Goal: Transaction & Acquisition: Book appointment/travel/reservation

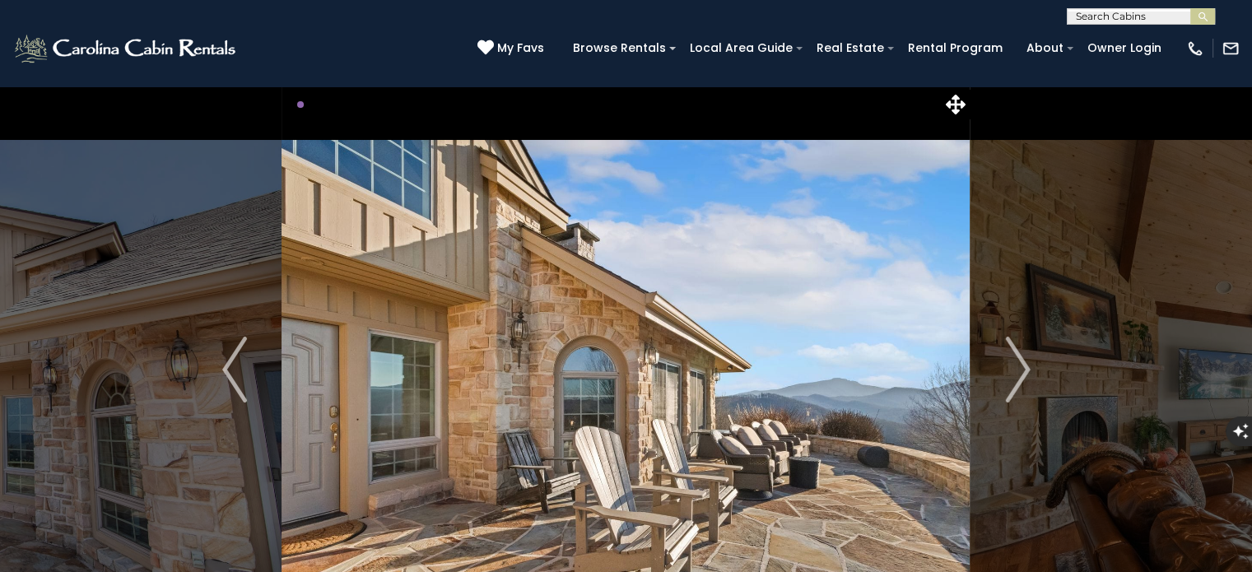
drag, startPoint x: 742, startPoint y: 324, endPoint x: 595, endPoint y: 325, distance: 146.5
click at [563, 332] on img at bounding box center [626, 370] width 688 height 568
click at [1008, 366] on img "Next" at bounding box center [1017, 370] width 25 height 66
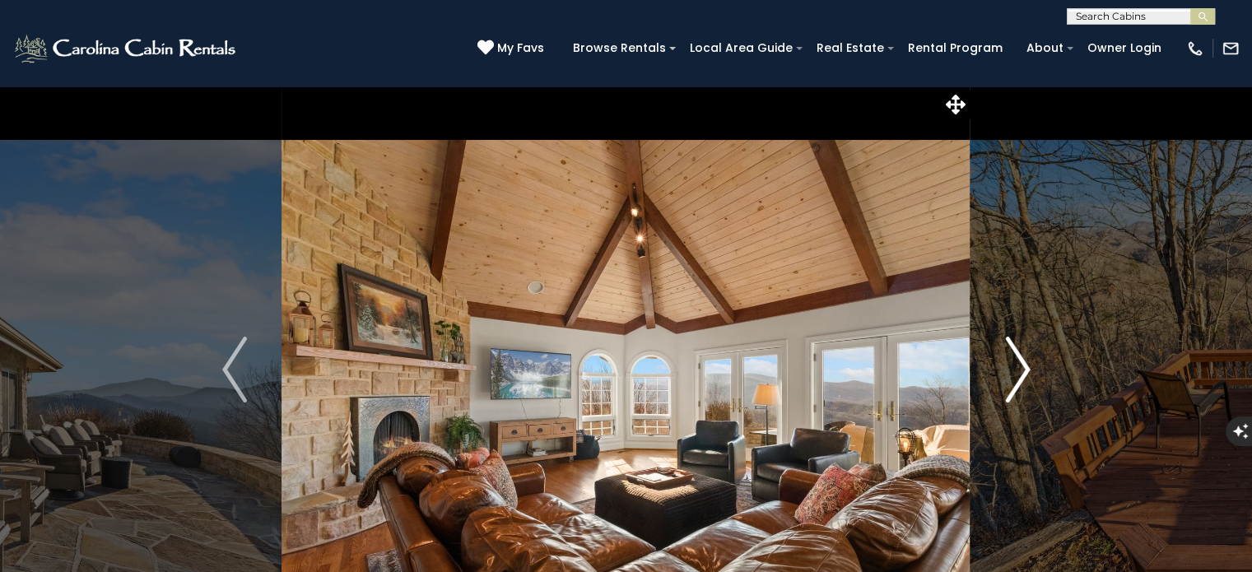
click at [1013, 367] on img "Next" at bounding box center [1017, 370] width 25 height 66
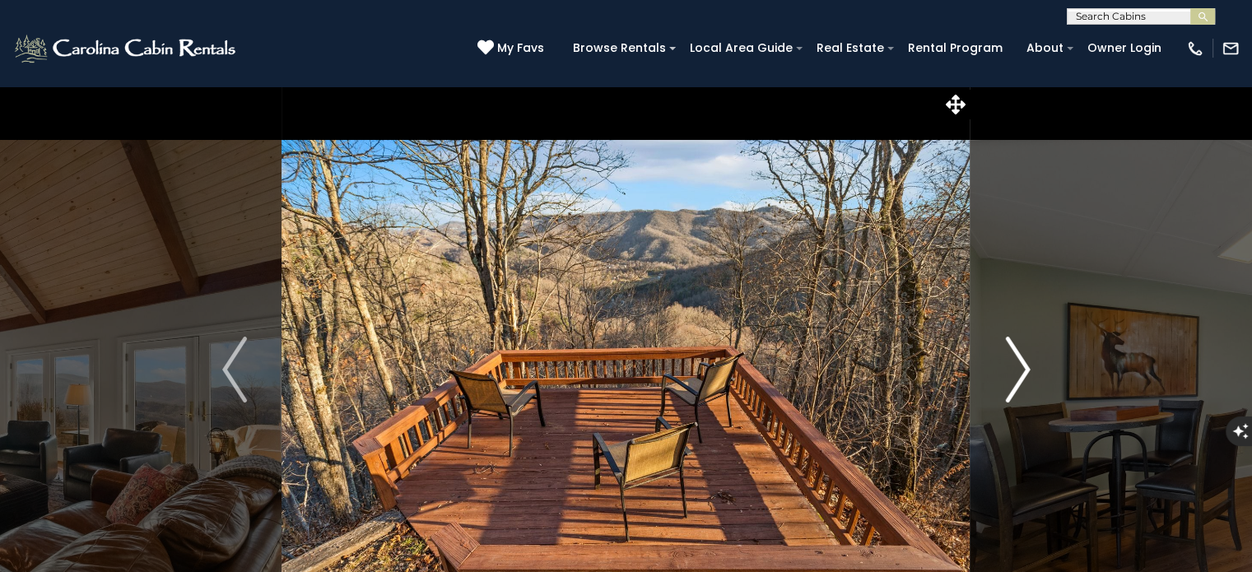
click at [1013, 367] on img "Next" at bounding box center [1017, 370] width 25 height 66
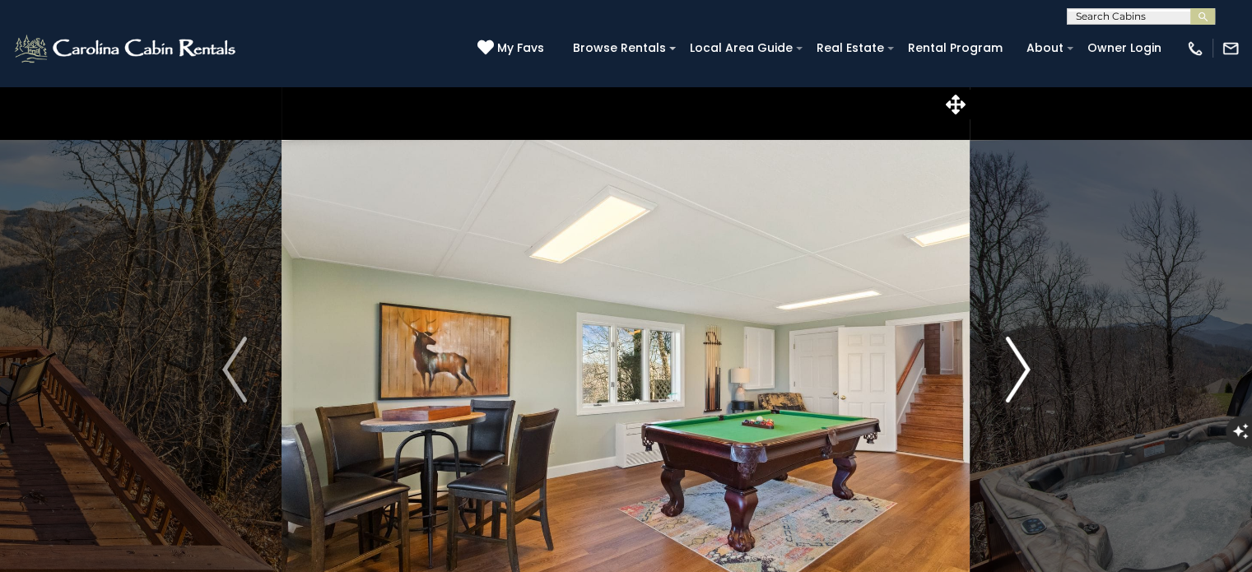
click at [1013, 367] on img "Next" at bounding box center [1017, 370] width 25 height 66
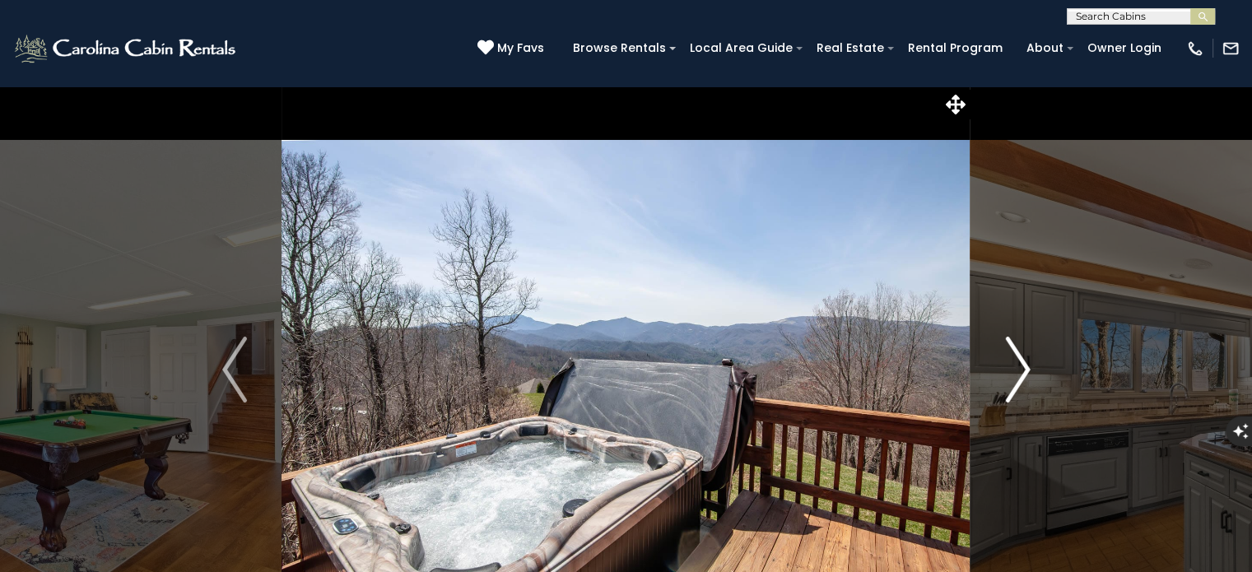
click at [1013, 367] on img "Next" at bounding box center [1017, 370] width 25 height 66
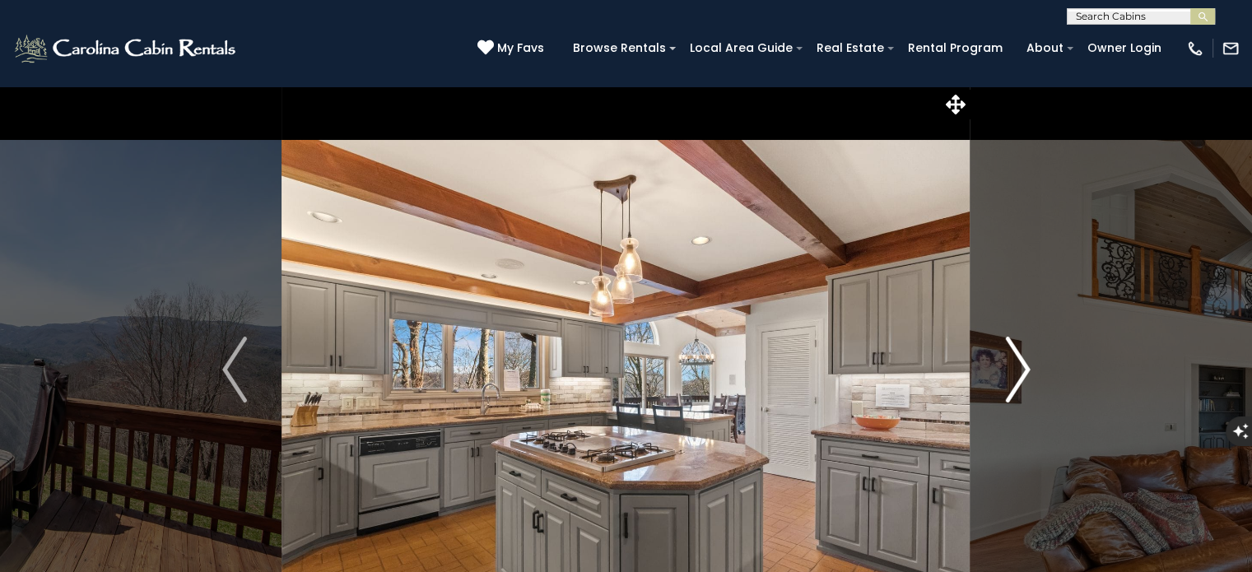
click at [1013, 367] on img "Next" at bounding box center [1017, 370] width 25 height 66
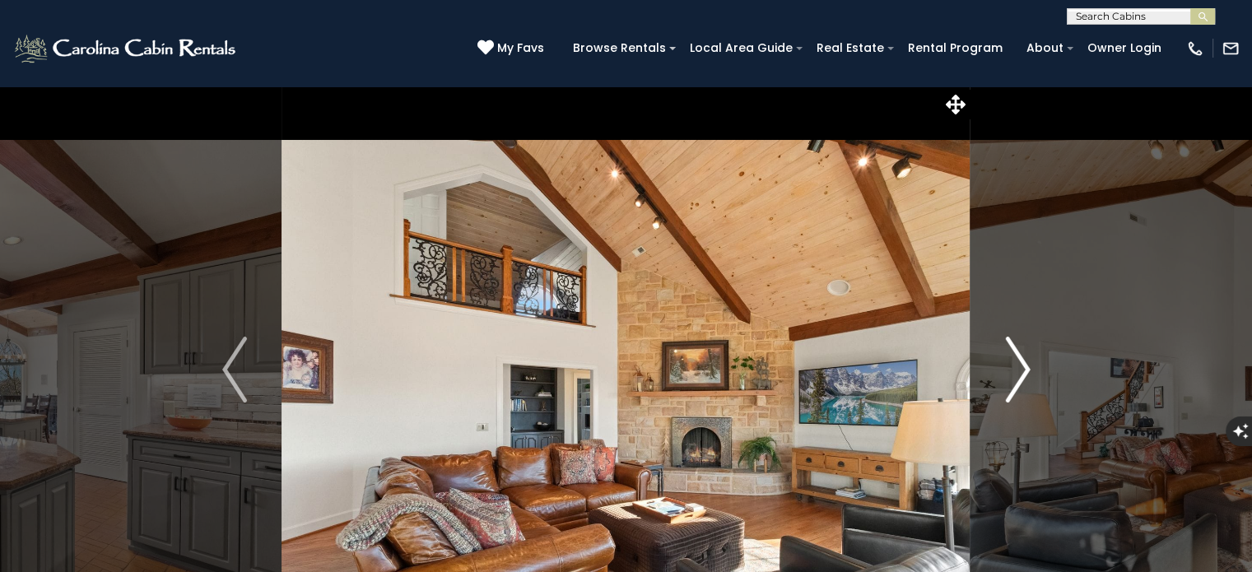
click at [1013, 367] on img "Next" at bounding box center [1017, 370] width 25 height 66
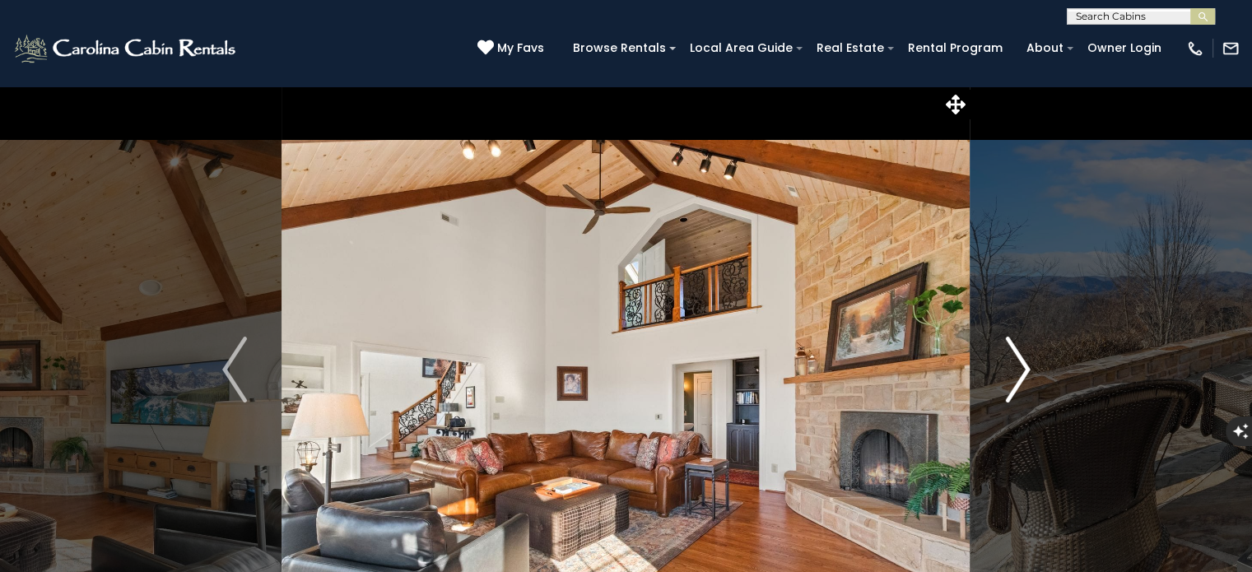
click at [1013, 367] on img "Next" at bounding box center [1017, 370] width 25 height 66
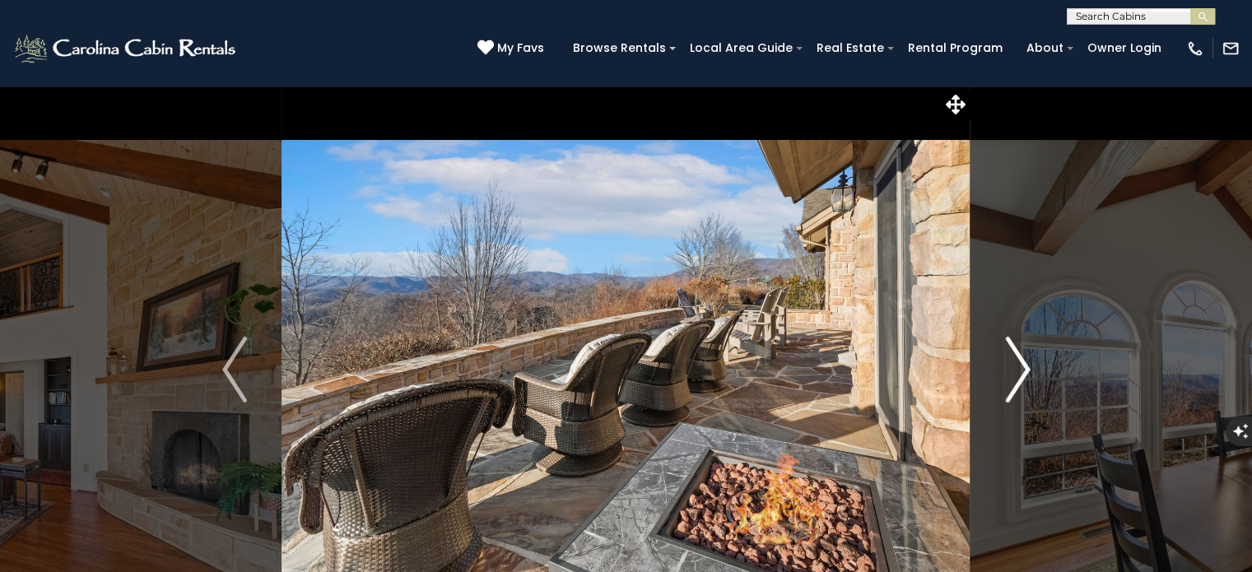
click at [1013, 367] on img "Next" at bounding box center [1017, 370] width 25 height 66
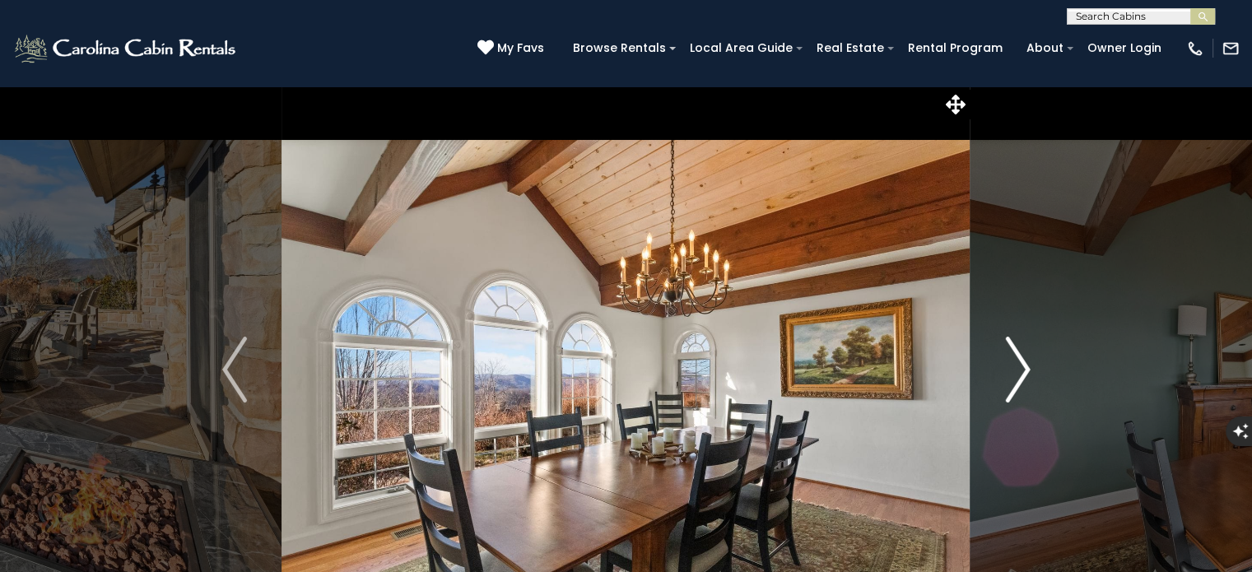
click at [1013, 367] on img "Next" at bounding box center [1017, 370] width 25 height 66
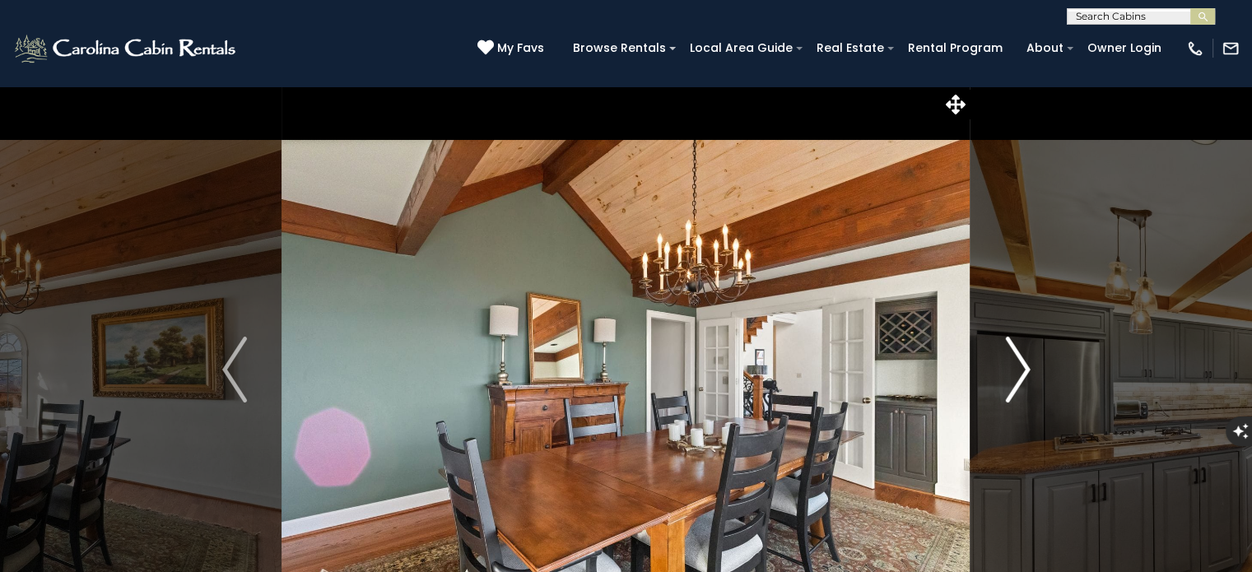
click at [1013, 367] on img "Next" at bounding box center [1017, 370] width 25 height 66
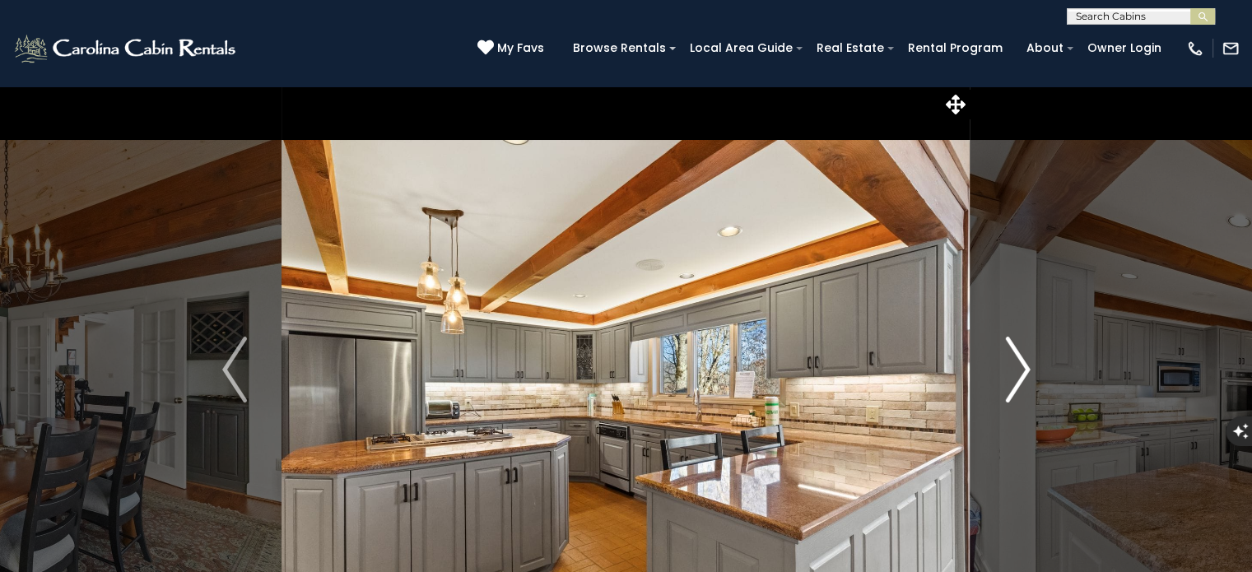
click at [1013, 367] on img "Next" at bounding box center [1017, 370] width 25 height 66
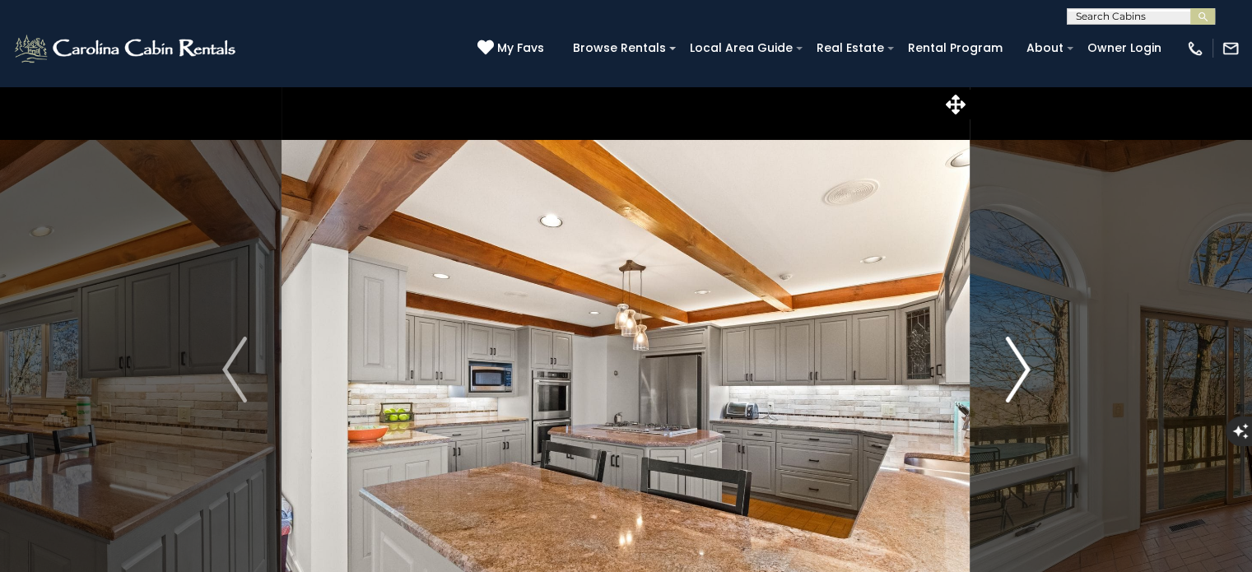
click at [1013, 367] on img "Next" at bounding box center [1017, 370] width 25 height 66
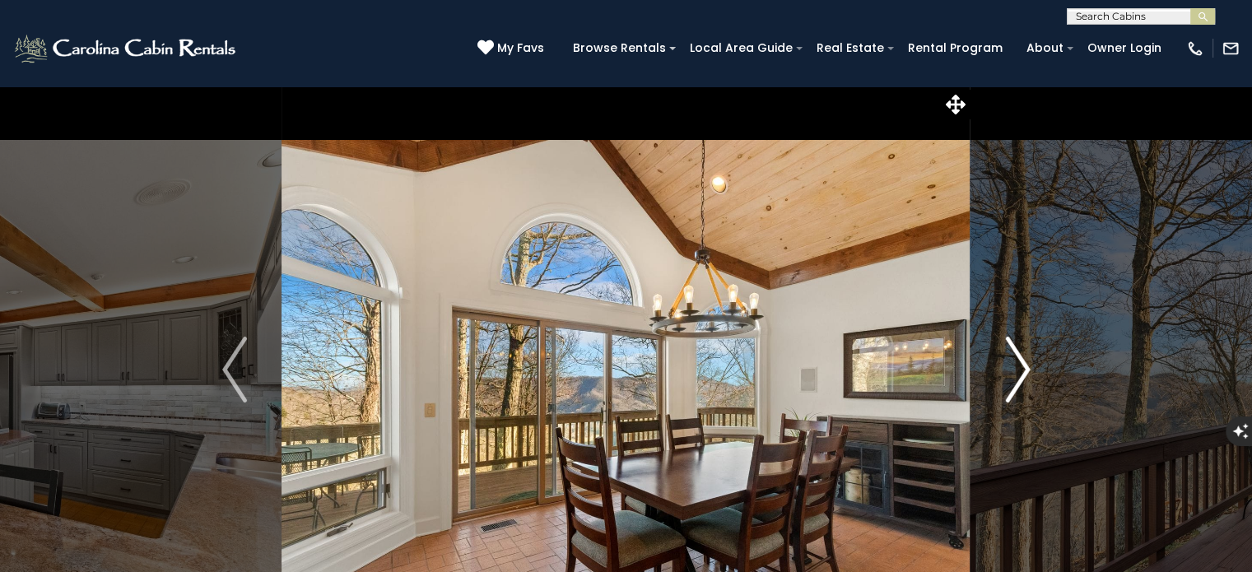
click at [1013, 367] on img "Next" at bounding box center [1017, 370] width 25 height 66
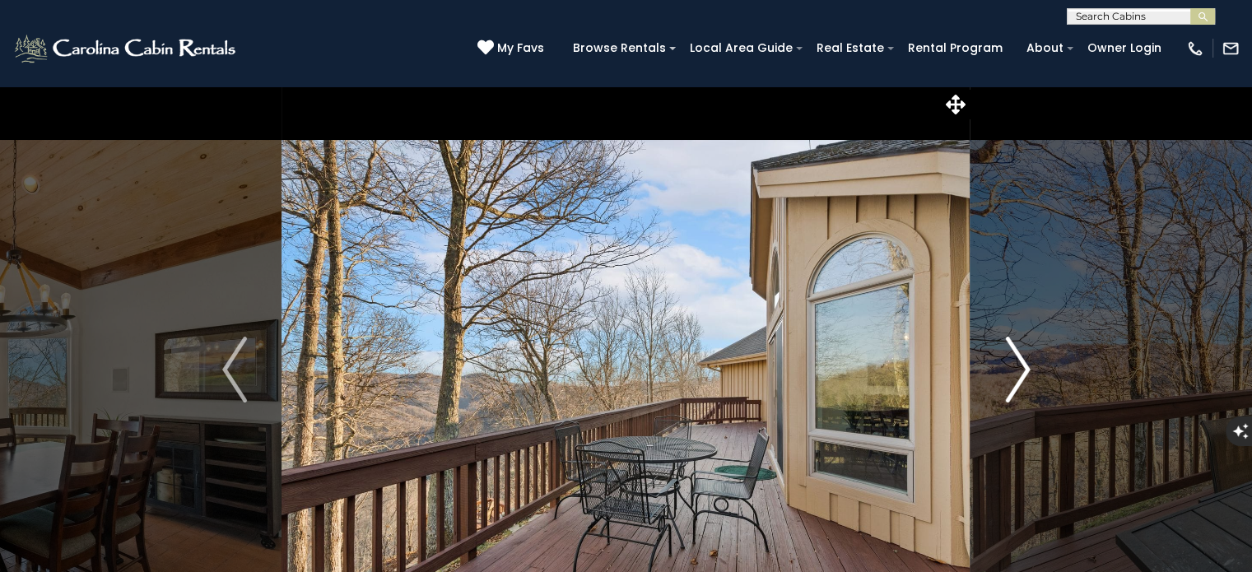
click at [1013, 367] on img "Next" at bounding box center [1017, 370] width 25 height 66
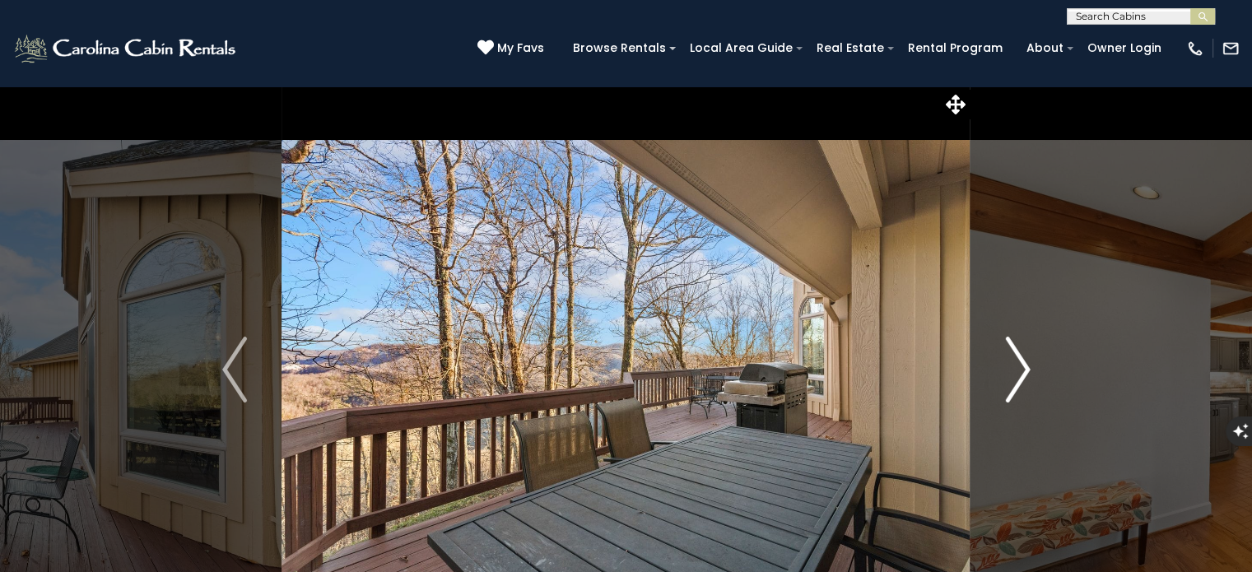
click at [1013, 367] on img "Next" at bounding box center [1017, 370] width 25 height 66
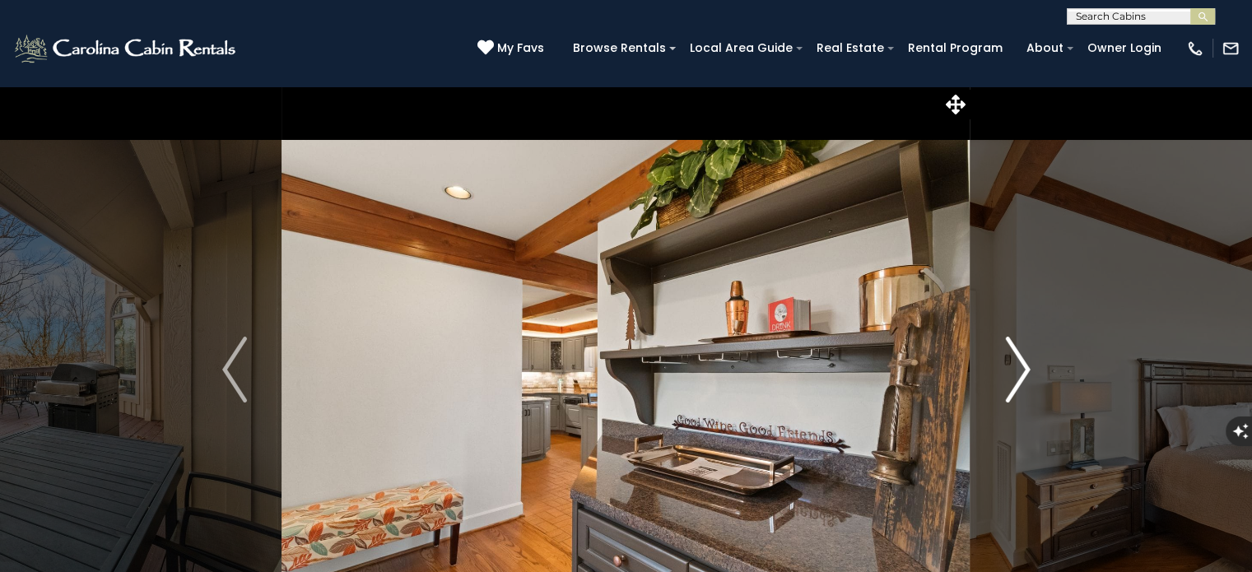
click at [1013, 367] on img "Next" at bounding box center [1017, 370] width 25 height 66
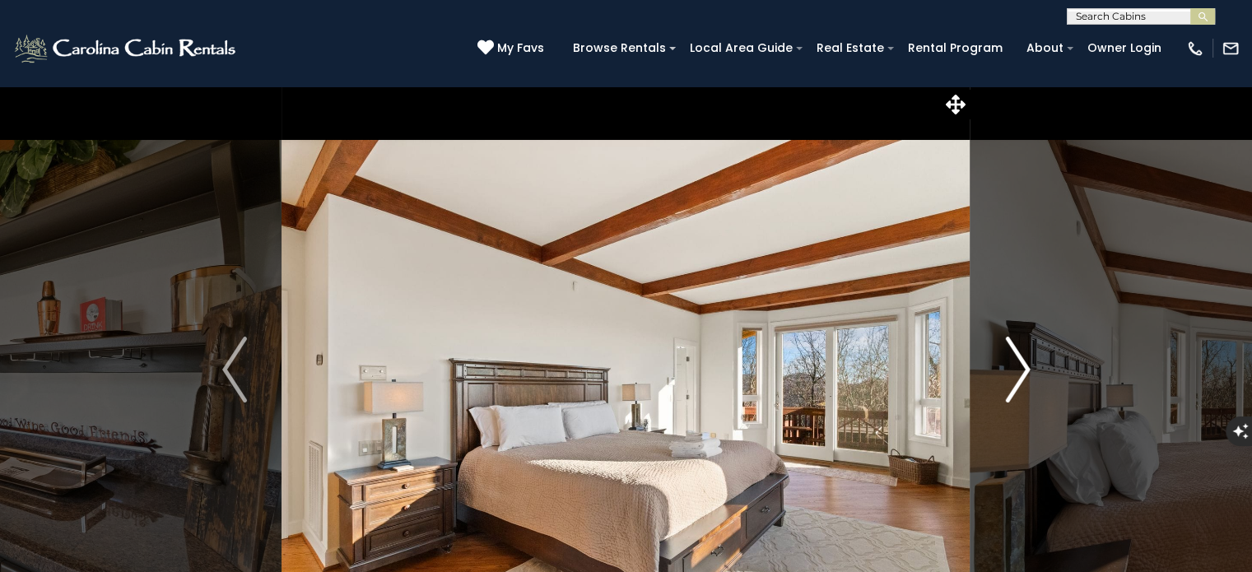
click at [1013, 367] on img "Next" at bounding box center [1017, 370] width 25 height 66
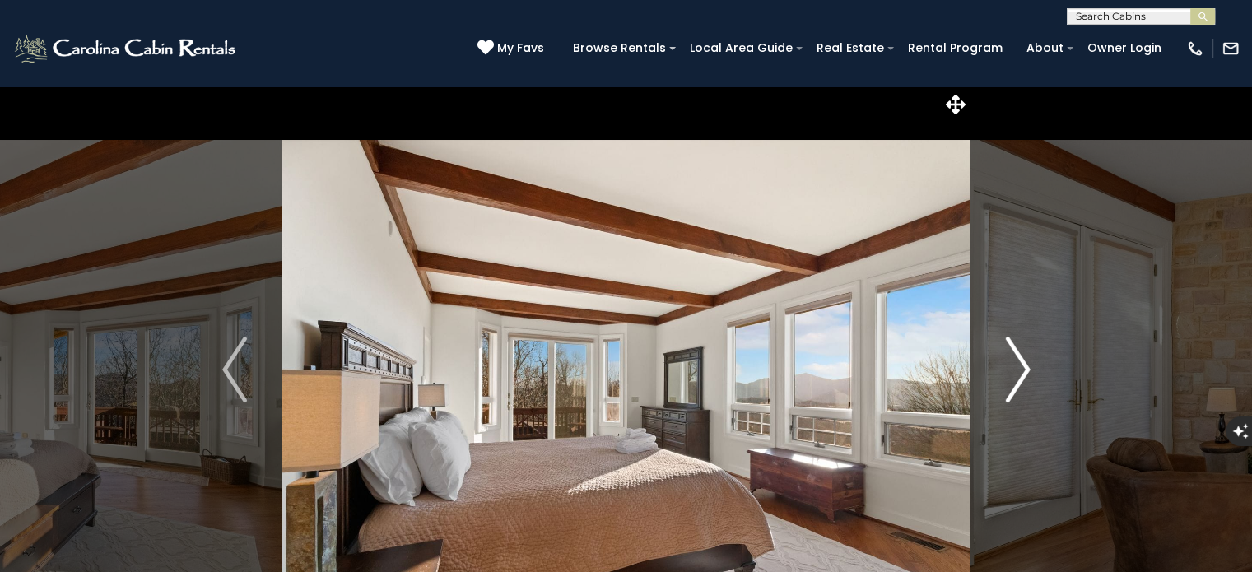
click at [1013, 367] on img "Next" at bounding box center [1017, 370] width 25 height 66
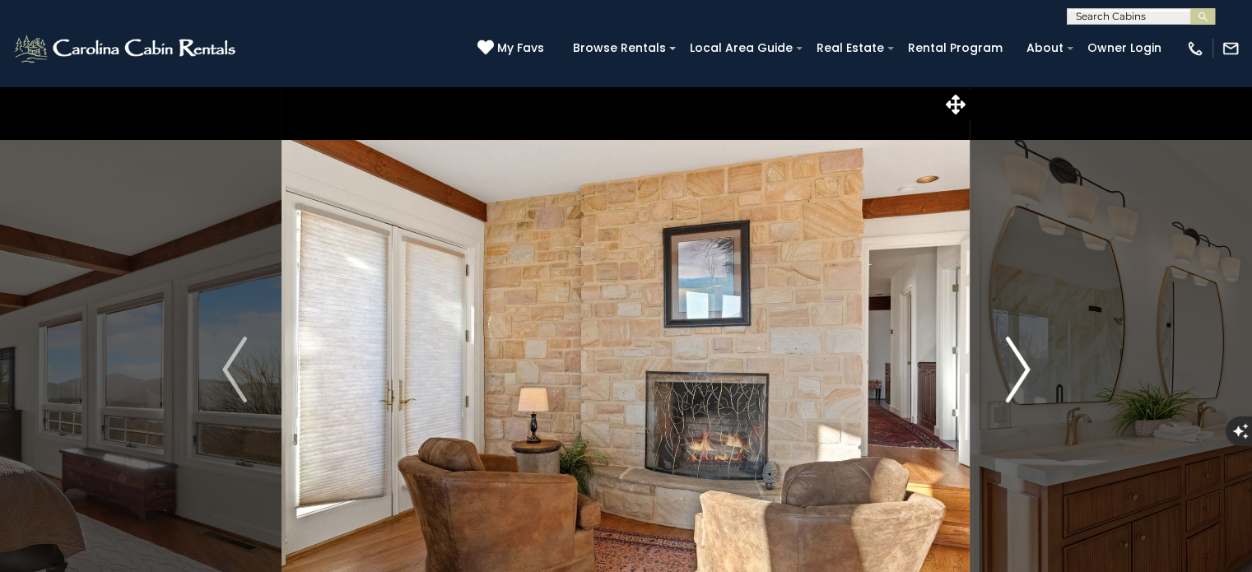
click at [1013, 367] on img "Next" at bounding box center [1017, 370] width 25 height 66
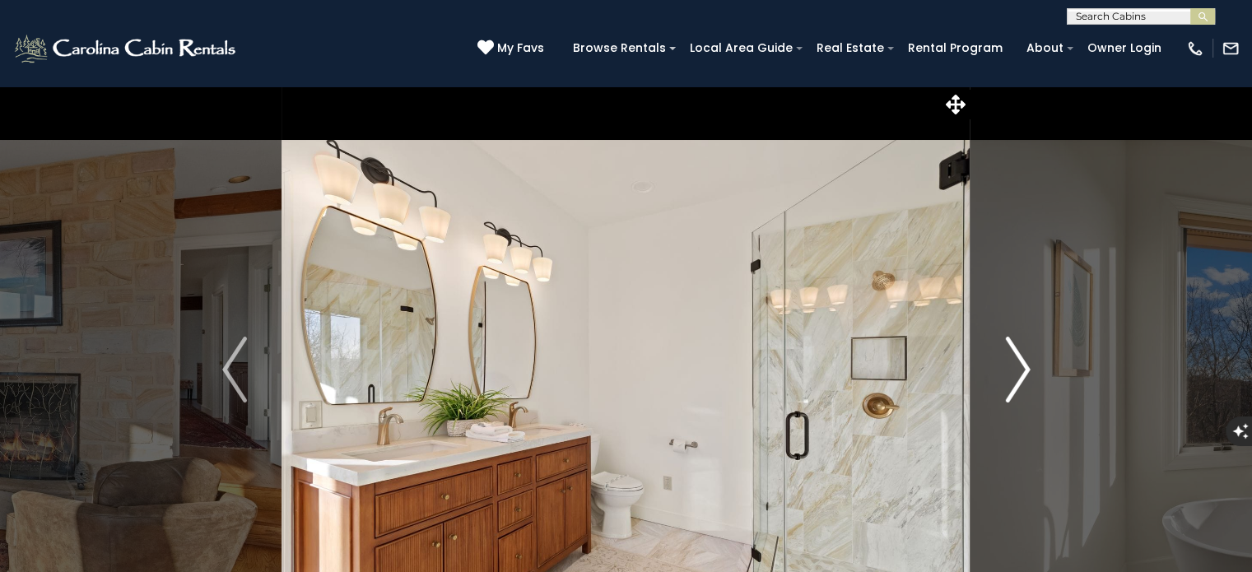
click at [1013, 367] on img "Next" at bounding box center [1017, 370] width 25 height 66
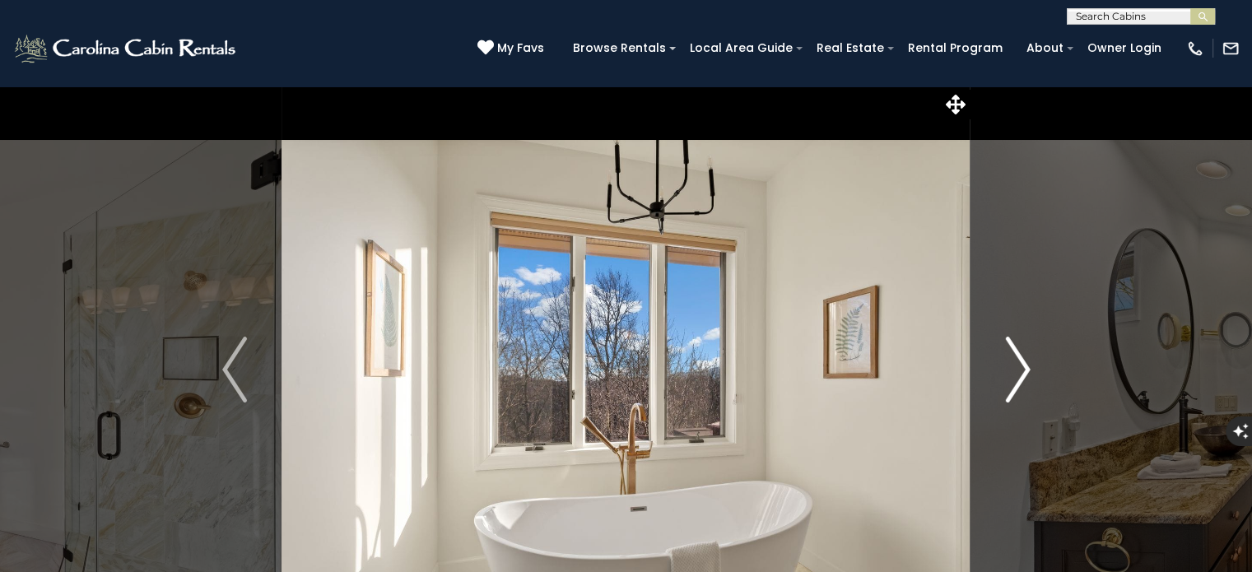
click at [1013, 367] on img "Next" at bounding box center [1017, 370] width 25 height 66
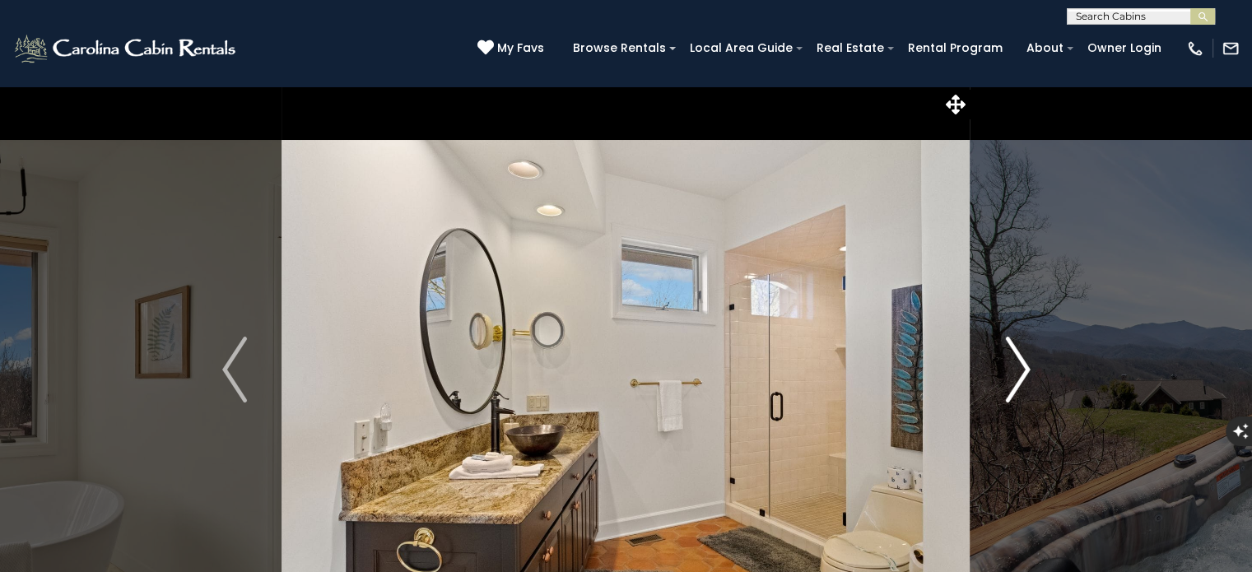
click at [1013, 367] on img "Next" at bounding box center [1017, 370] width 25 height 66
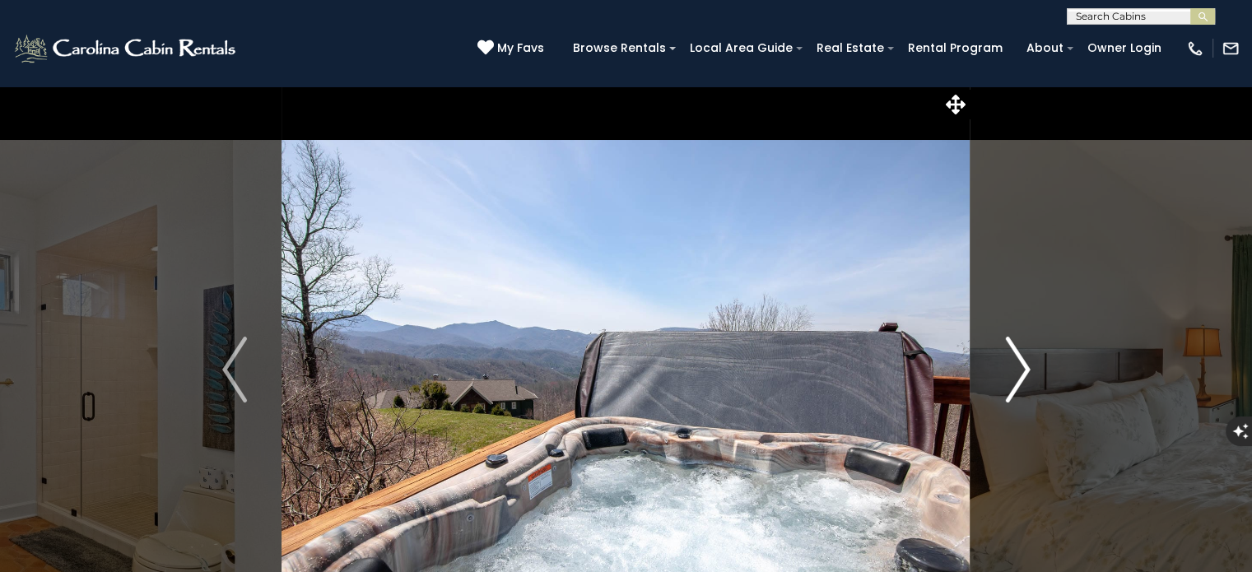
click at [1013, 367] on img "Next" at bounding box center [1017, 370] width 25 height 66
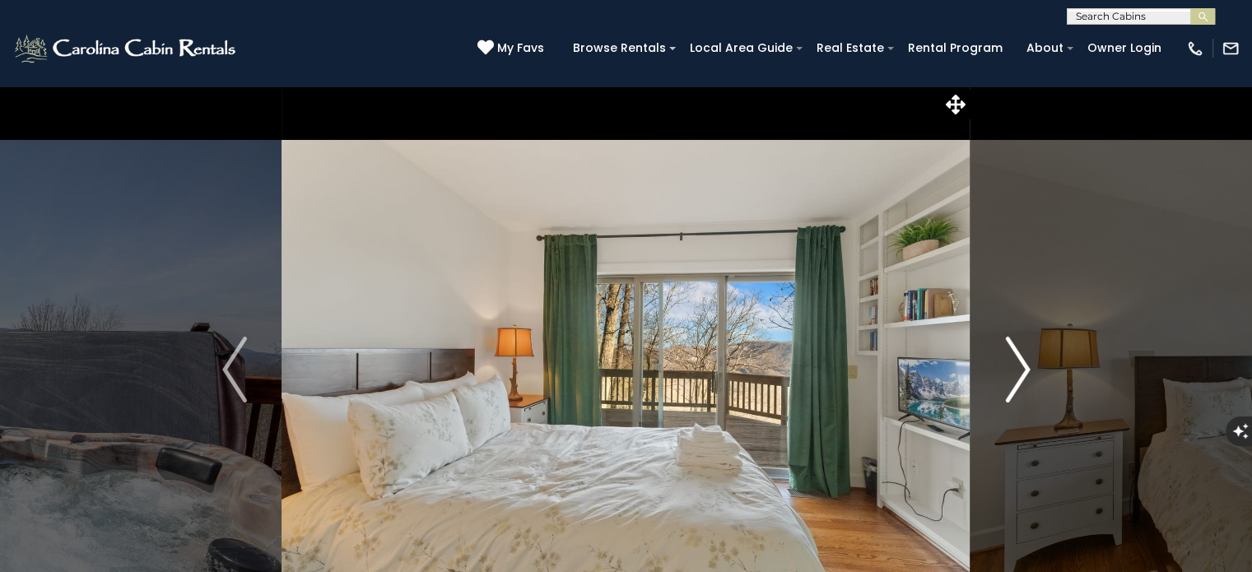
click at [1013, 367] on img "Next" at bounding box center [1017, 370] width 25 height 66
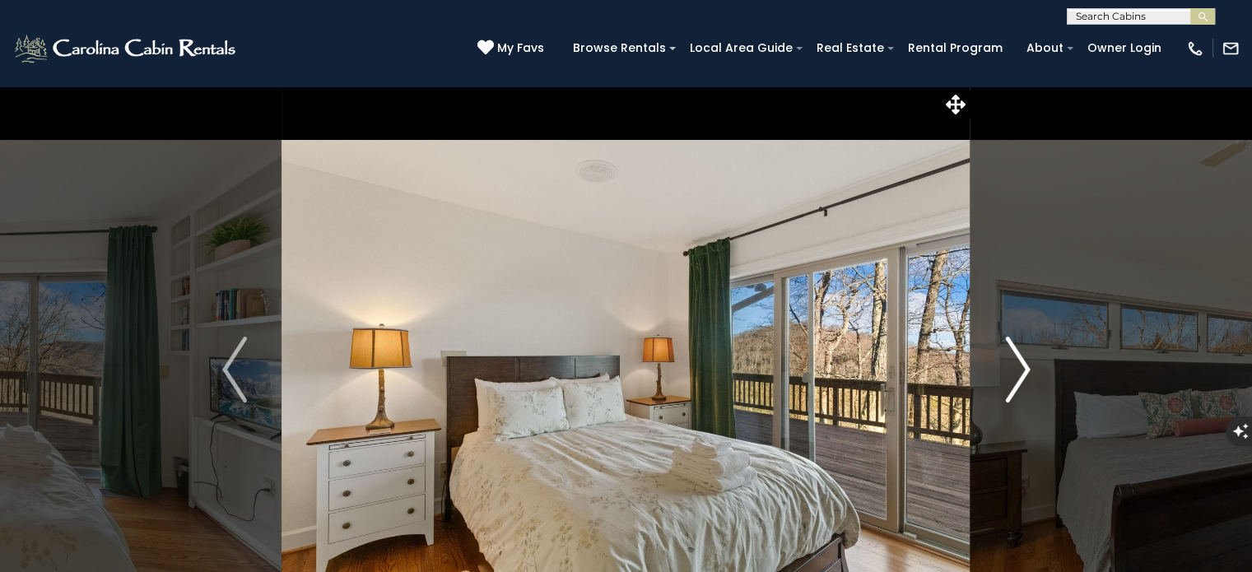
click at [1013, 367] on img "Next" at bounding box center [1017, 370] width 25 height 66
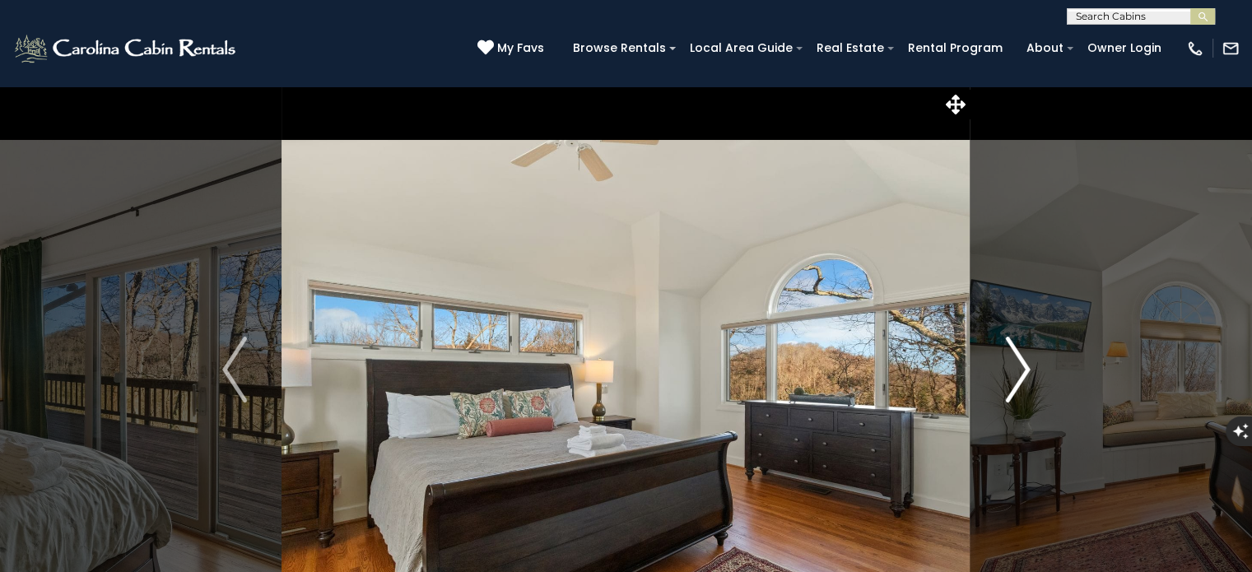
click at [1013, 367] on img "Next" at bounding box center [1017, 370] width 25 height 66
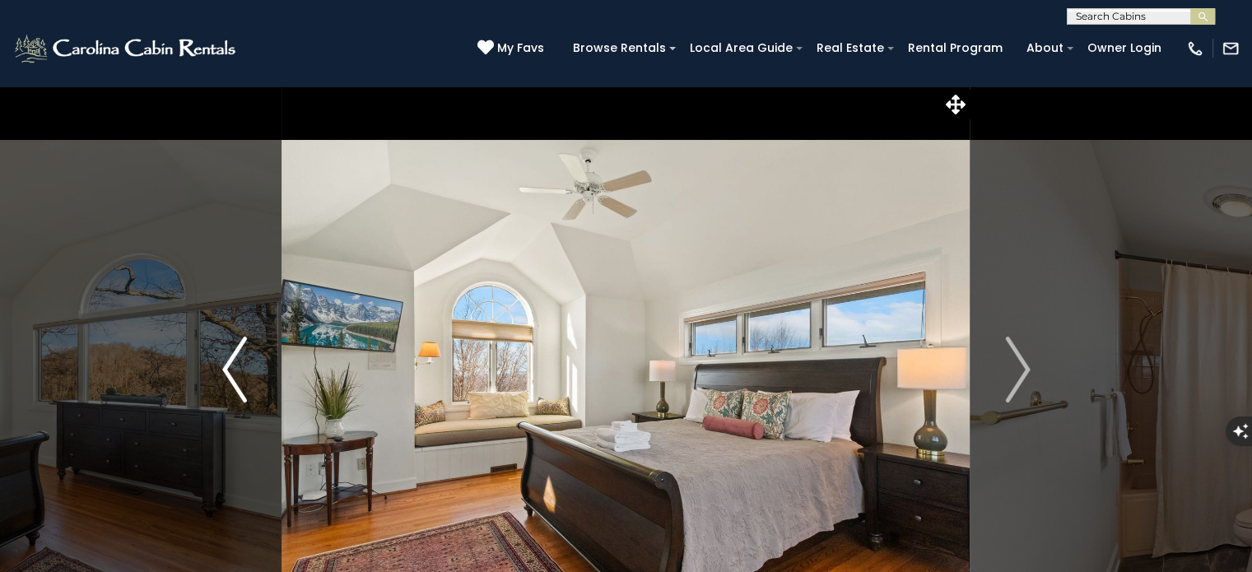
click at [233, 358] on img "Previous" at bounding box center [234, 370] width 25 height 66
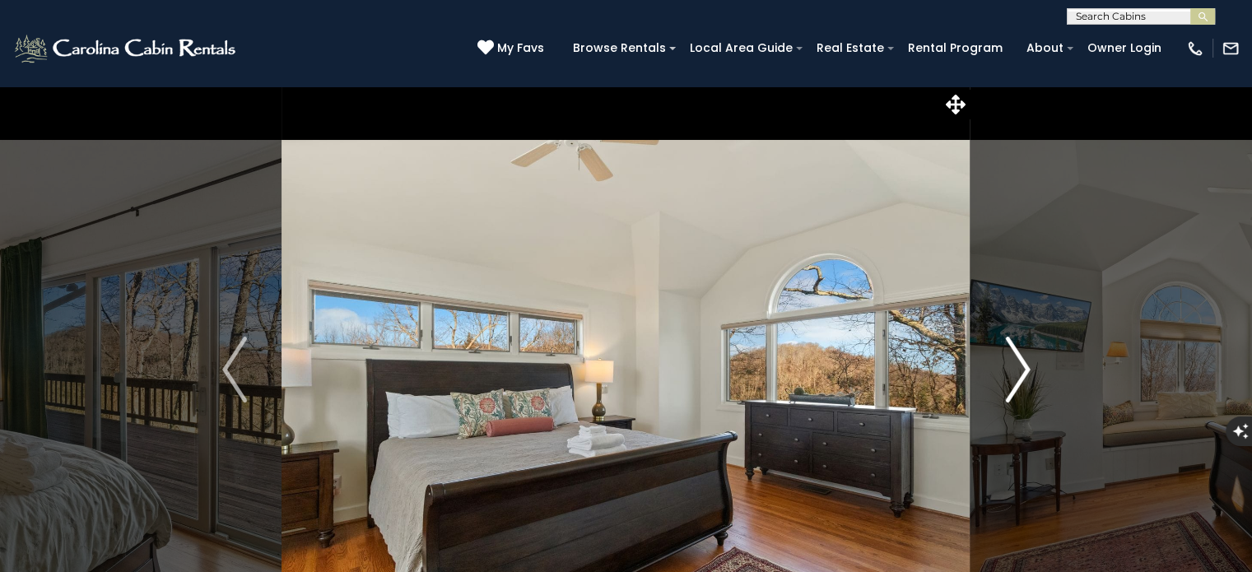
click at [1021, 363] on img "Next" at bounding box center [1017, 370] width 25 height 66
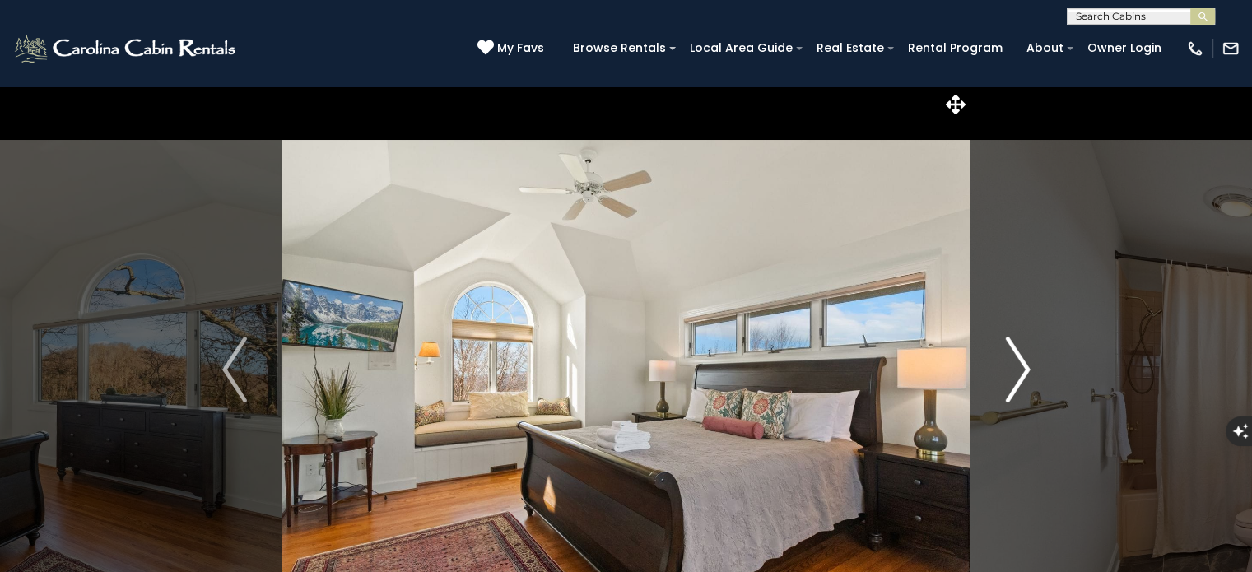
click at [1021, 363] on img "Next" at bounding box center [1017, 370] width 25 height 66
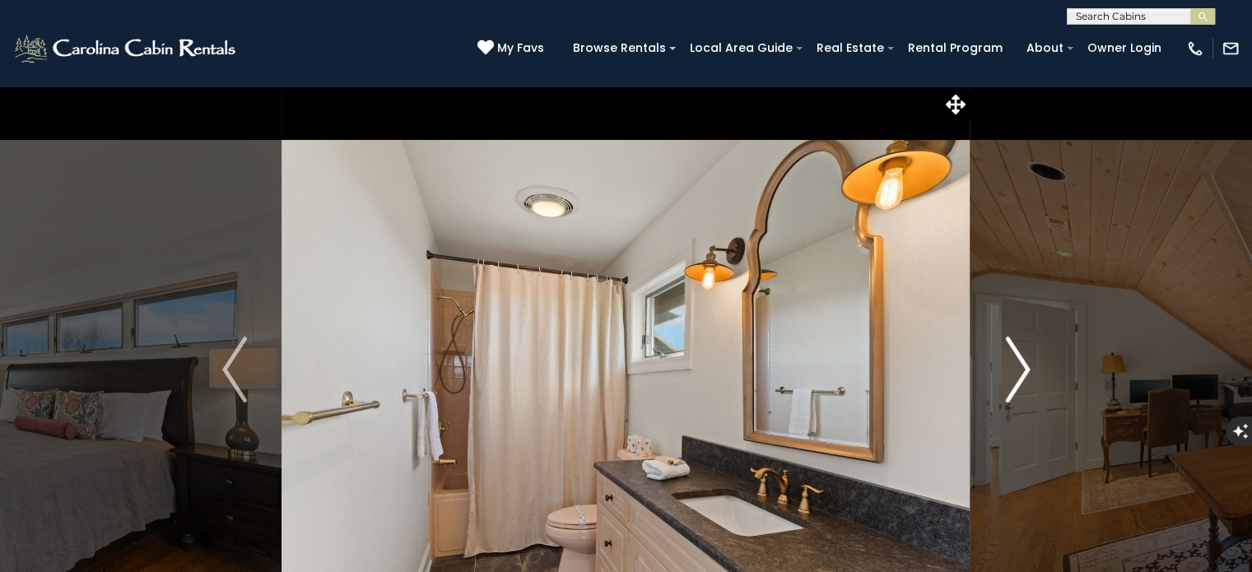
click at [1021, 363] on img "Next" at bounding box center [1017, 370] width 25 height 66
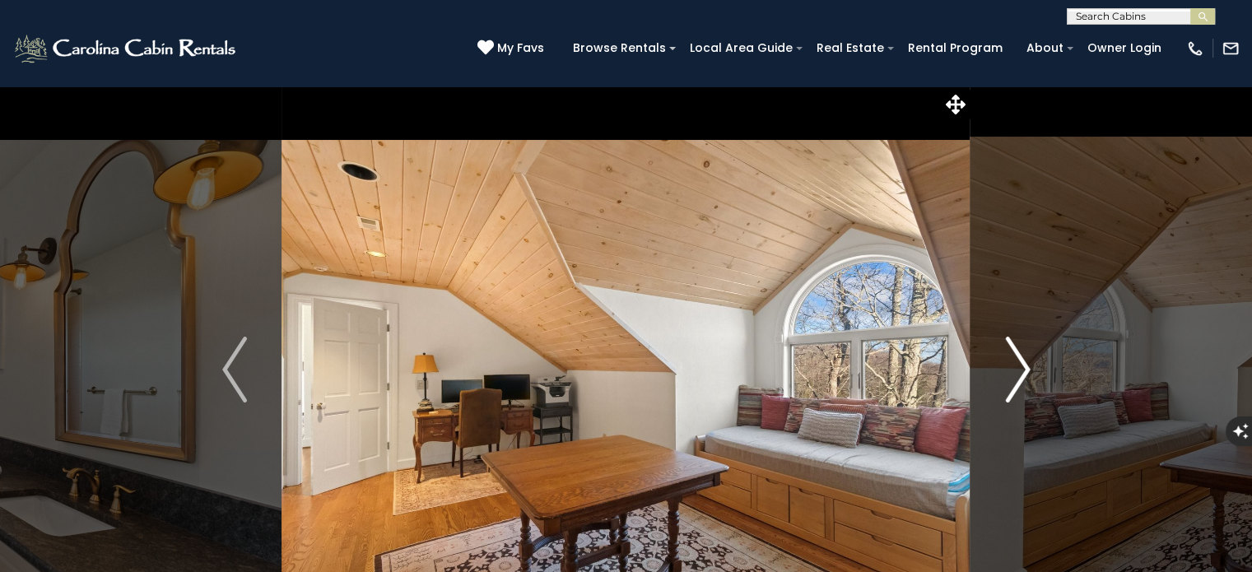
click at [1021, 363] on img "Next" at bounding box center [1017, 370] width 25 height 66
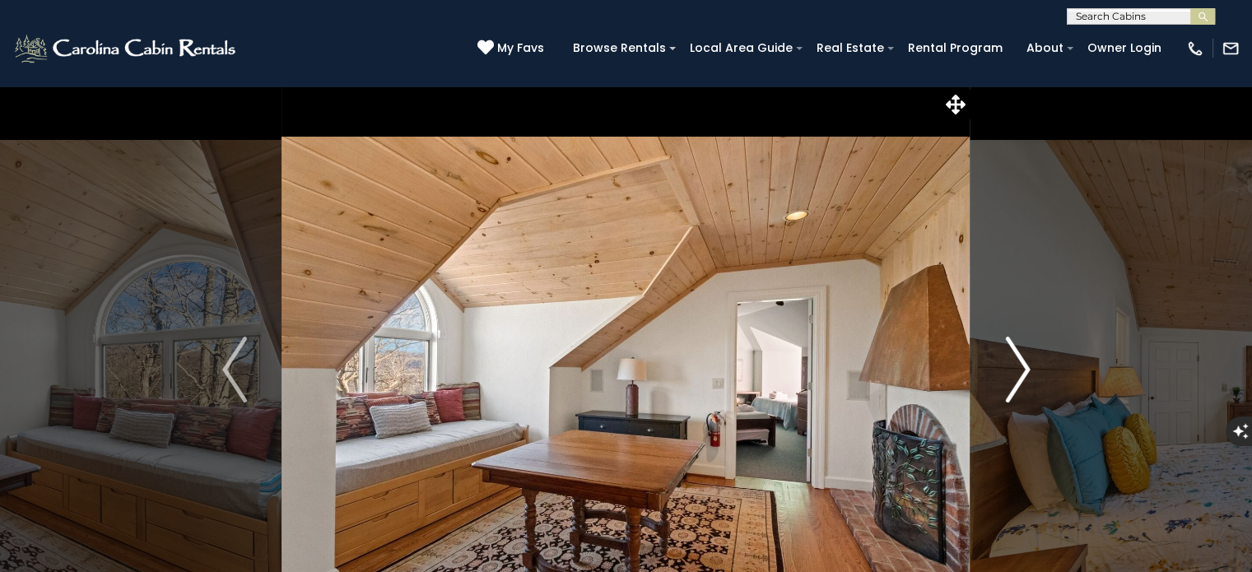
click at [1021, 363] on img "Next" at bounding box center [1017, 370] width 25 height 66
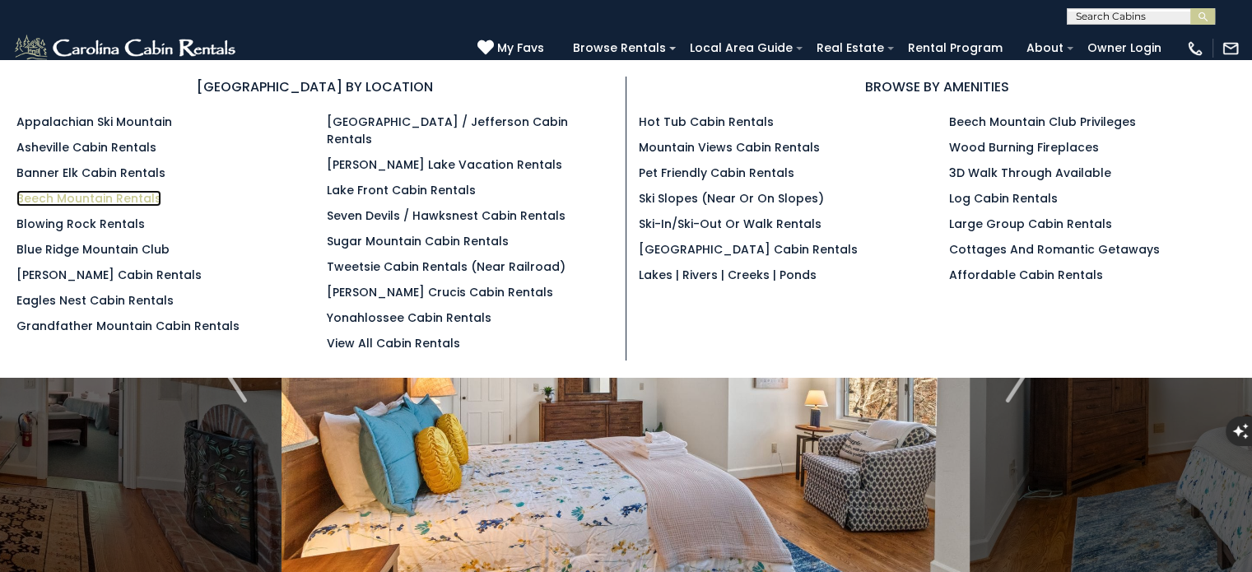
click at [81, 198] on link "Beech Mountain Rentals" at bounding box center [88, 198] width 145 height 16
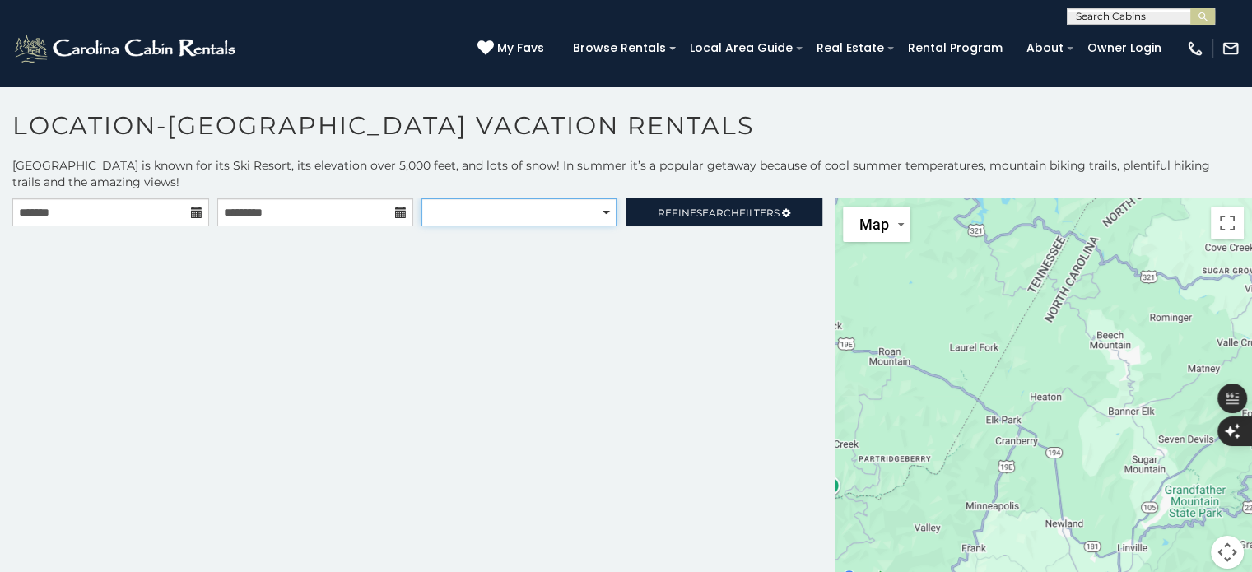
click at [598, 210] on select "**********" at bounding box center [518, 212] width 195 height 28
click at [421, 198] on select "**********" at bounding box center [518, 212] width 195 height 28
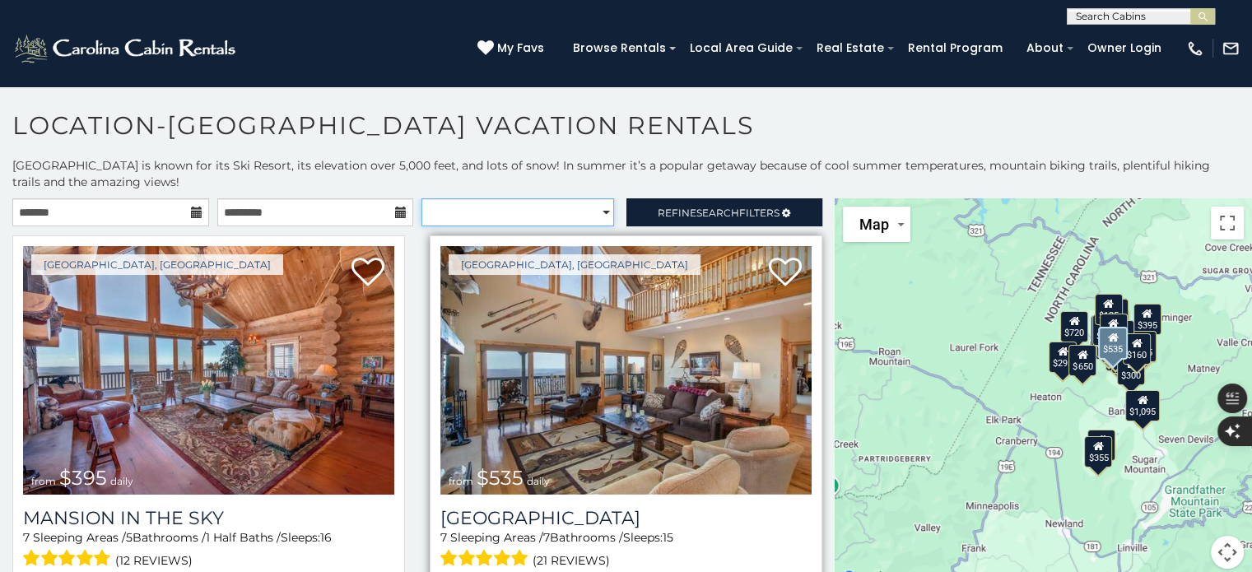
select select "**********"
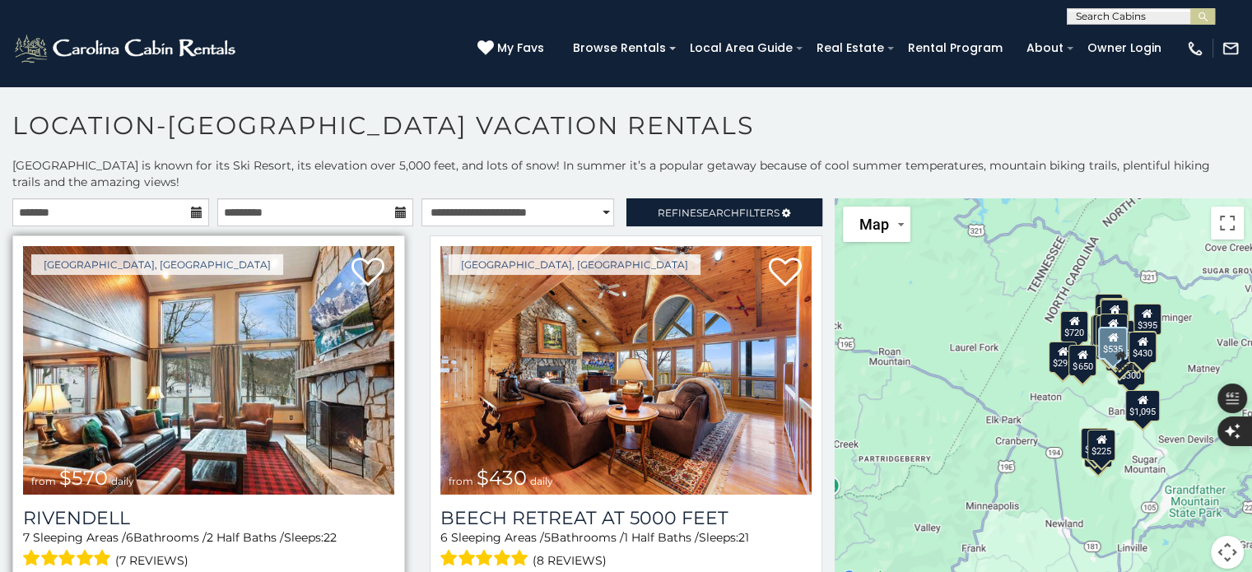
click at [227, 364] on img at bounding box center [208, 370] width 371 height 249
click at [277, 351] on img at bounding box center [208, 370] width 371 height 249
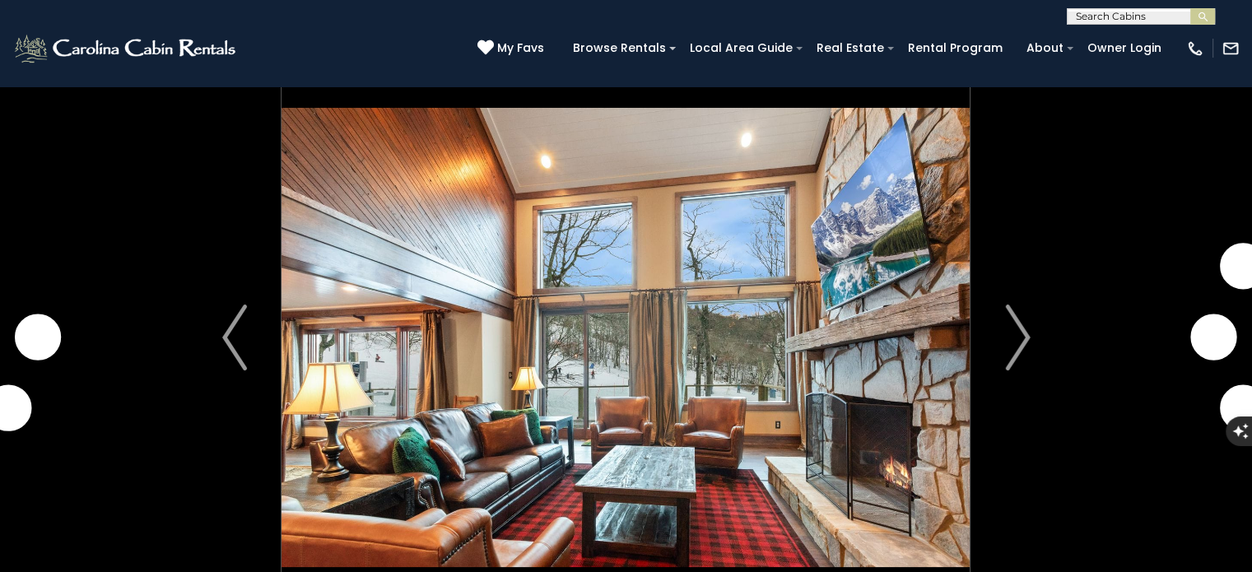
scroll to position [82, 0]
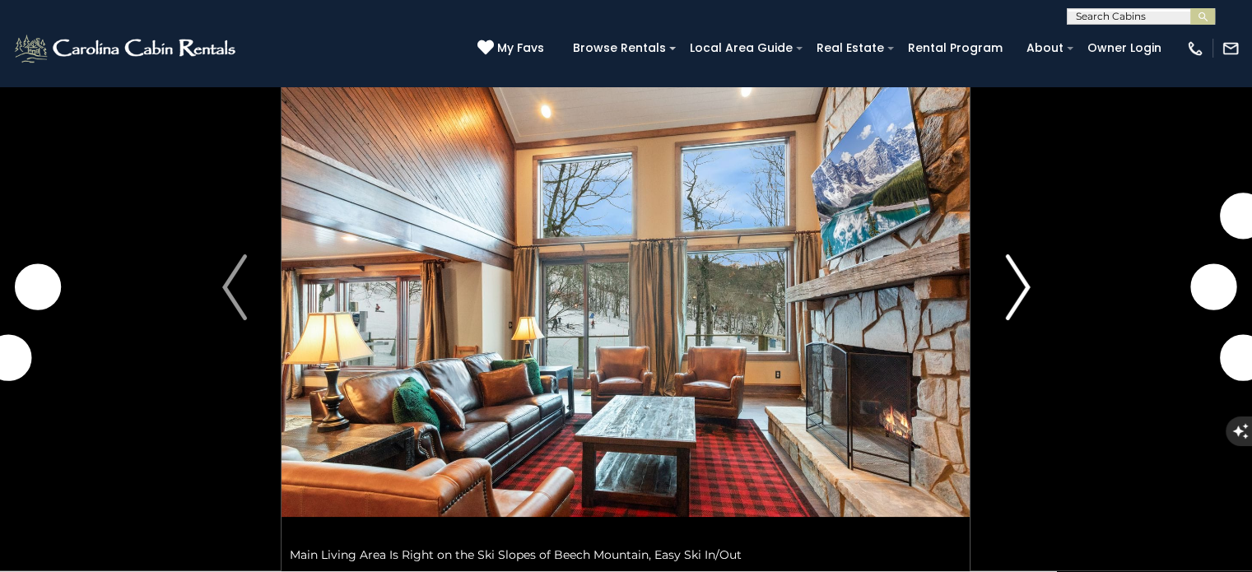
click at [1020, 291] on img "Next" at bounding box center [1017, 287] width 25 height 66
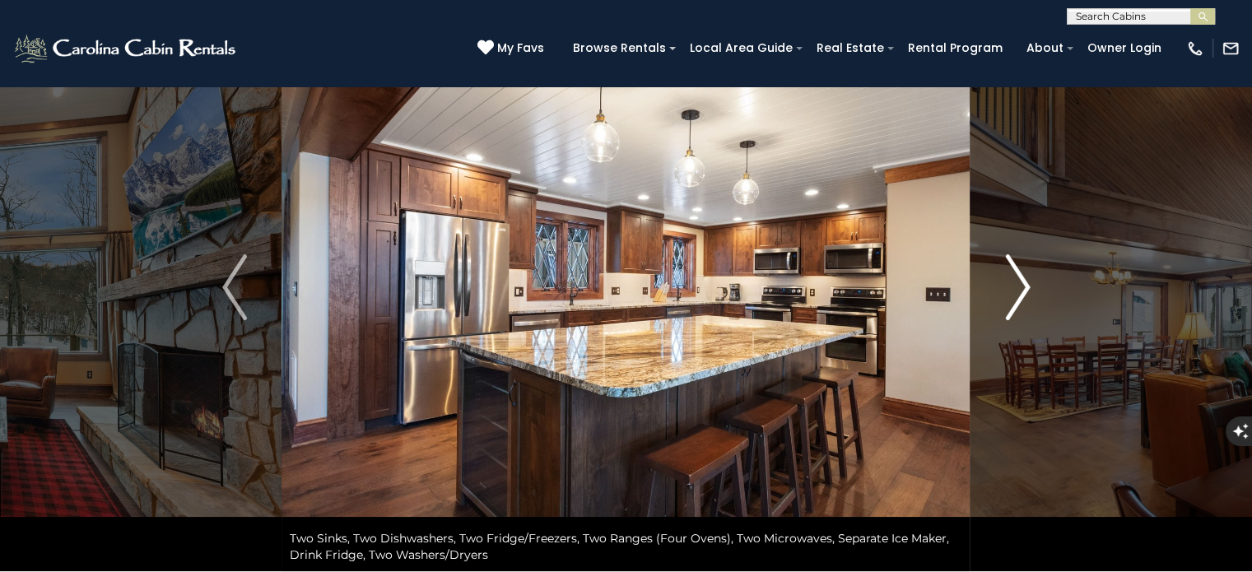
click at [1020, 291] on img "Next" at bounding box center [1017, 287] width 25 height 66
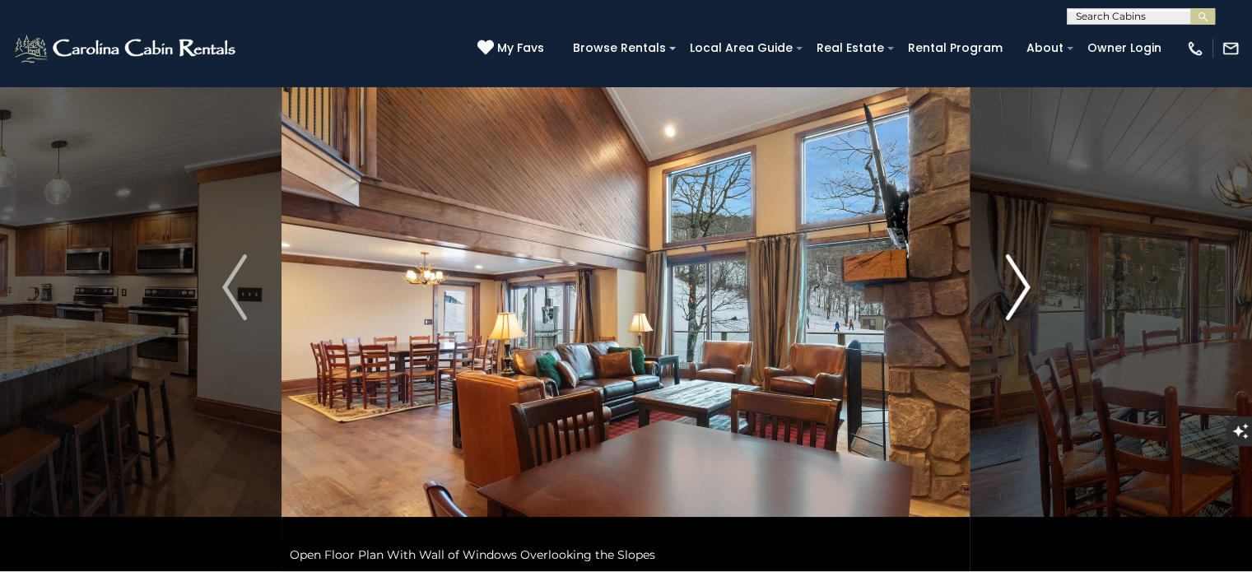
click at [1020, 291] on img "Next" at bounding box center [1017, 287] width 25 height 66
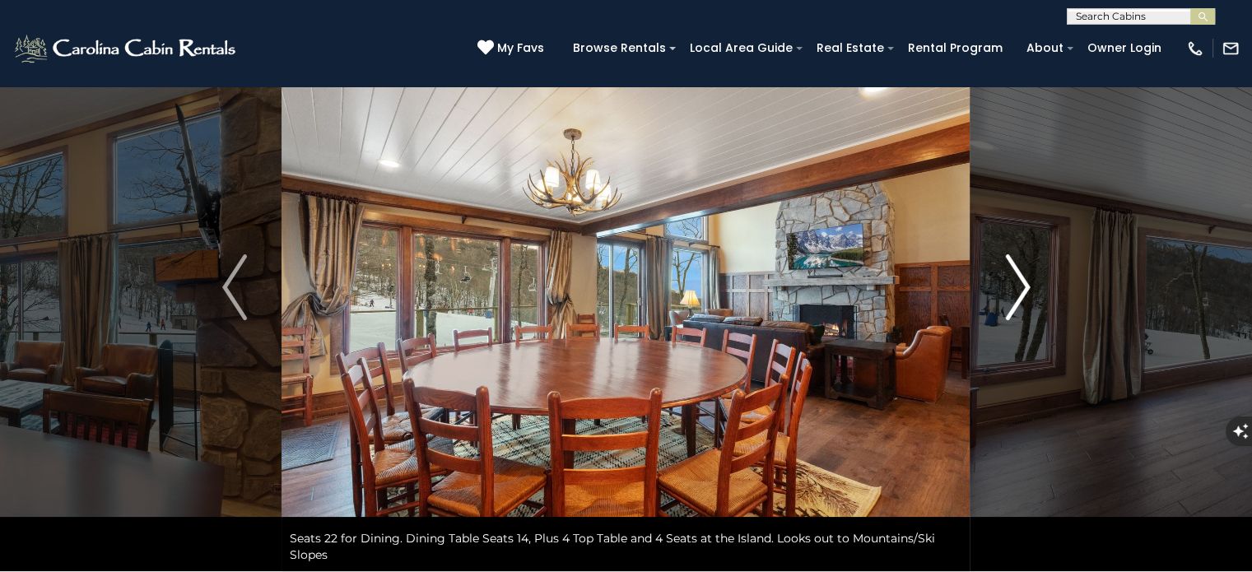
click at [1020, 291] on img "Next" at bounding box center [1017, 287] width 25 height 66
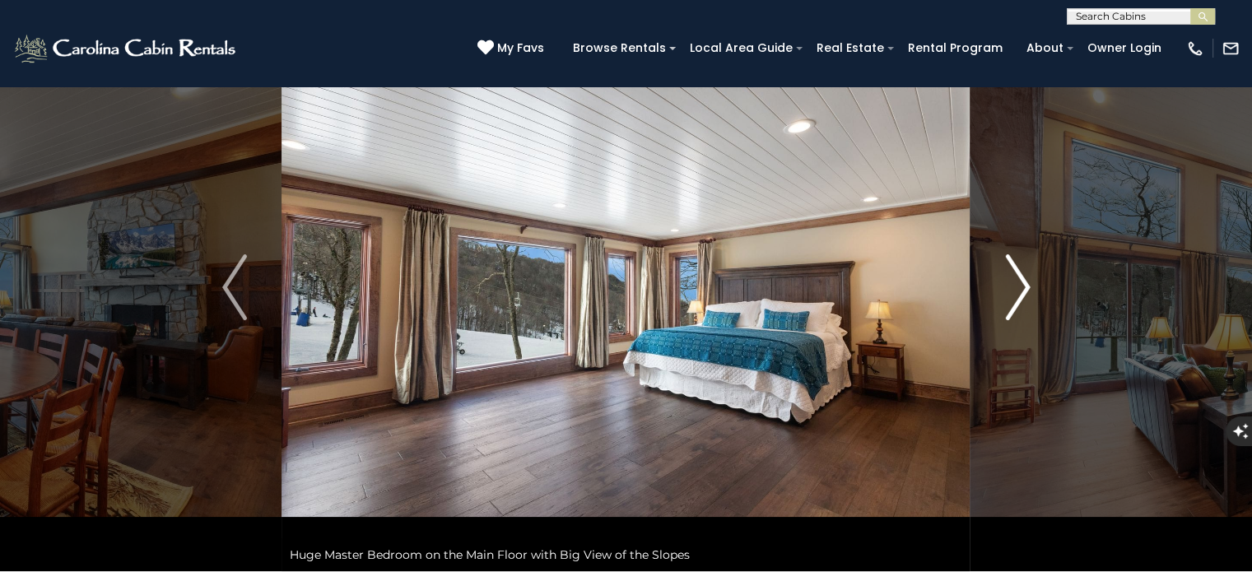
click at [1020, 291] on img "Next" at bounding box center [1017, 287] width 25 height 66
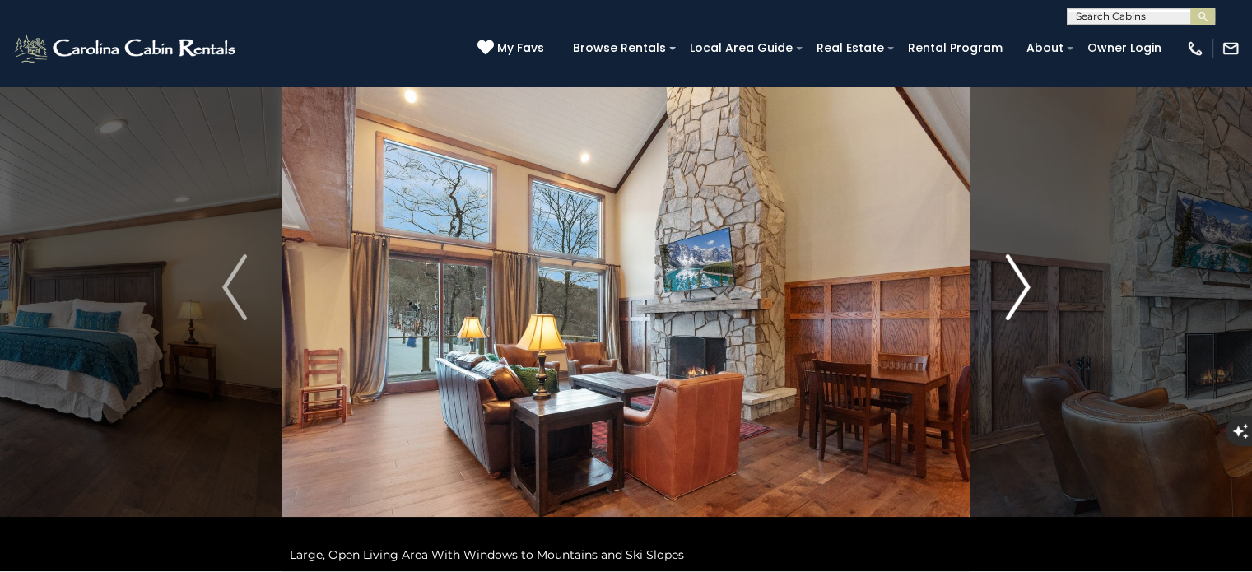
click at [1020, 291] on img "Next" at bounding box center [1017, 287] width 25 height 66
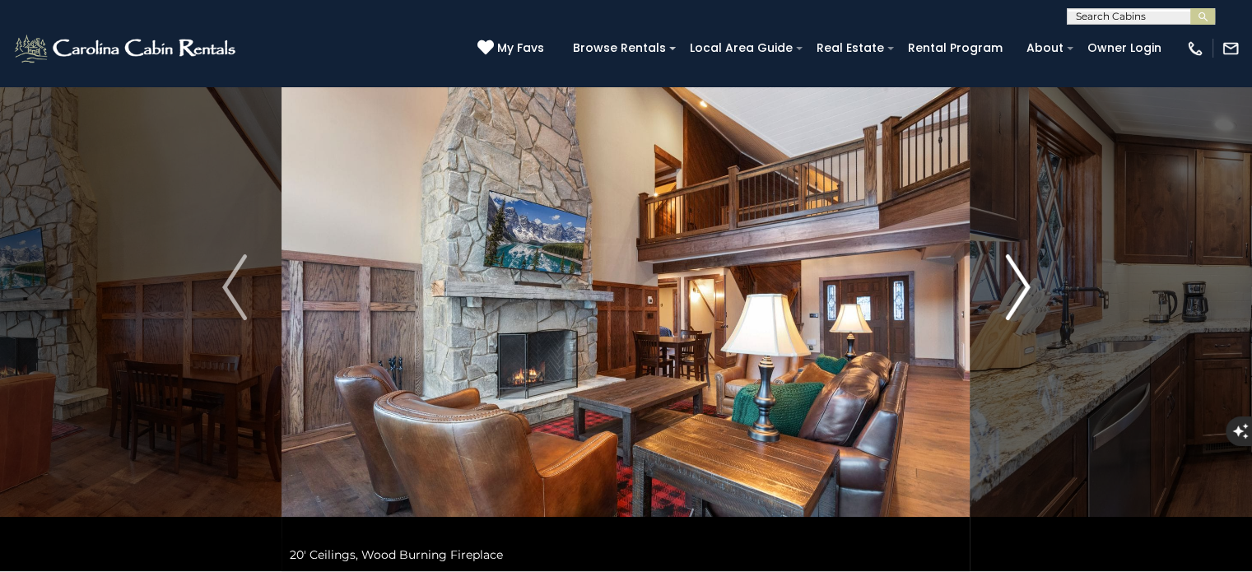
click at [1020, 291] on img "Next" at bounding box center [1017, 287] width 25 height 66
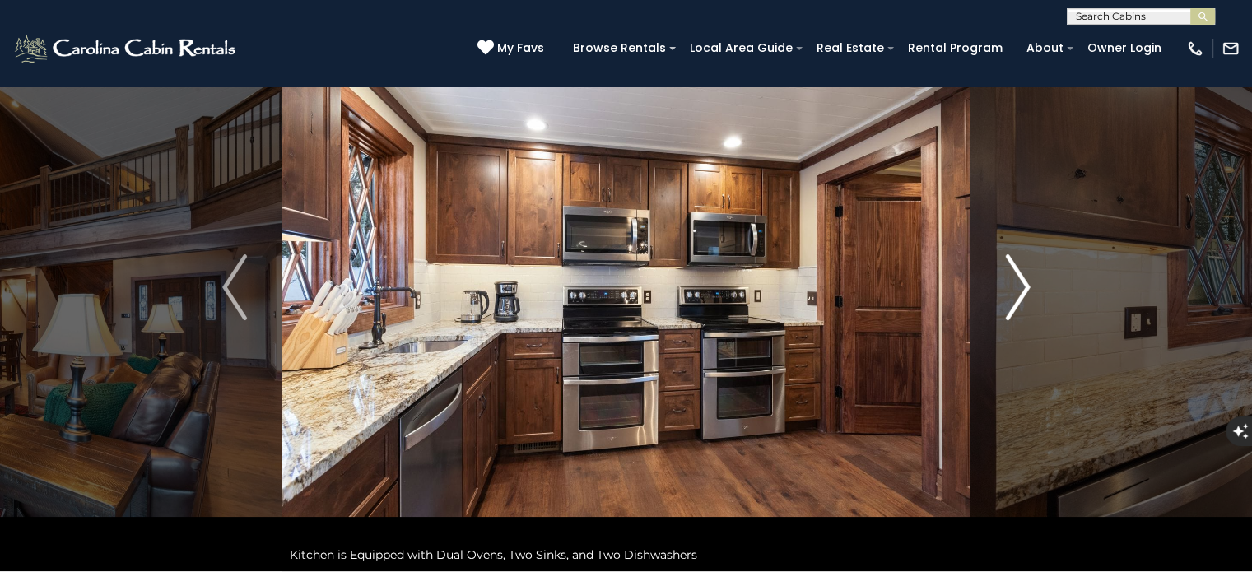
click at [1020, 291] on img "Next" at bounding box center [1017, 287] width 25 height 66
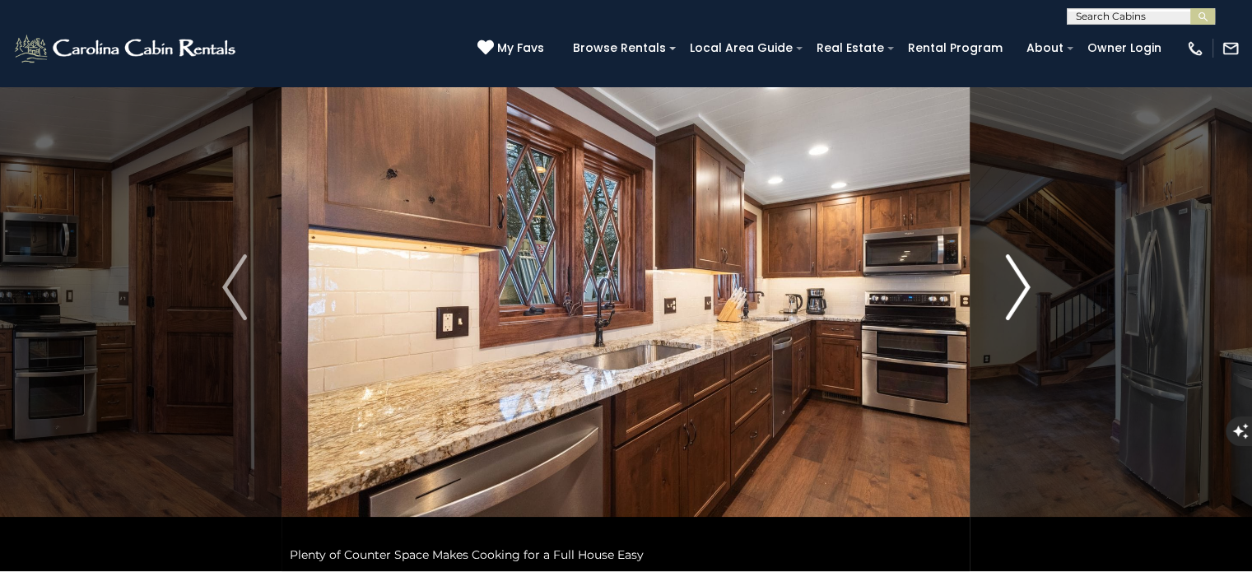
click at [1020, 291] on img "Next" at bounding box center [1017, 287] width 25 height 66
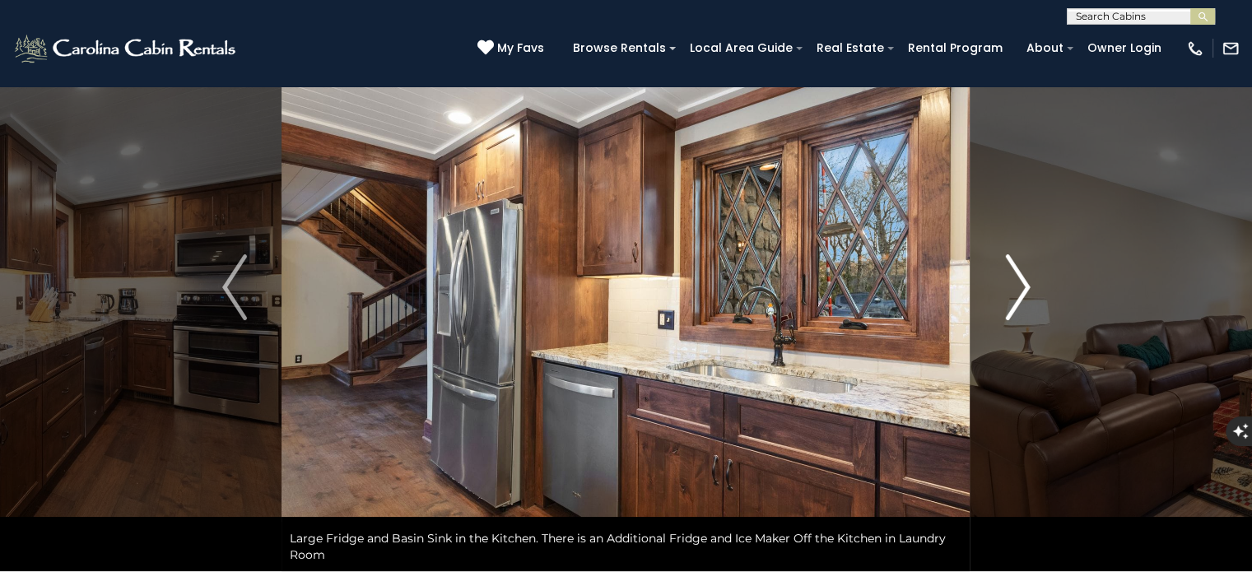
click at [1020, 291] on img "Next" at bounding box center [1017, 287] width 25 height 66
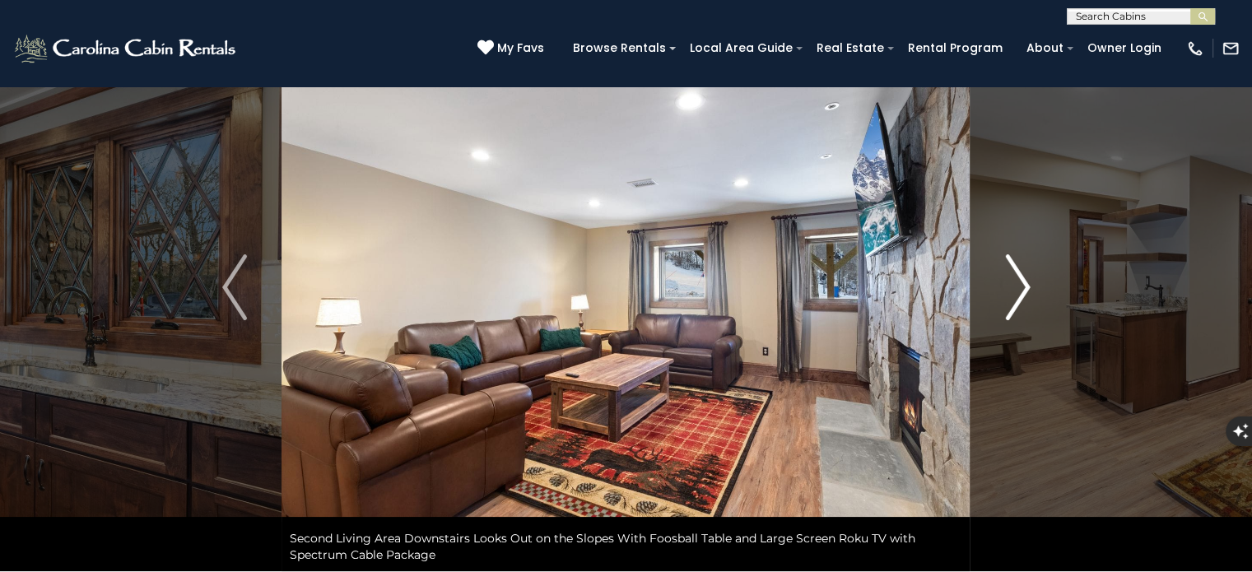
click at [1020, 291] on img "Next" at bounding box center [1017, 287] width 25 height 66
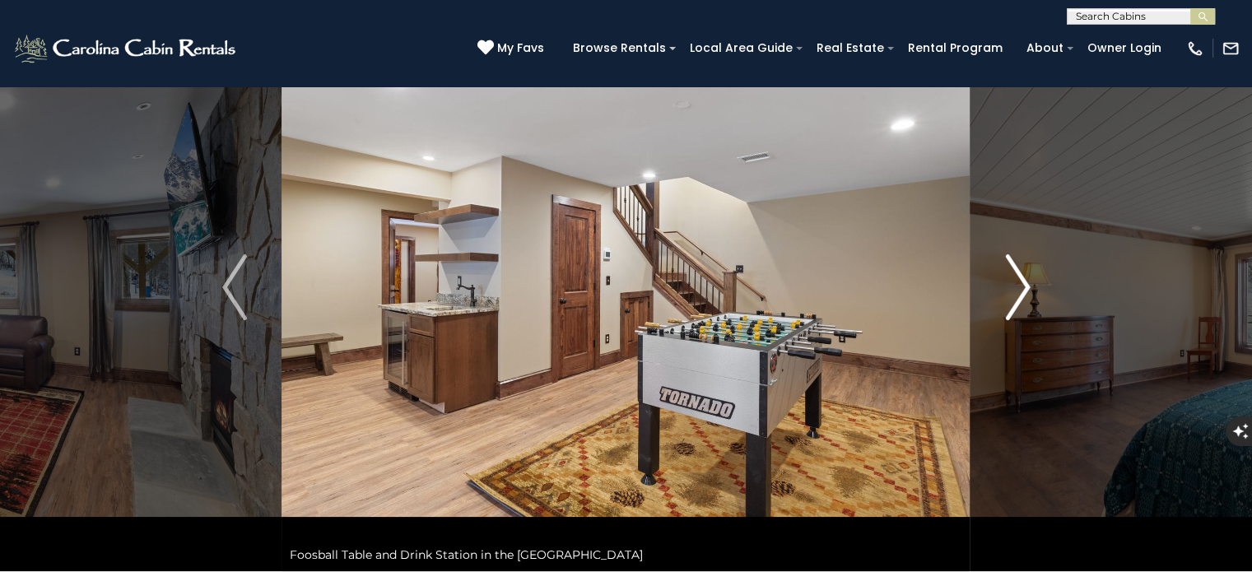
click at [1020, 291] on img "Next" at bounding box center [1017, 287] width 25 height 66
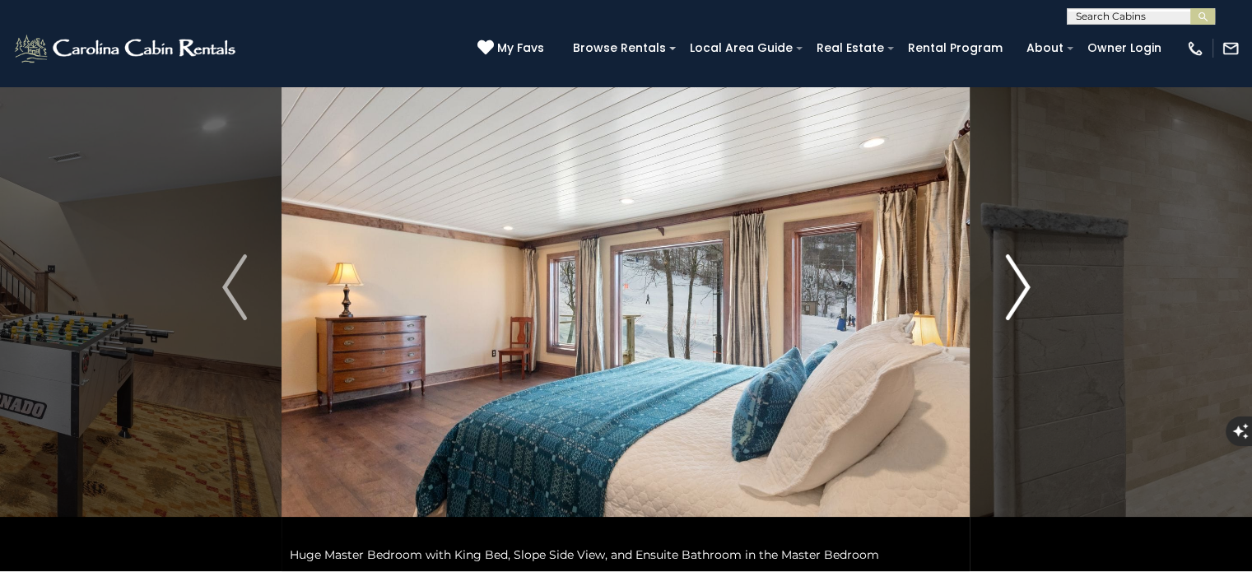
click at [1020, 291] on img "Next" at bounding box center [1017, 287] width 25 height 66
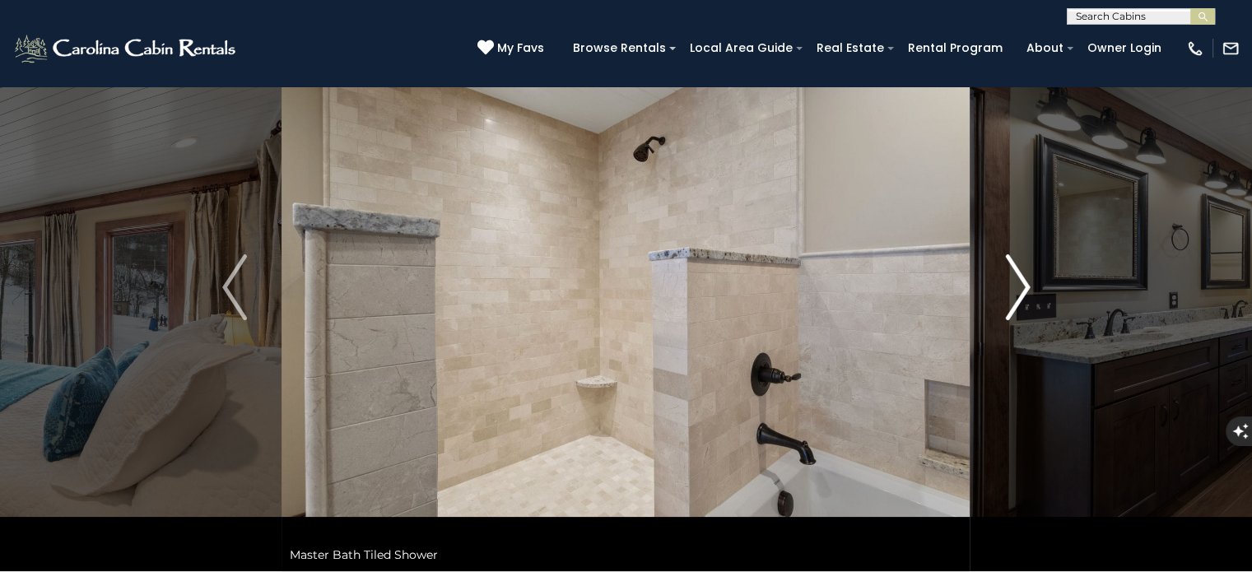
click at [1020, 291] on img "Next" at bounding box center [1017, 287] width 25 height 66
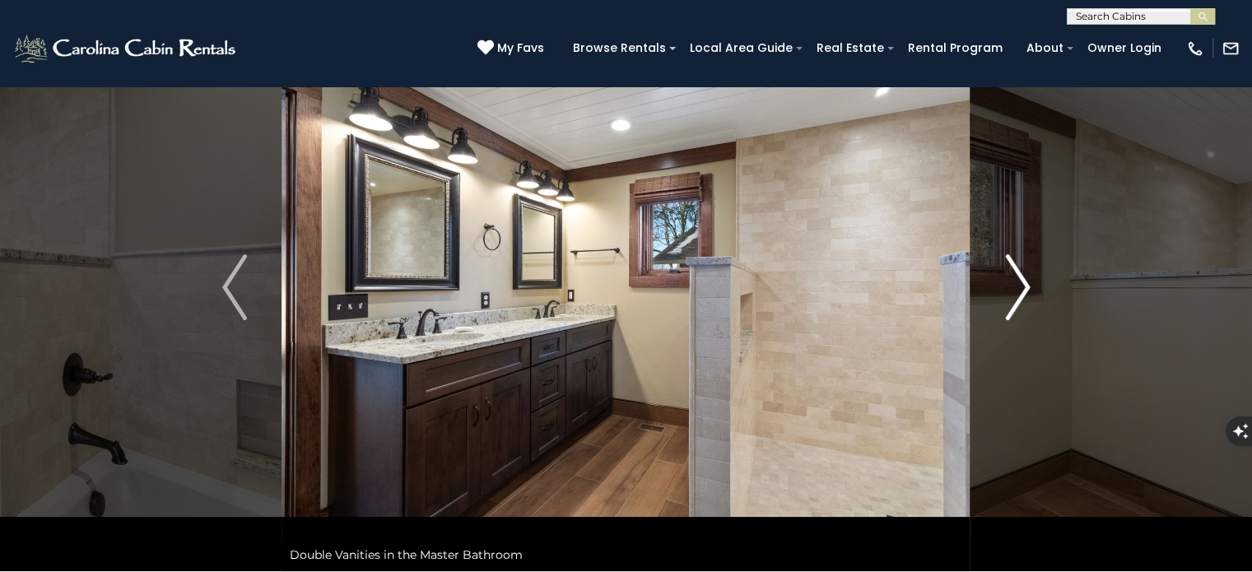
click at [1020, 291] on img "Next" at bounding box center [1017, 287] width 25 height 66
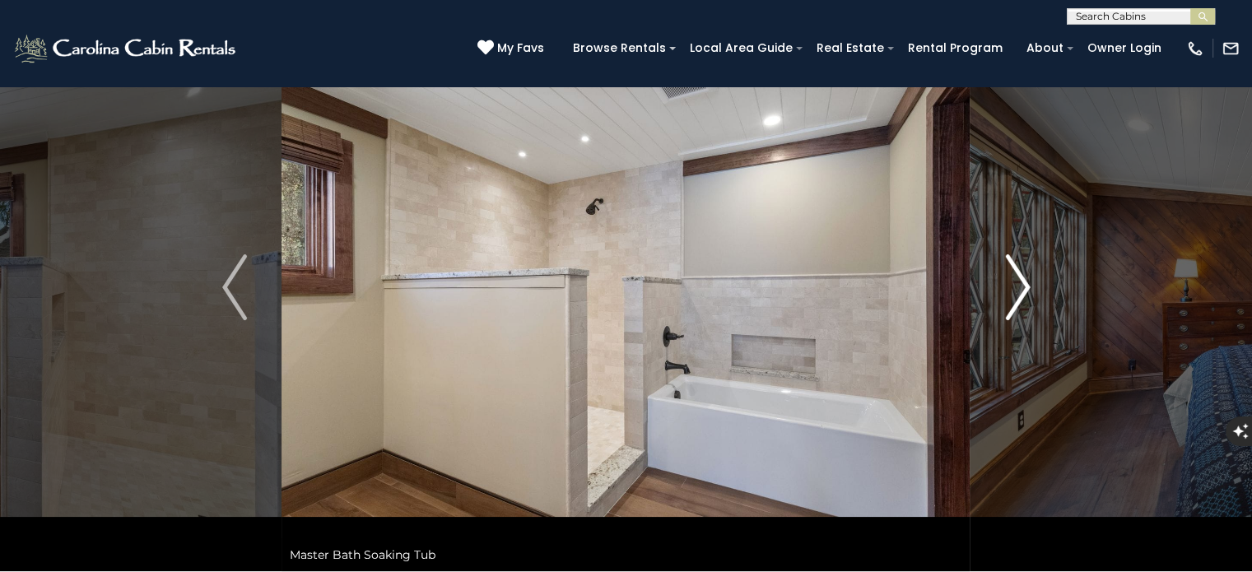
click at [1020, 291] on img "Next" at bounding box center [1017, 287] width 25 height 66
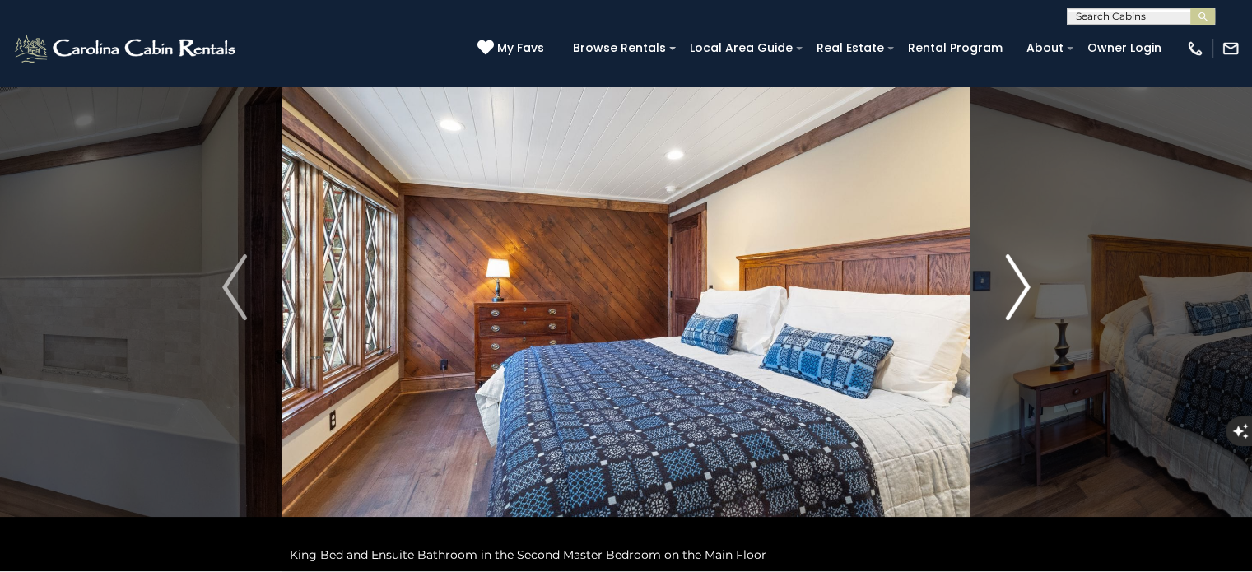
click at [1020, 291] on img "Next" at bounding box center [1017, 287] width 25 height 66
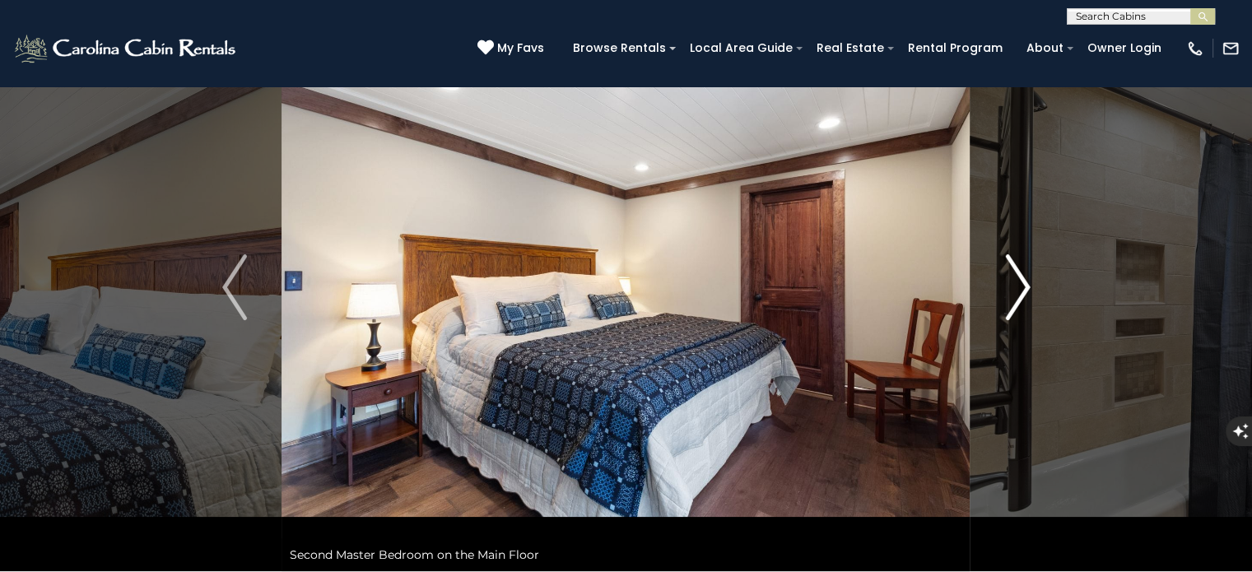
click at [1020, 291] on img "Next" at bounding box center [1017, 287] width 25 height 66
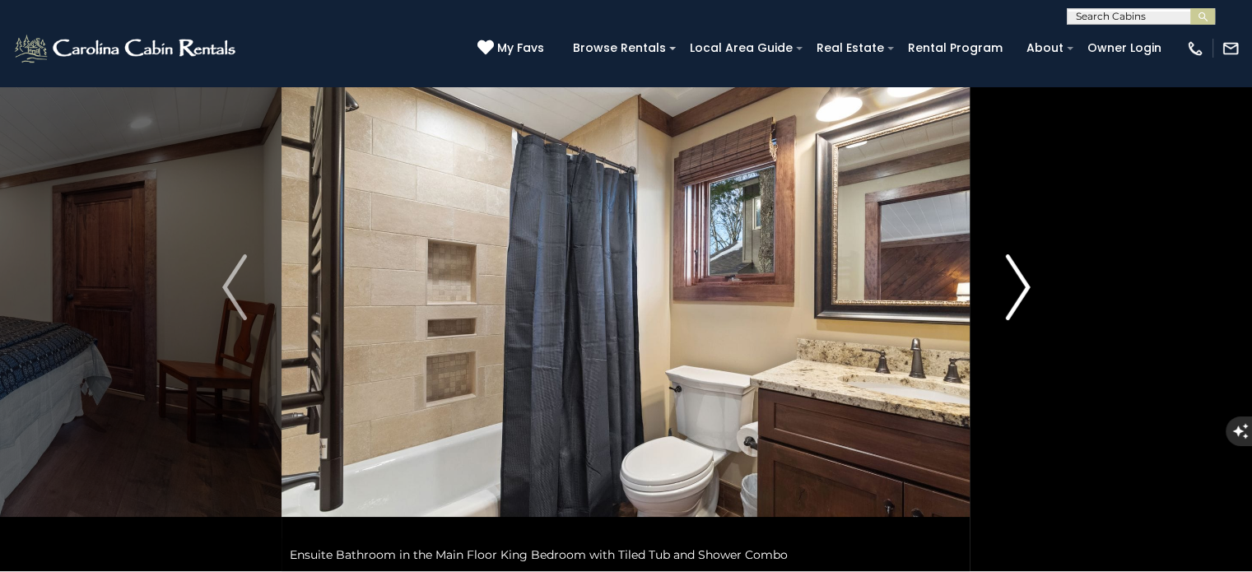
click at [1020, 291] on img "Next" at bounding box center [1017, 287] width 25 height 66
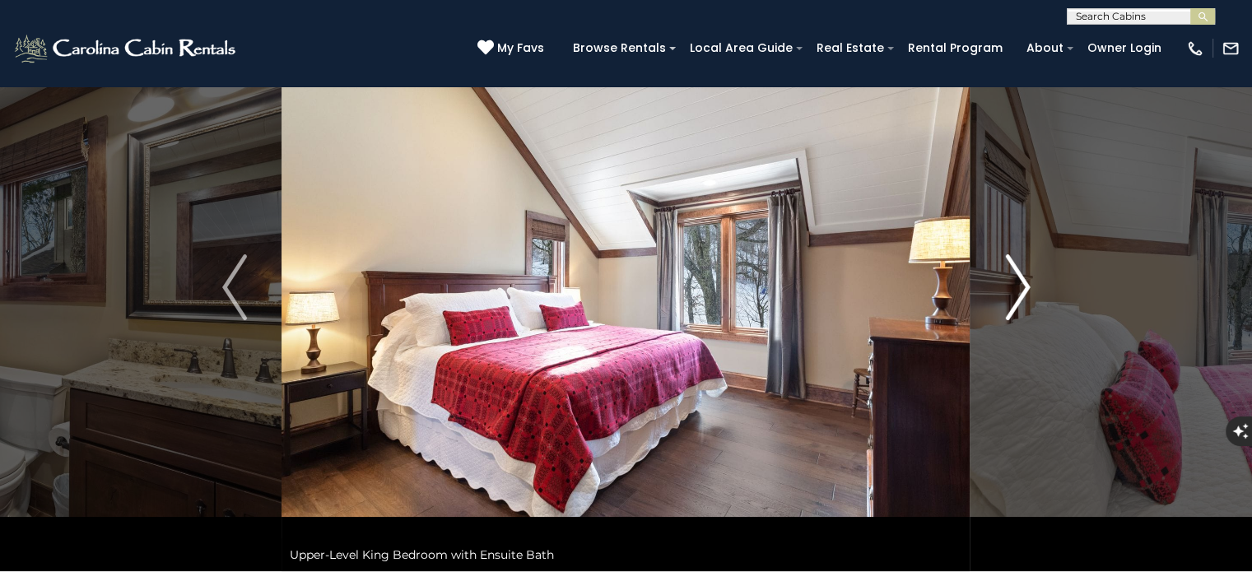
click at [1020, 291] on img "Next" at bounding box center [1017, 287] width 25 height 66
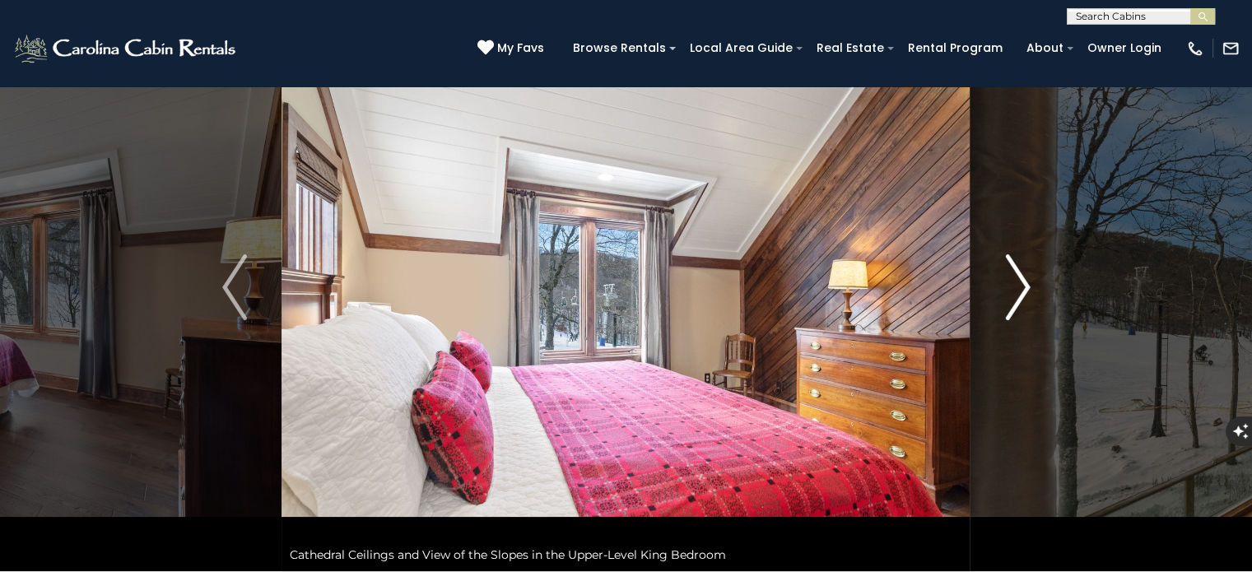
click at [1020, 291] on img "Next" at bounding box center [1017, 287] width 25 height 66
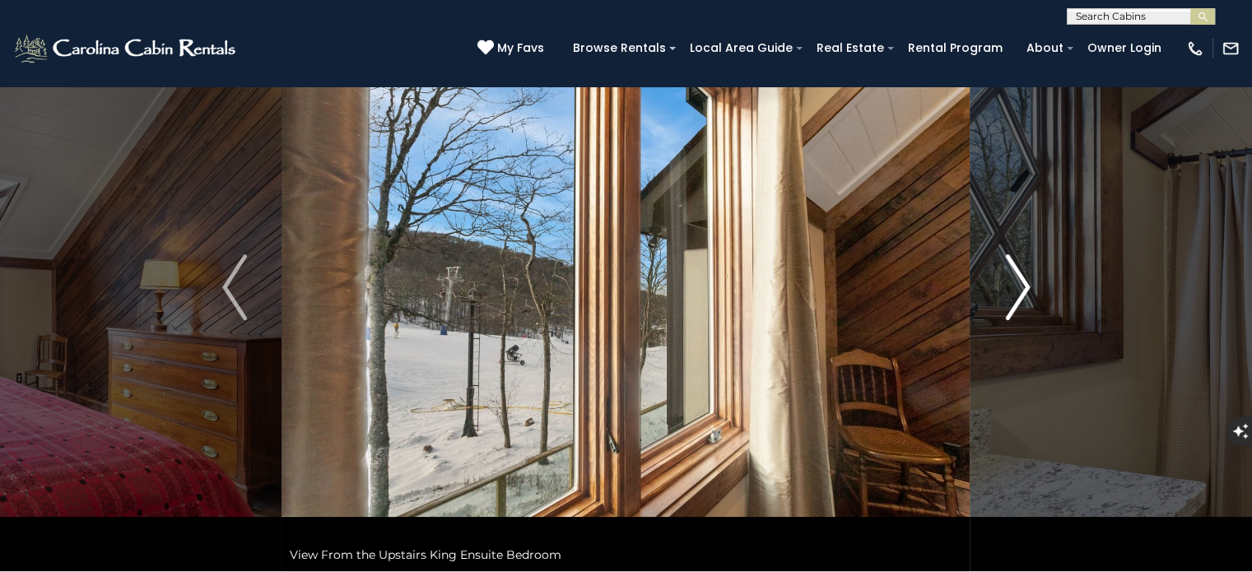
click at [1020, 291] on img "Next" at bounding box center [1017, 287] width 25 height 66
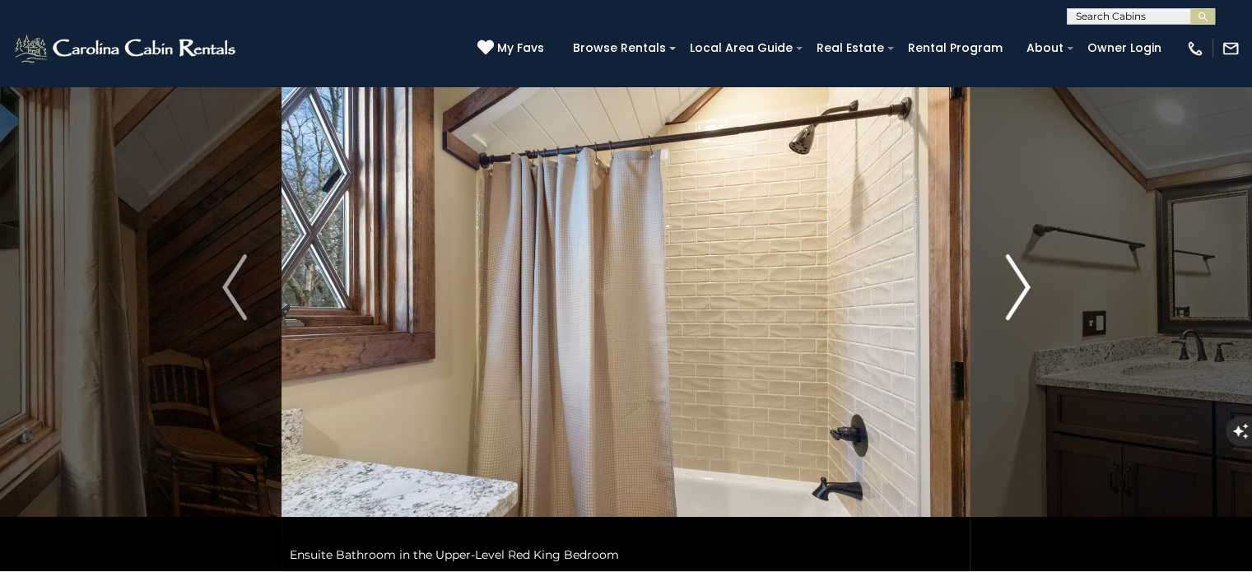
click at [1020, 291] on img "Next" at bounding box center [1017, 287] width 25 height 66
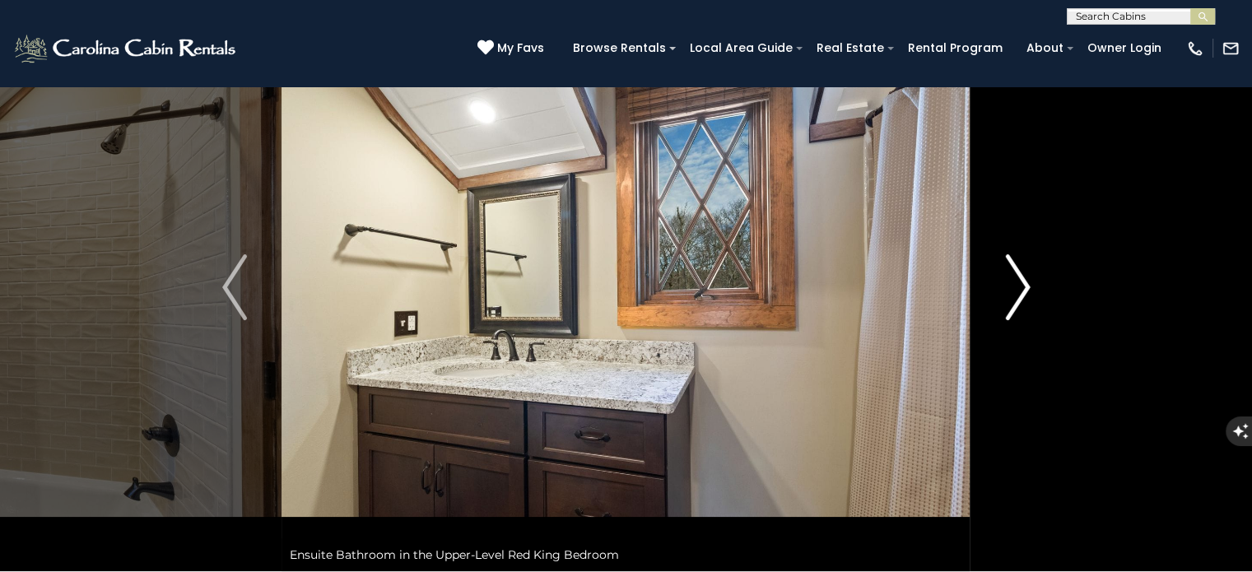
click at [1020, 291] on img "Next" at bounding box center [1017, 287] width 25 height 66
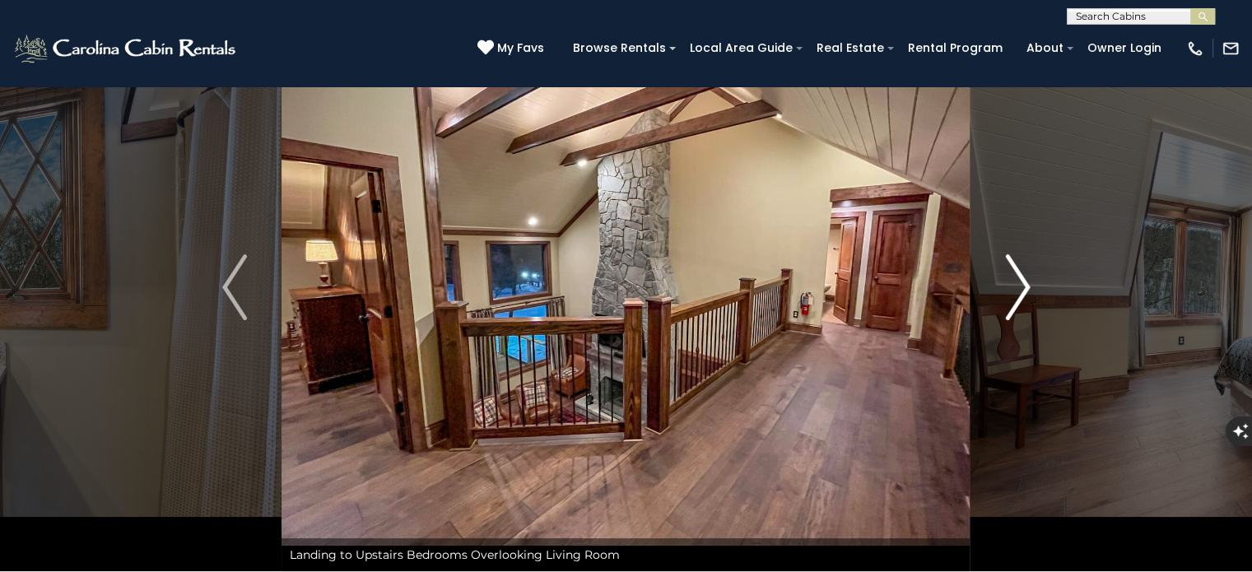
click at [1020, 291] on img "Next" at bounding box center [1017, 287] width 25 height 66
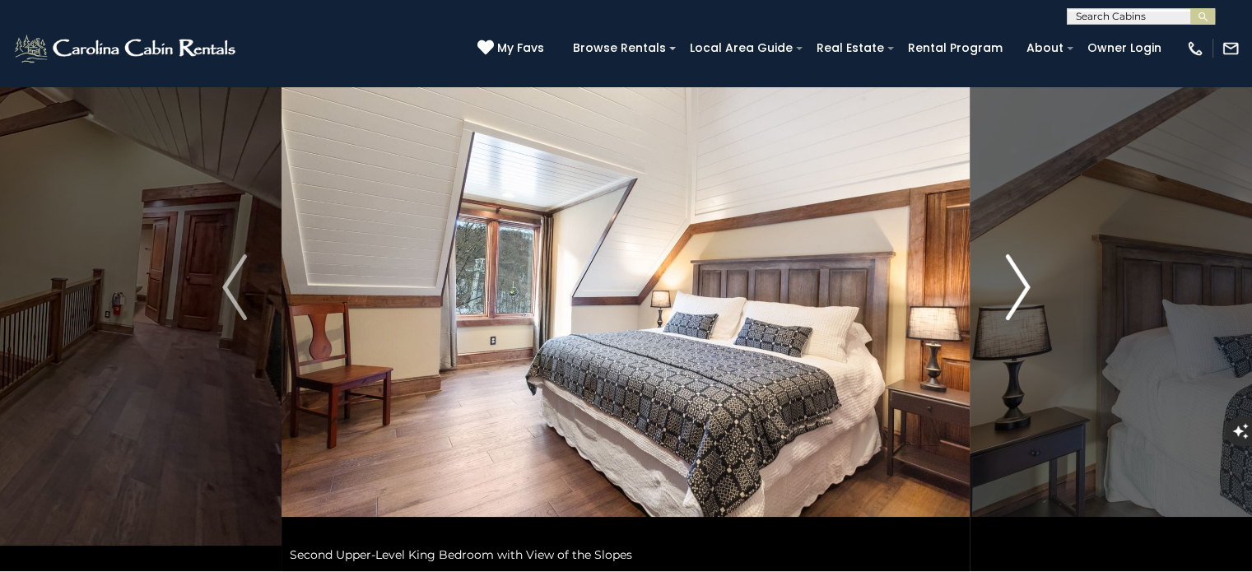
click at [1020, 291] on img "Next" at bounding box center [1017, 287] width 25 height 66
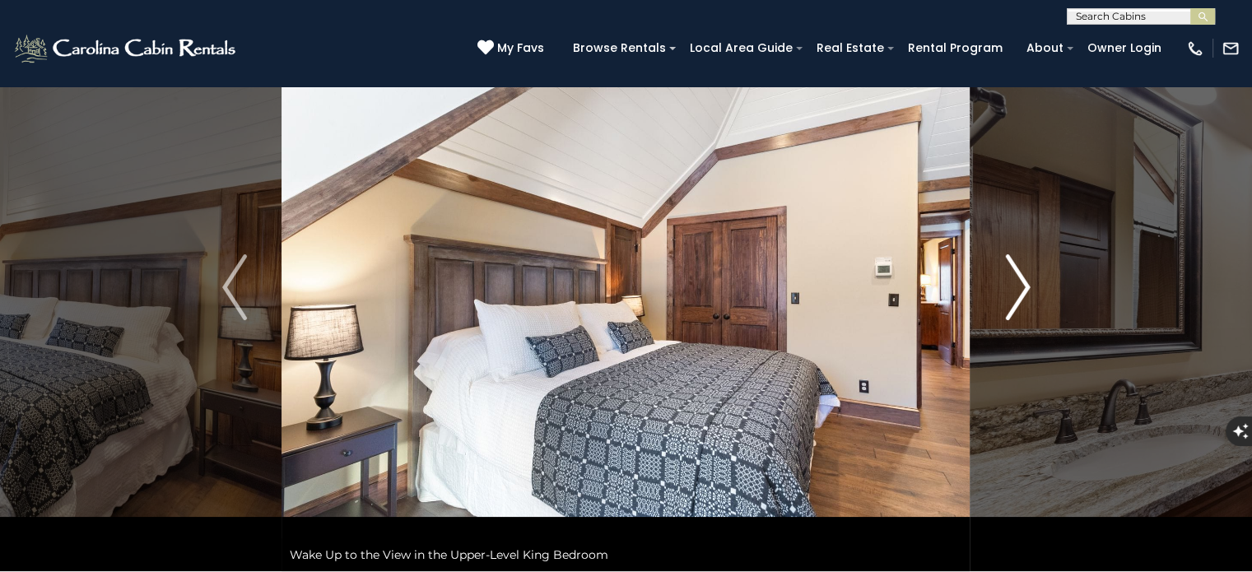
click at [1020, 291] on img "Next" at bounding box center [1017, 287] width 25 height 66
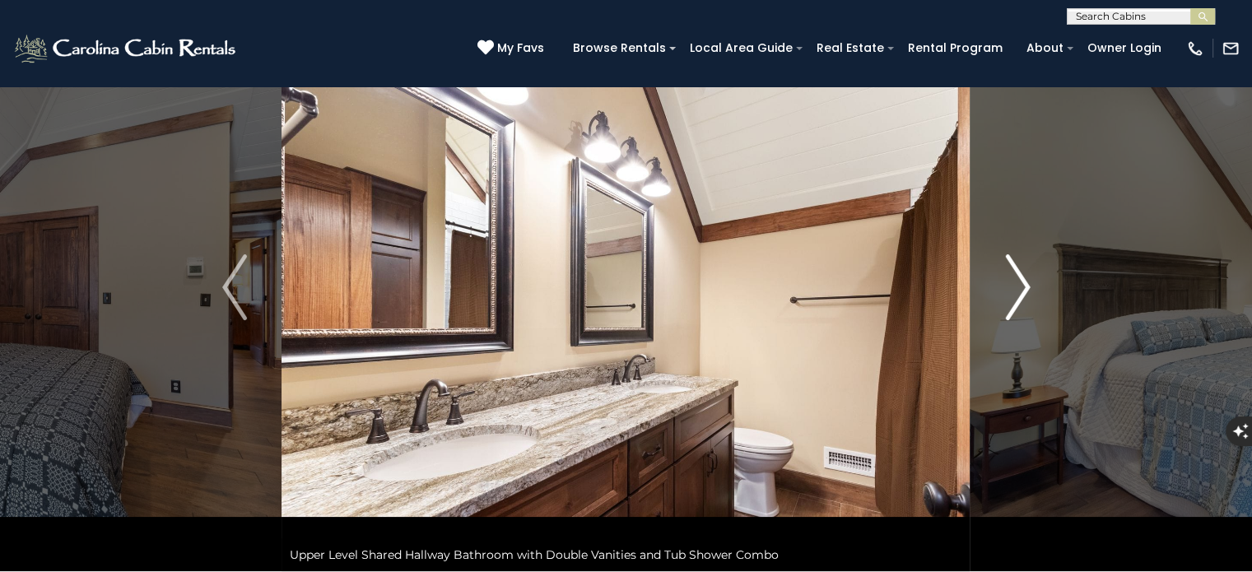
click at [1020, 291] on img "Next" at bounding box center [1017, 287] width 25 height 66
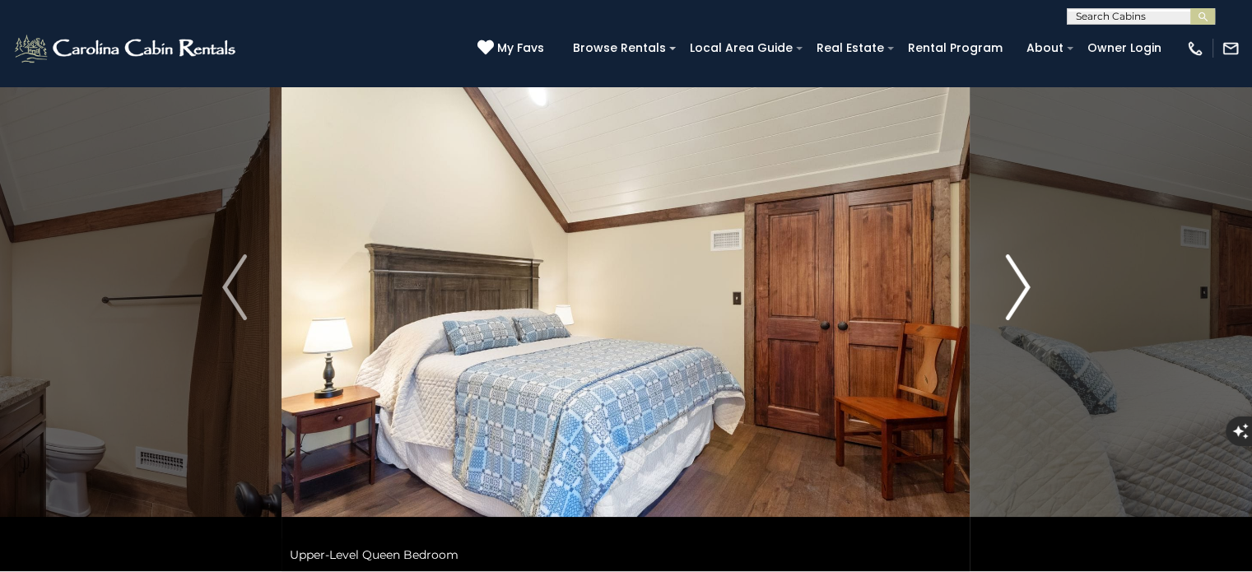
click at [1020, 291] on img "Next" at bounding box center [1017, 287] width 25 height 66
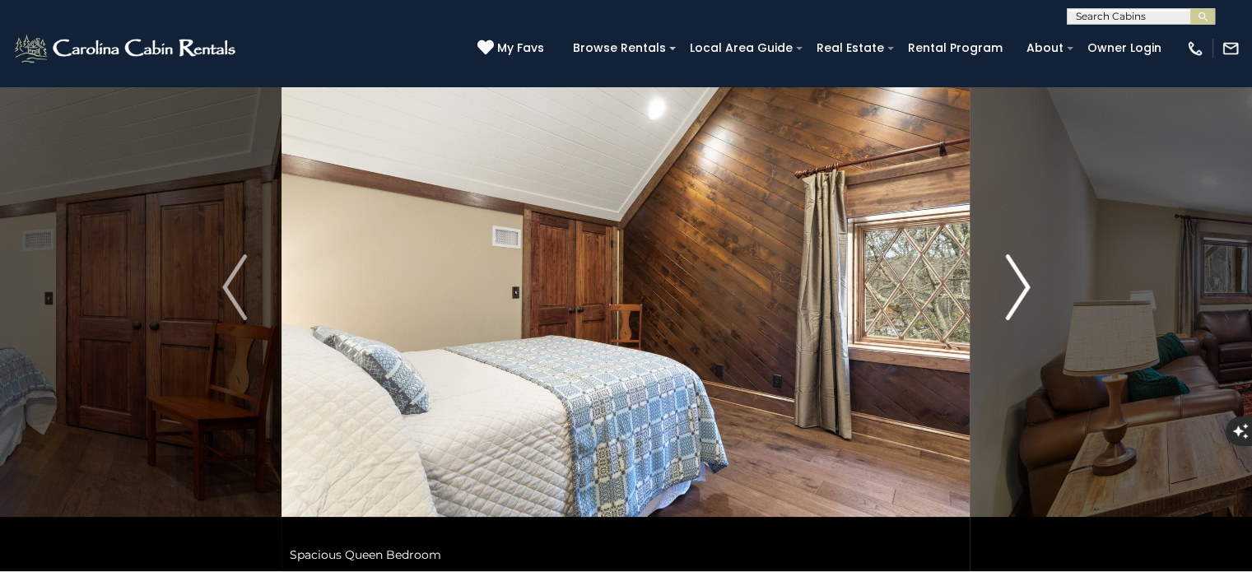
click at [1020, 291] on img "Next" at bounding box center [1017, 287] width 25 height 66
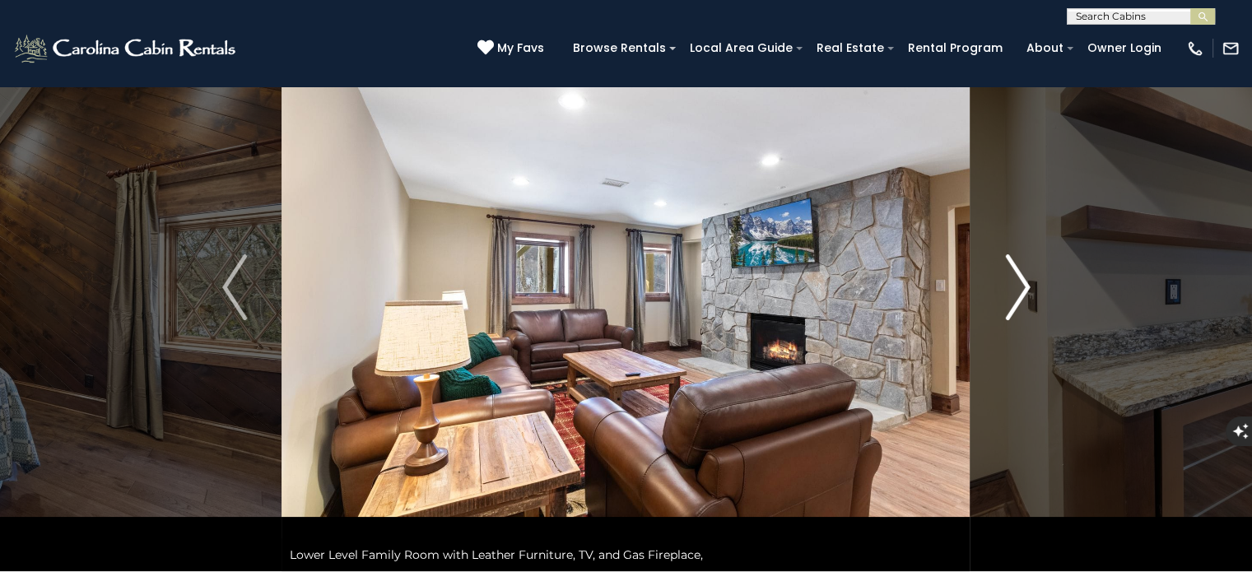
click at [1020, 291] on img "Next" at bounding box center [1017, 287] width 25 height 66
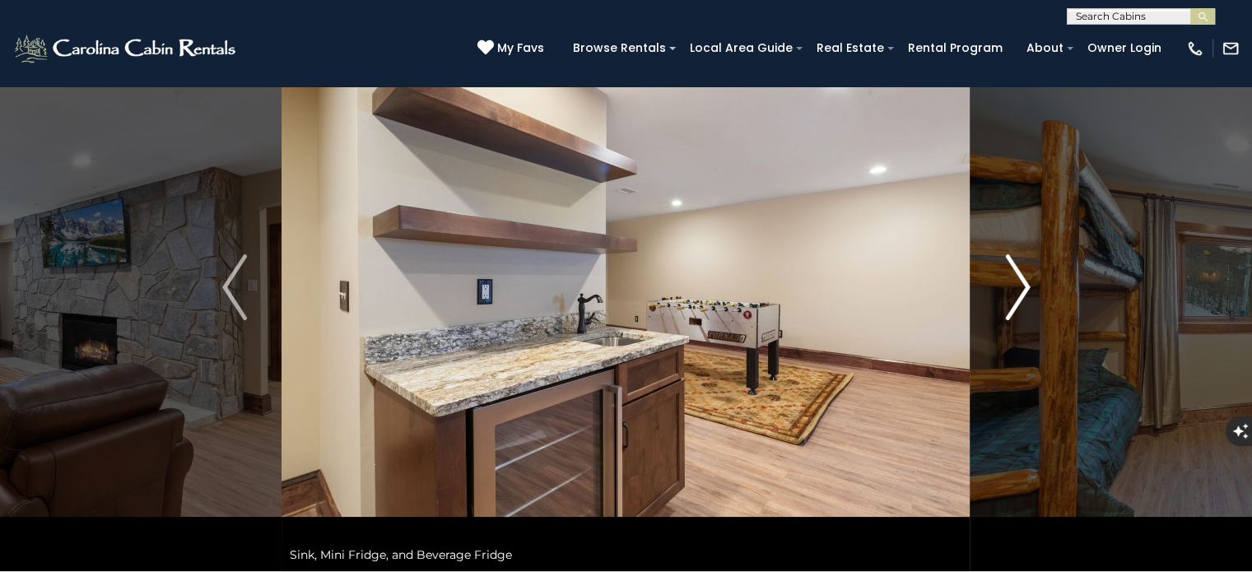
click at [1020, 291] on img "Next" at bounding box center [1017, 287] width 25 height 66
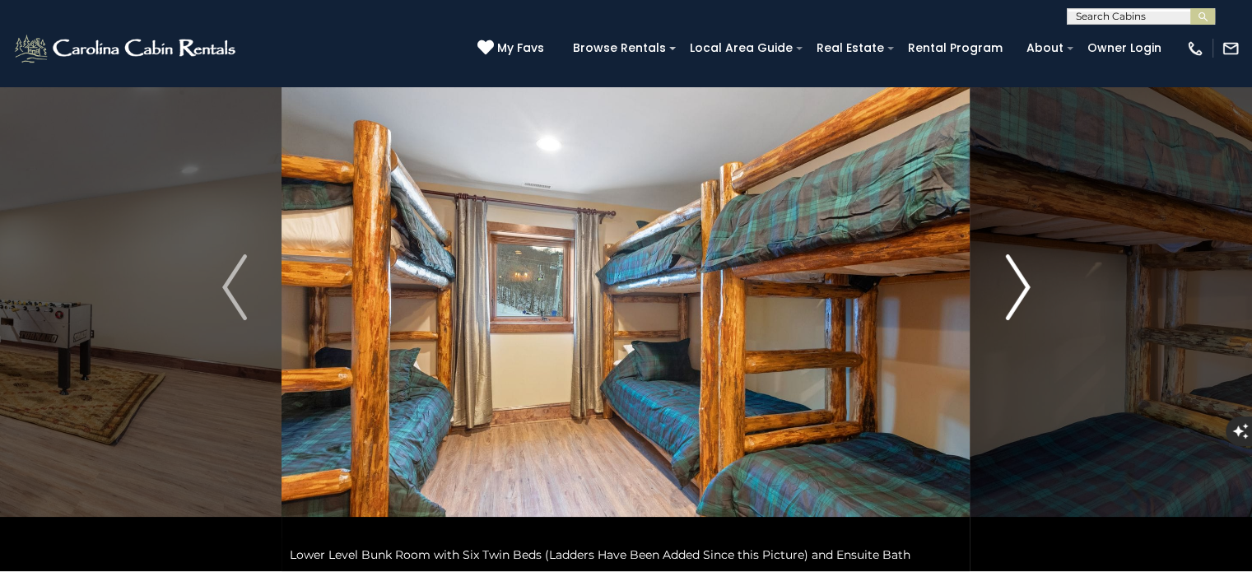
click at [1020, 291] on img "Next" at bounding box center [1017, 287] width 25 height 66
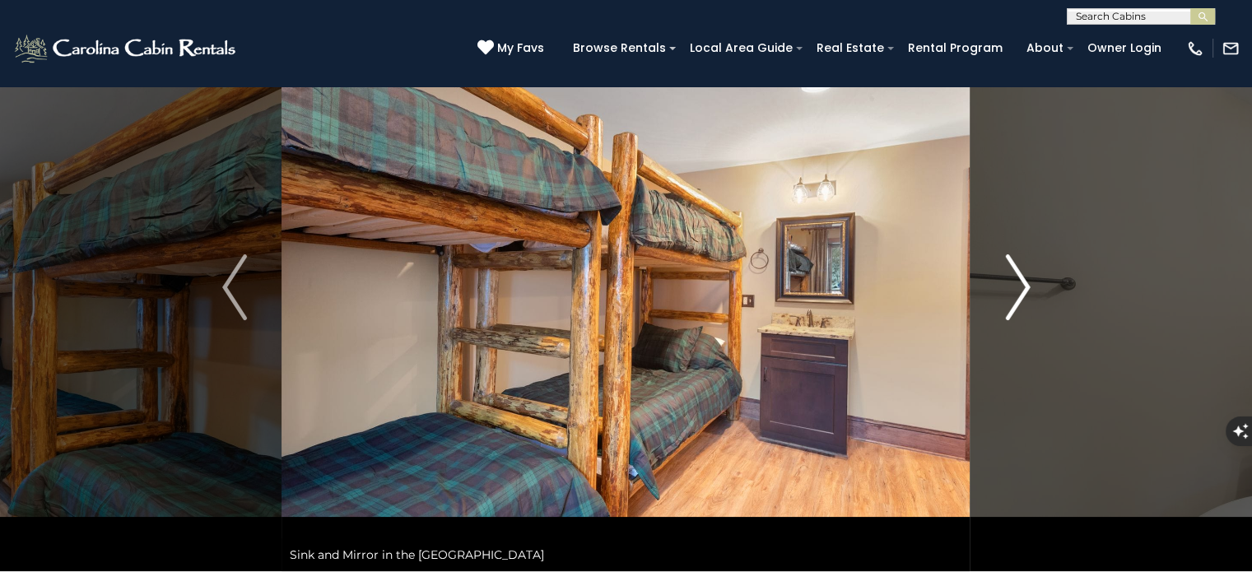
click at [1020, 291] on img "Next" at bounding box center [1017, 287] width 25 height 66
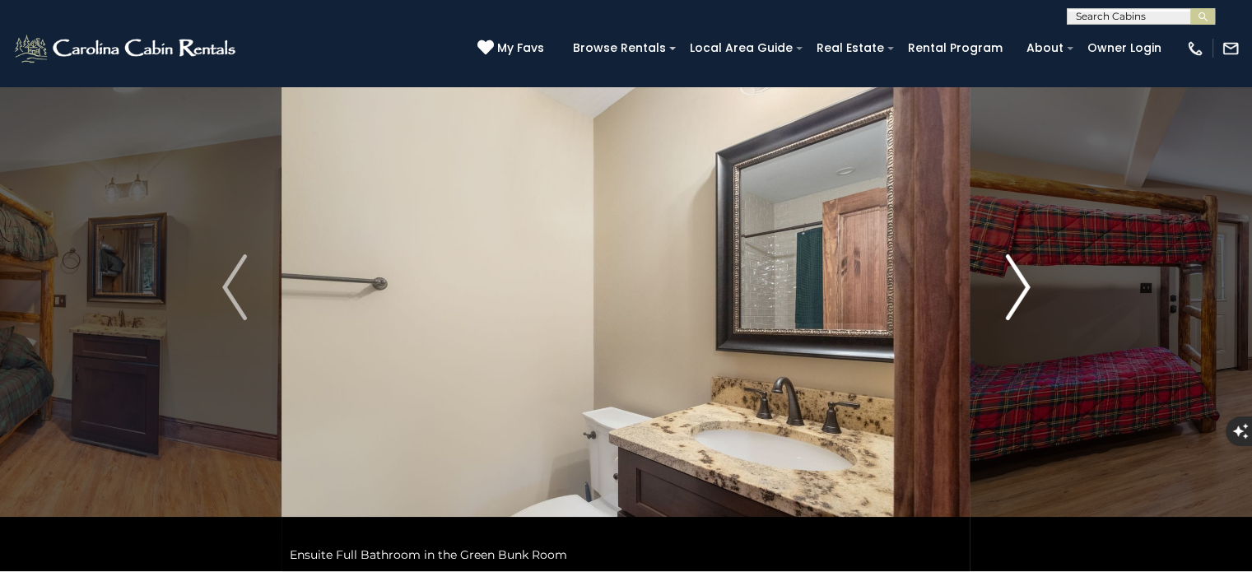
click at [1020, 291] on img "Next" at bounding box center [1017, 287] width 25 height 66
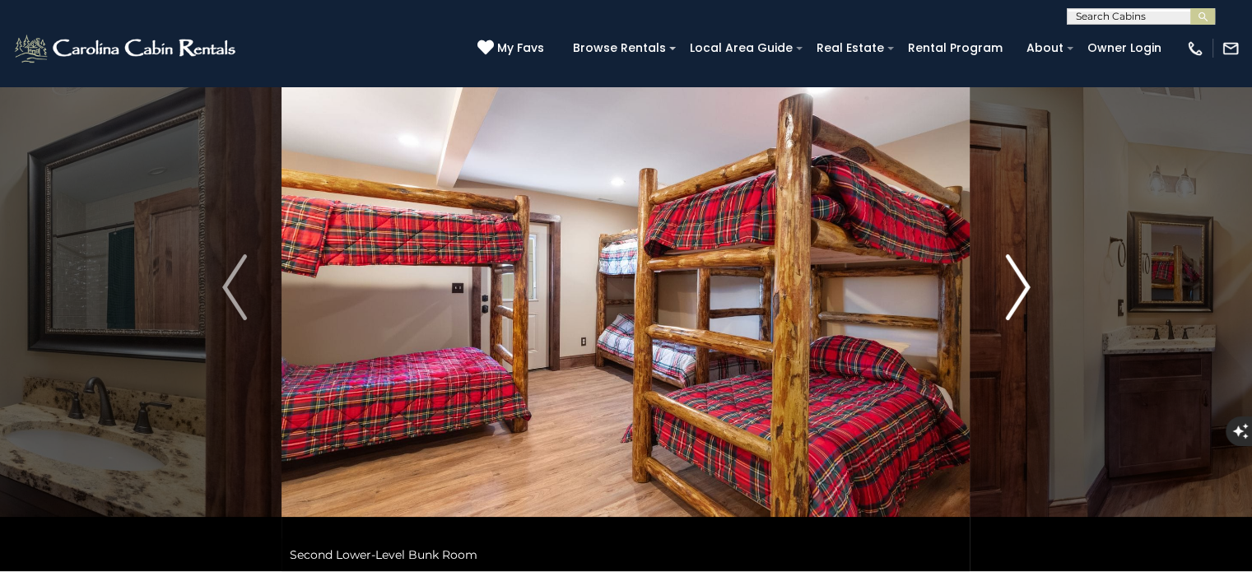
click at [1020, 291] on img "Next" at bounding box center [1017, 287] width 25 height 66
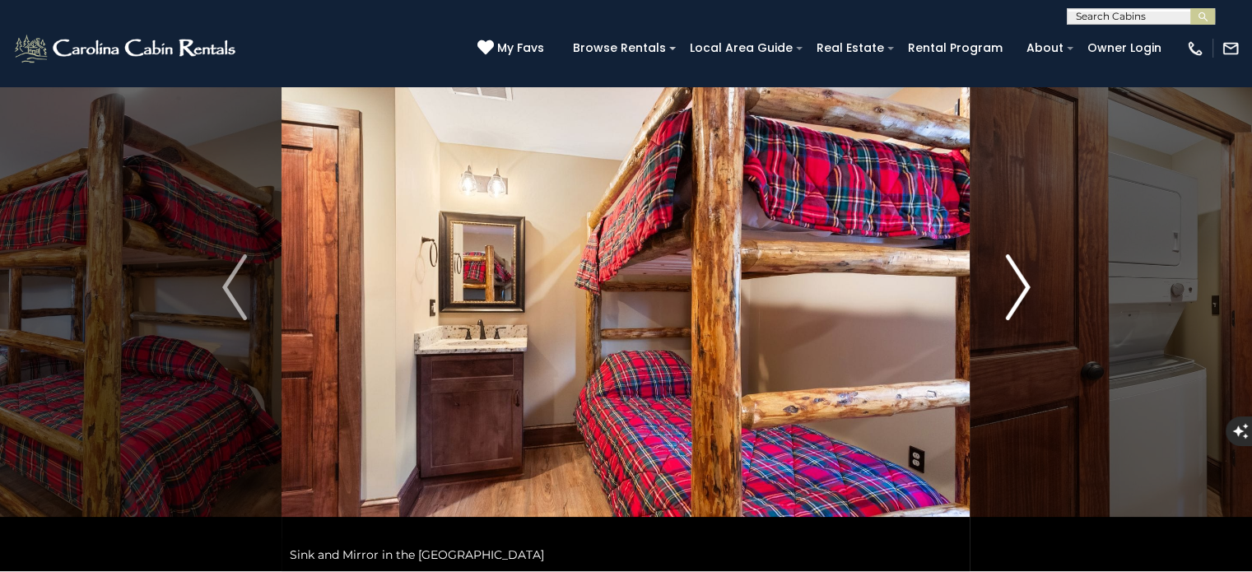
click at [1020, 291] on img "Next" at bounding box center [1017, 287] width 25 height 66
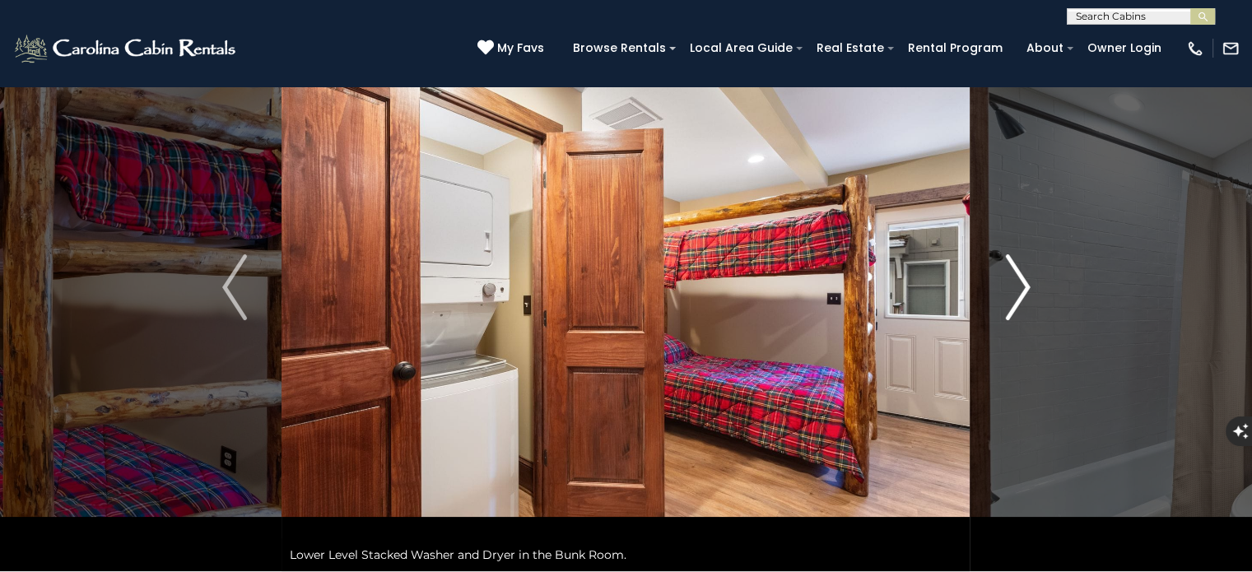
click at [1020, 291] on img "Next" at bounding box center [1017, 287] width 25 height 66
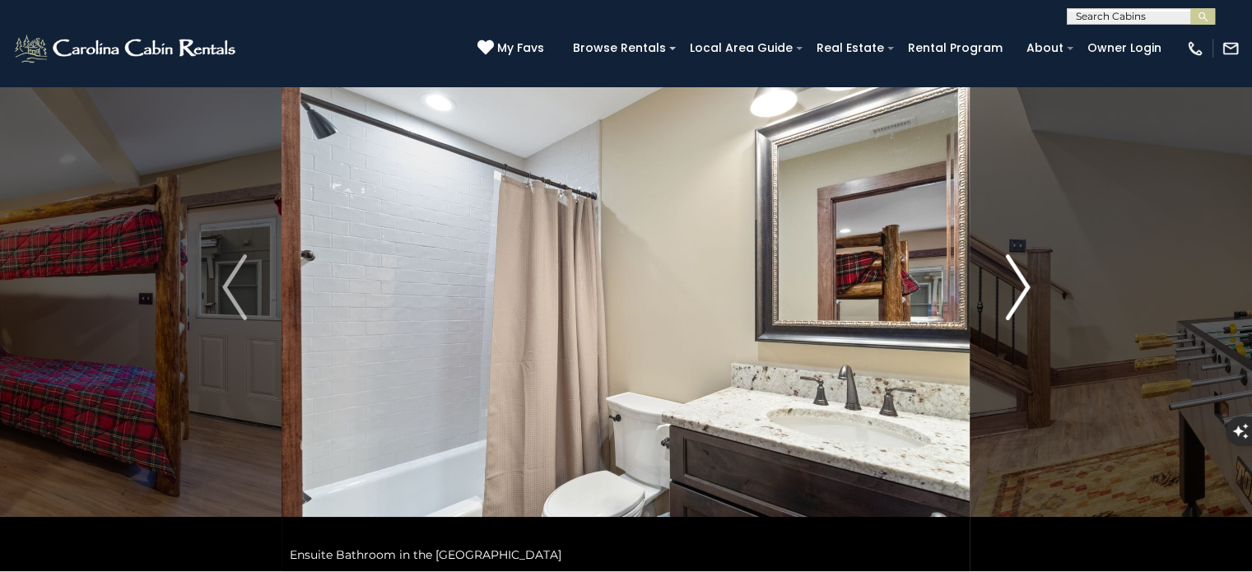
click at [1020, 291] on img "Next" at bounding box center [1017, 287] width 25 height 66
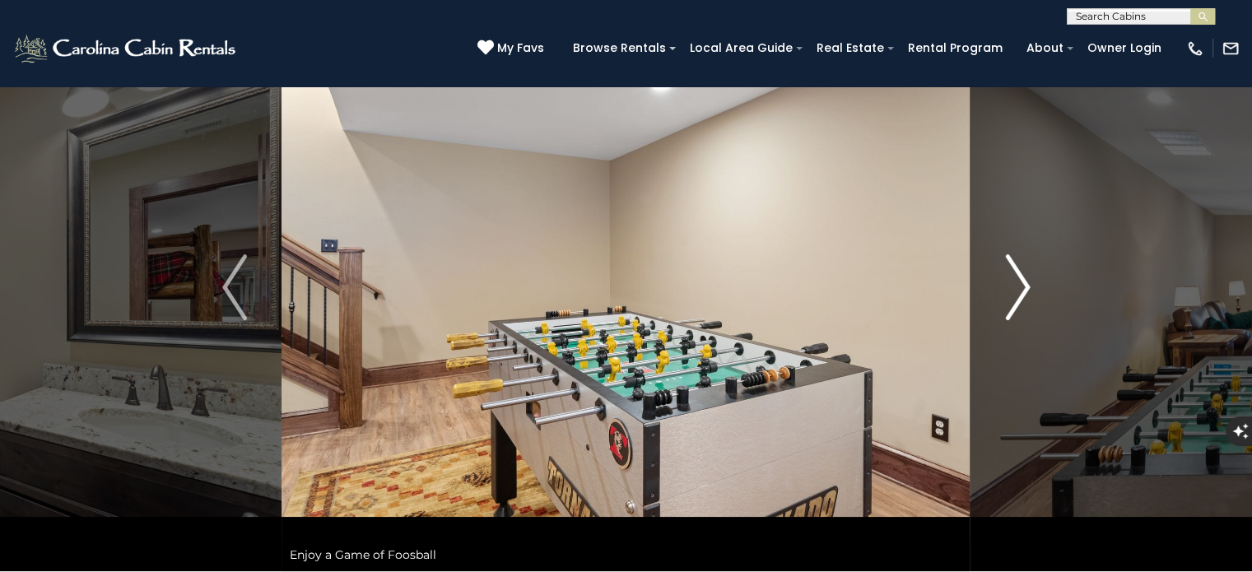
click at [1020, 291] on img "Next" at bounding box center [1017, 287] width 25 height 66
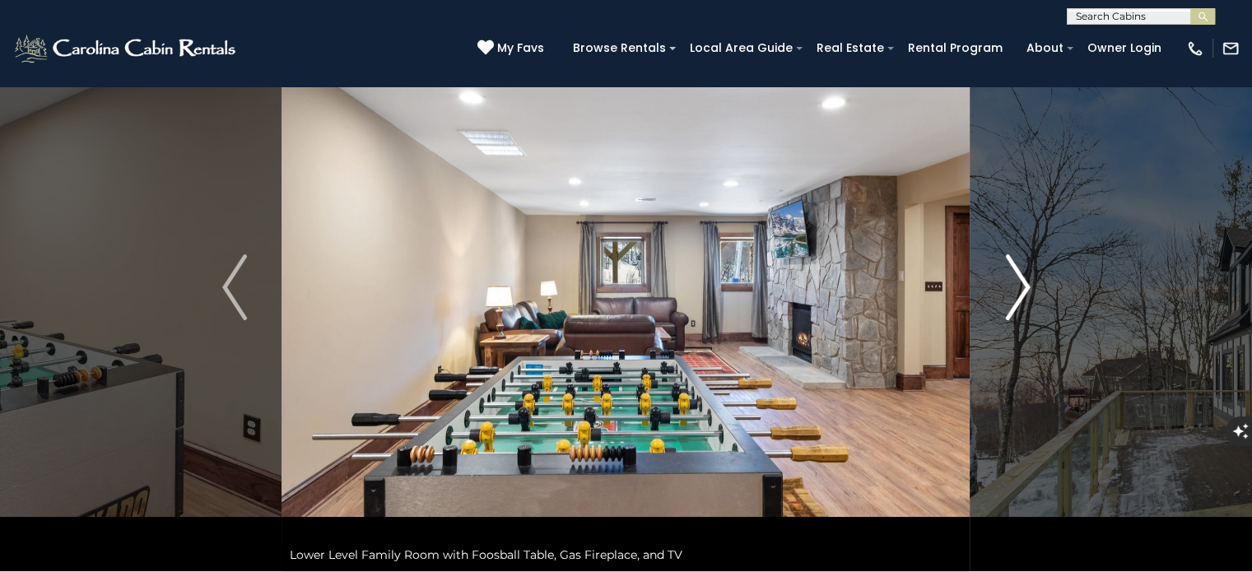
click at [1020, 291] on img "Next" at bounding box center [1017, 287] width 25 height 66
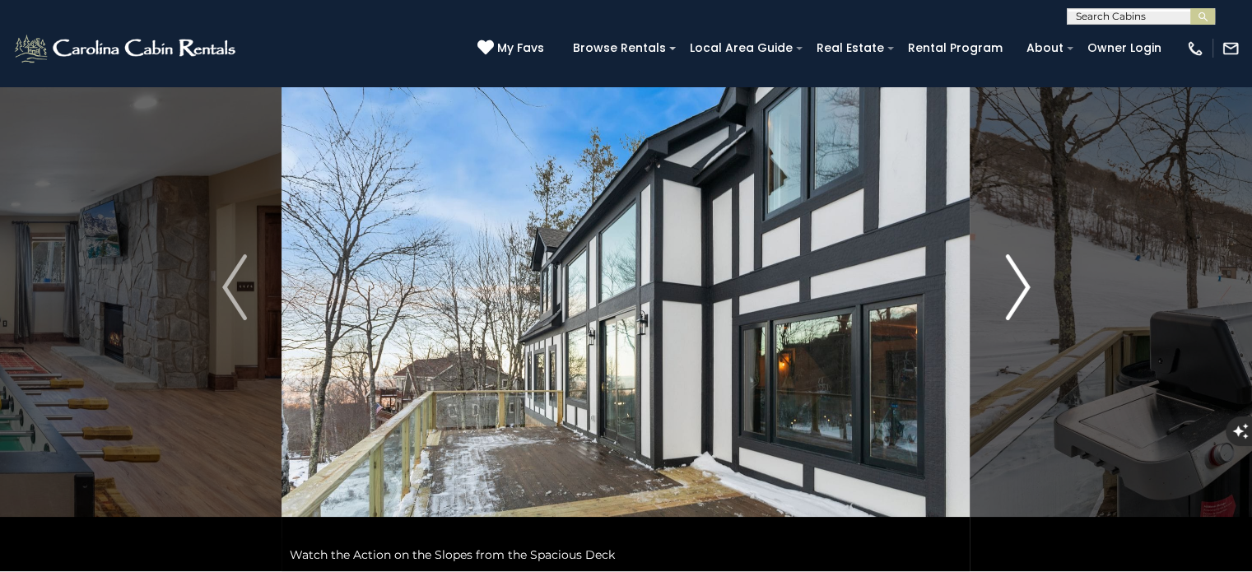
click at [1020, 291] on img "Next" at bounding box center [1017, 287] width 25 height 66
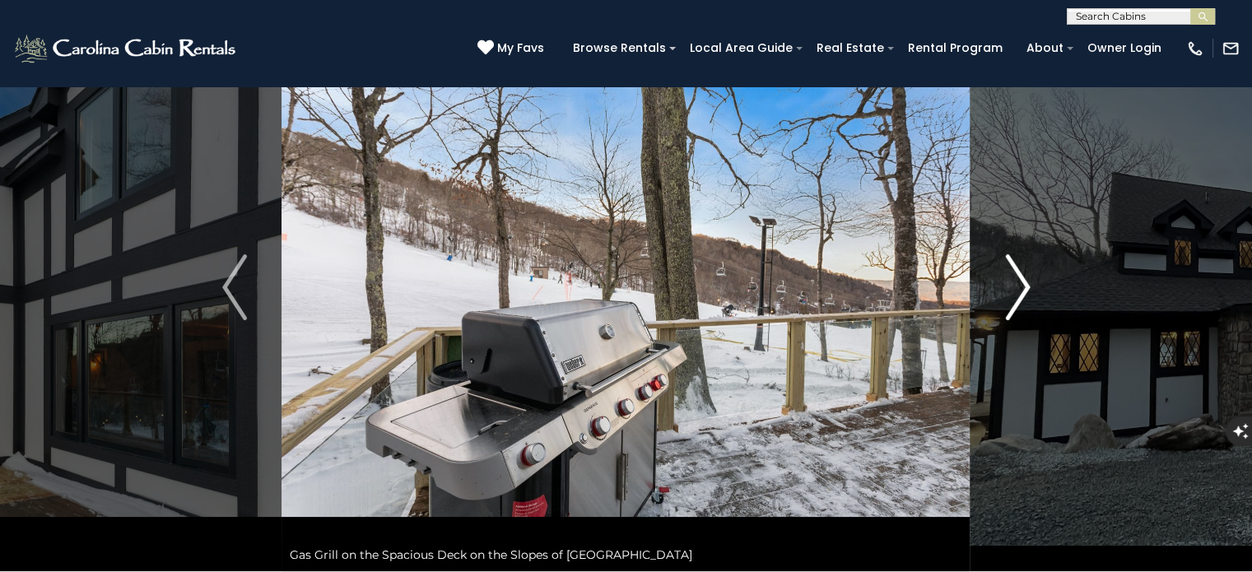
click at [1020, 291] on img "Next" at bounding box center [1017, 287] width 25 height 66
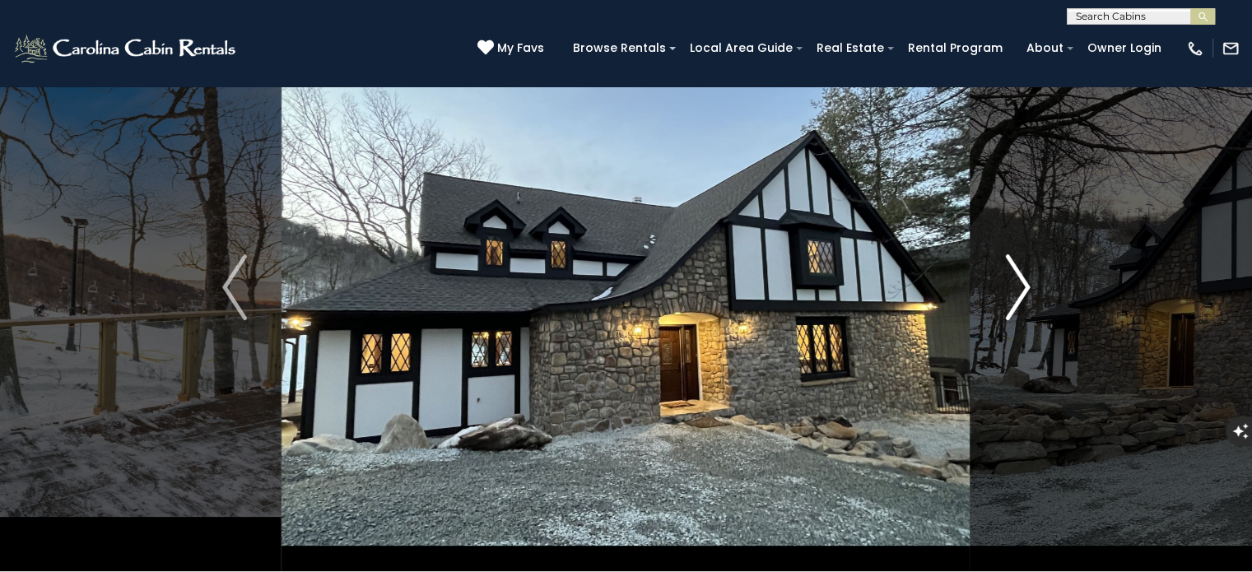
click at [1020, 291] on img "Next" at bounding box center [1017, 287] width 25 height 66
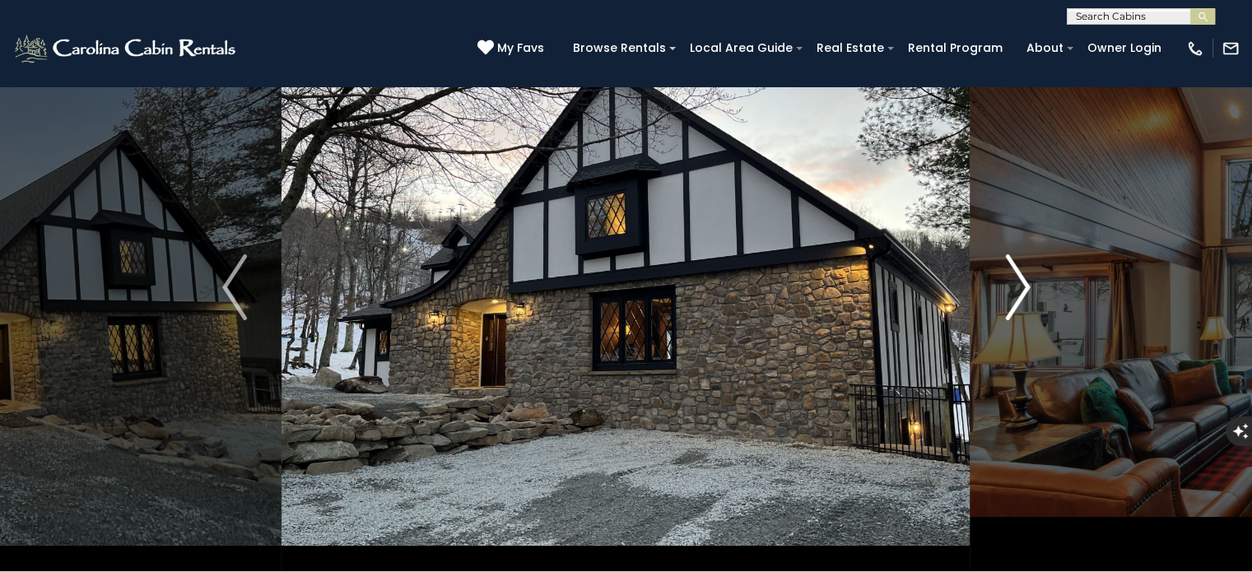
click at [1020, 291] on img "Next" at bounding box center [1017, 287] width 25 height 66
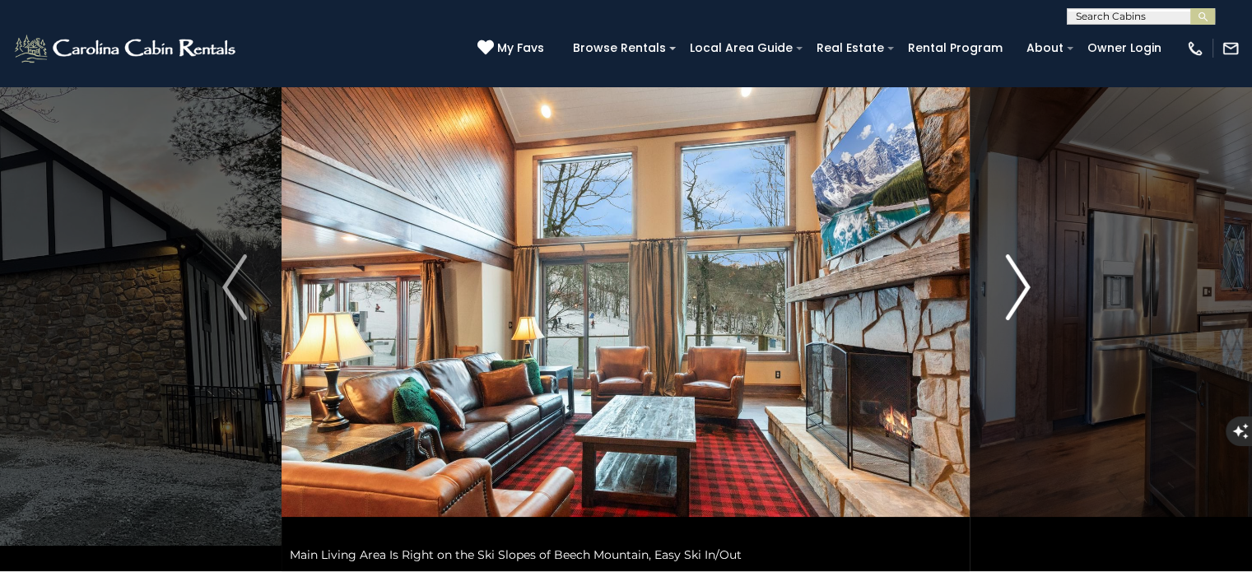
click at [1020, 291] on img "Next" at bounding box center [1017, 287] width 25 height 66
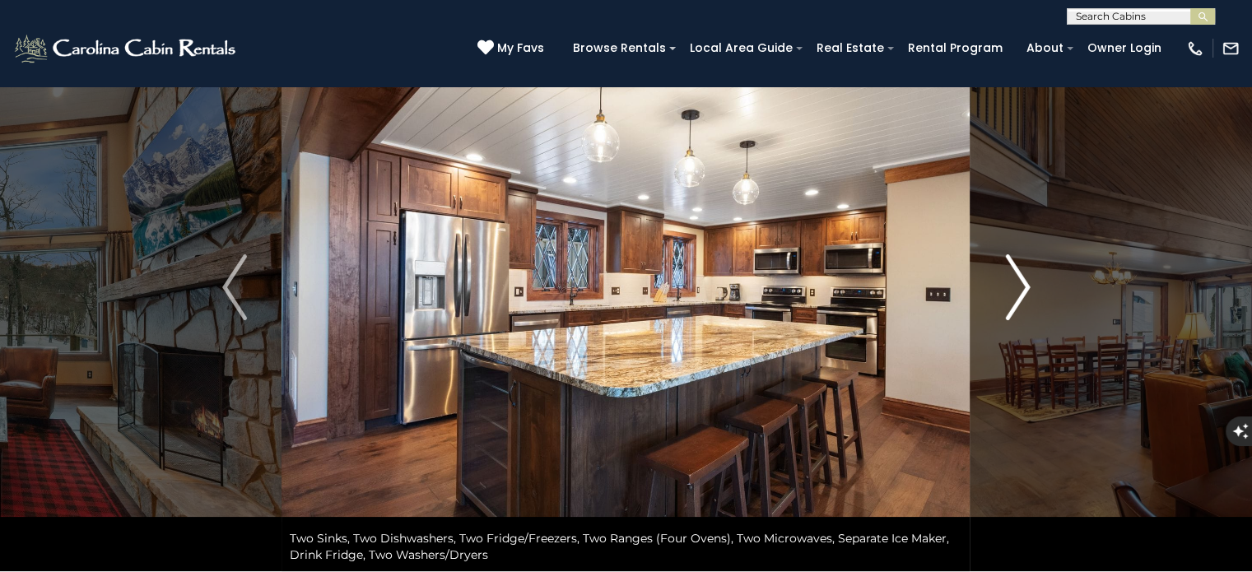
click at [1020, 291] on img "Next" at bounding box center [1017, 287] width 25 height 66
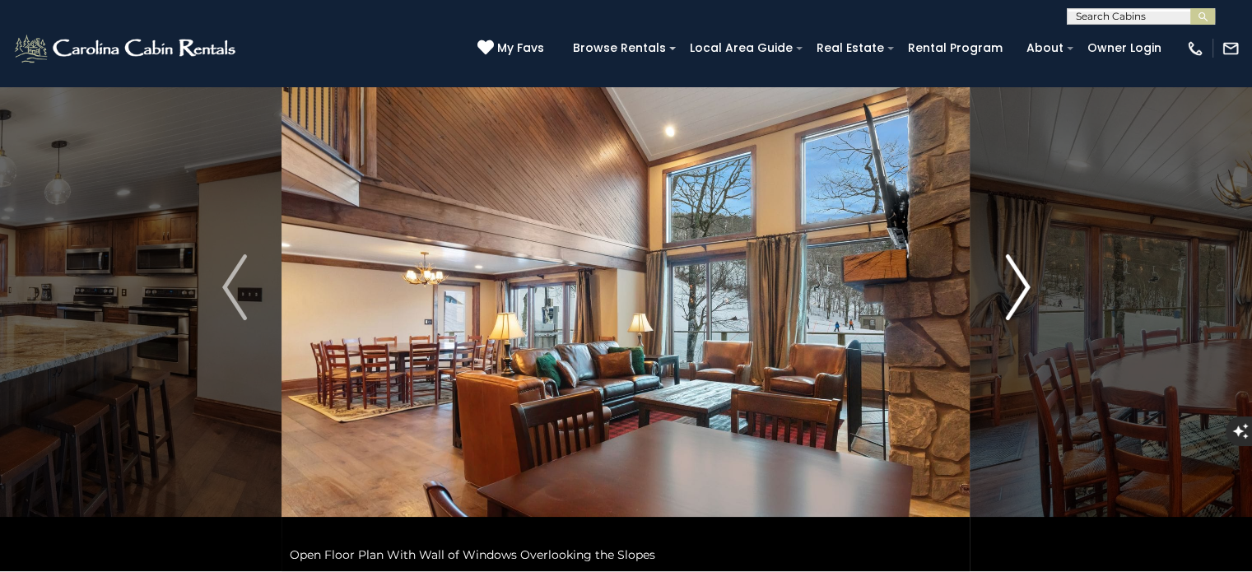
click at [1020, 291] on img "Next" at bounding box center [1017, 287] width 25 height 66
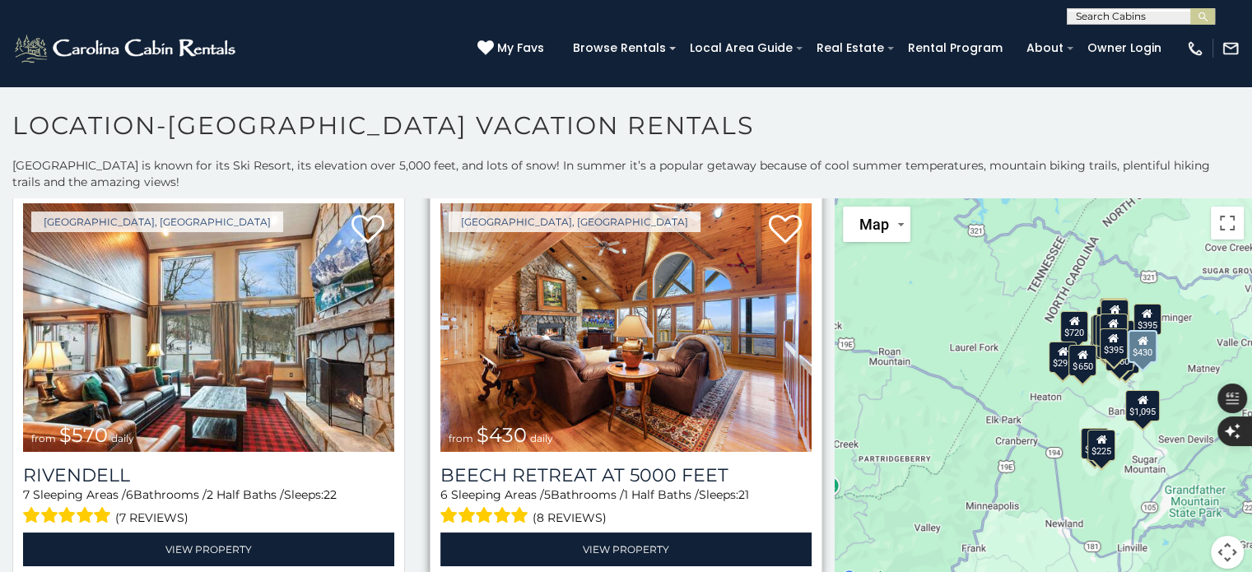
scroll to position [82, 0]
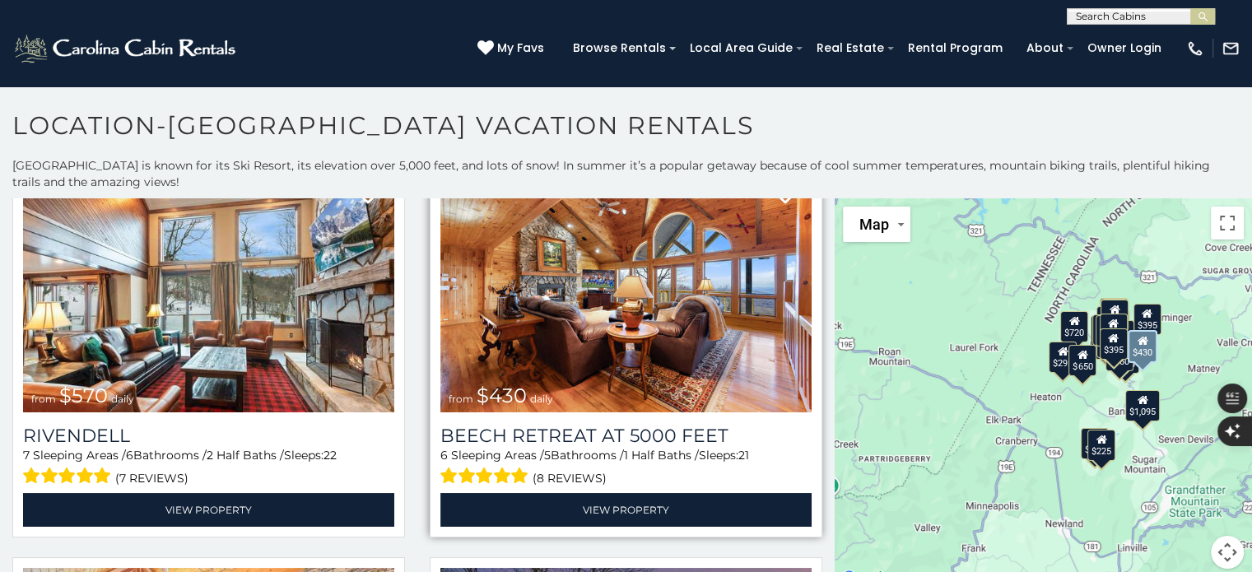
click at [503, 467] on span at bounding box center [484, 476] width 89 height 26
click at [558, 468] on span "(8 reviews)" at bounding box center [570, 478] width 74 height 21
click at [556, 474] on span "(8 reviews)" at bounding box center [570, 478] width 74 height 21
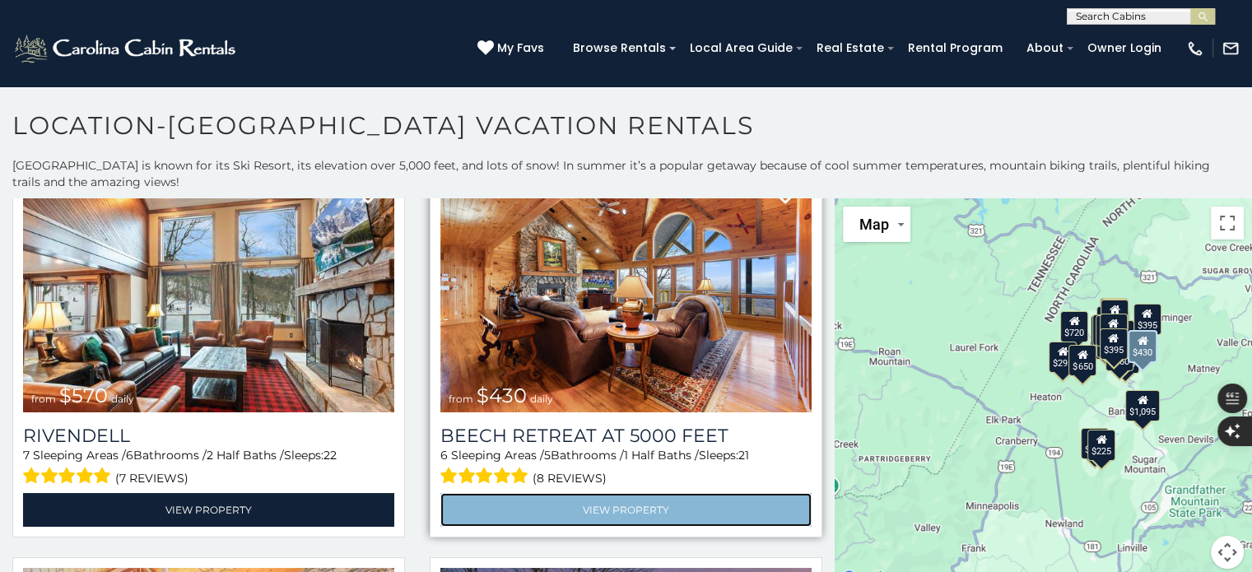
click at [570, 497] on link "View Property" at bounding box center [625, 510] width 371 height 34
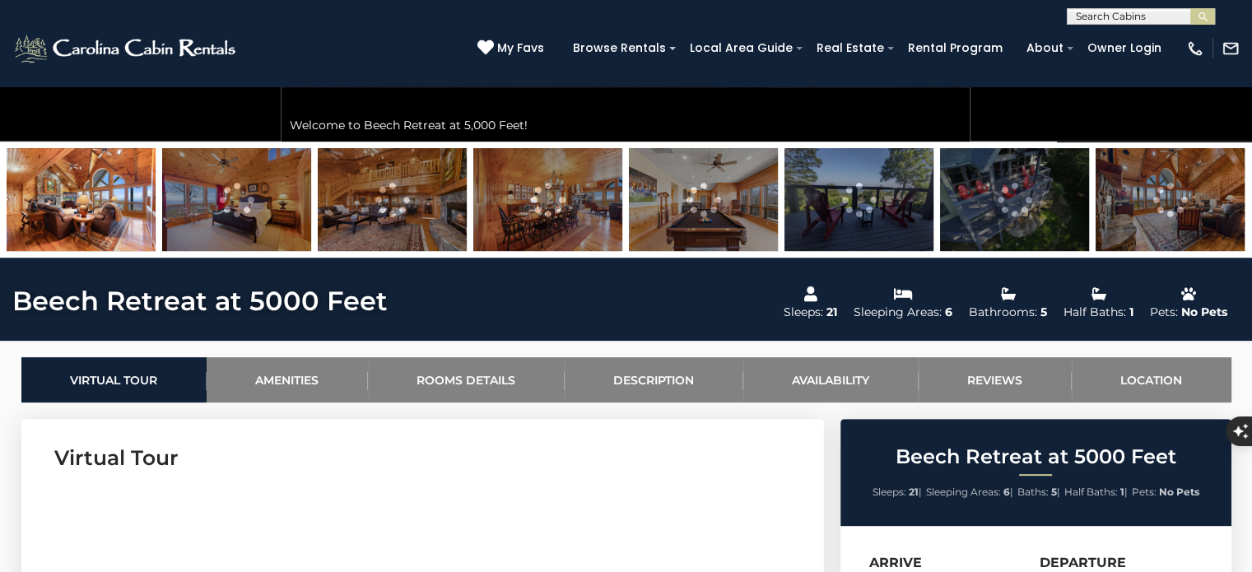
scroll to position [576, 0]
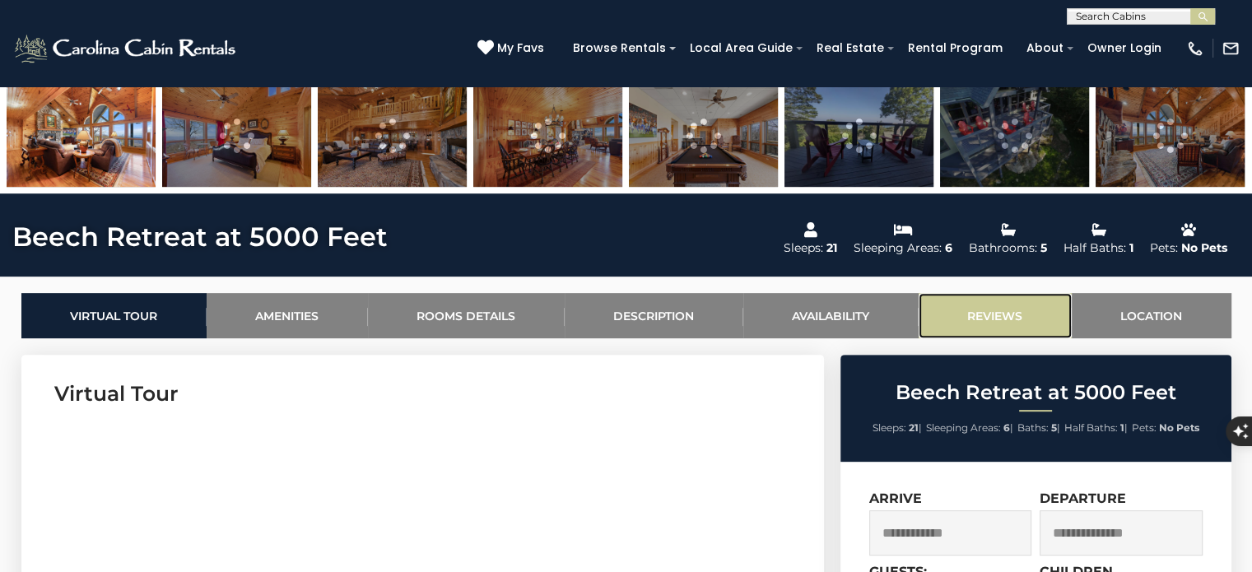
click at [988, 322] on link "Reviews" at bounding box center [995, 315] width 153 height 45
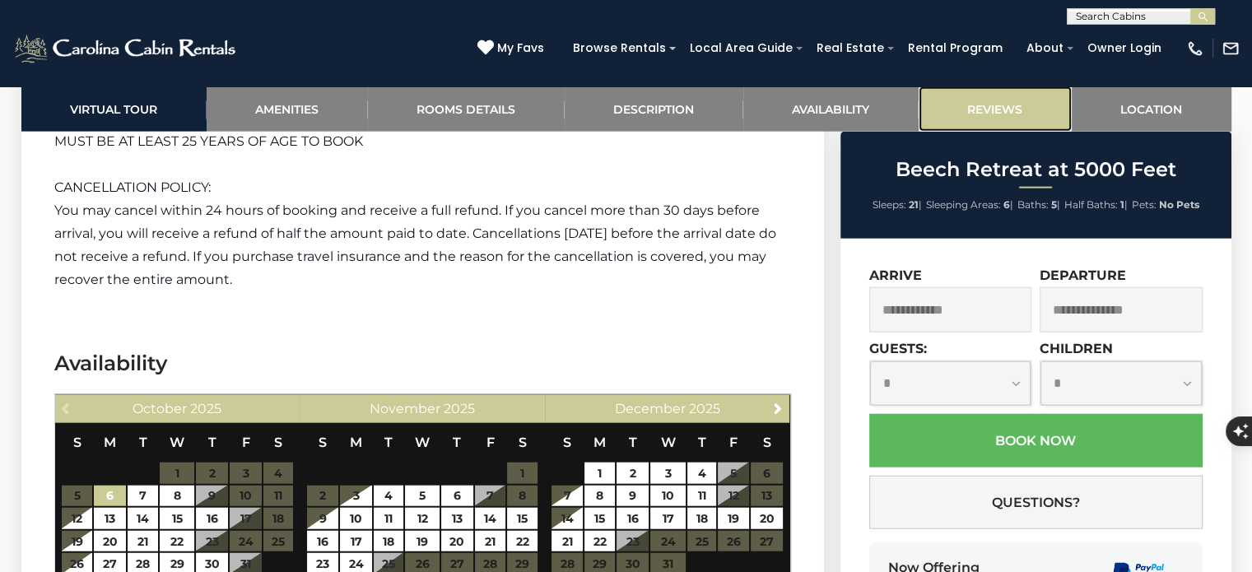
scroll to position [4352, 0]
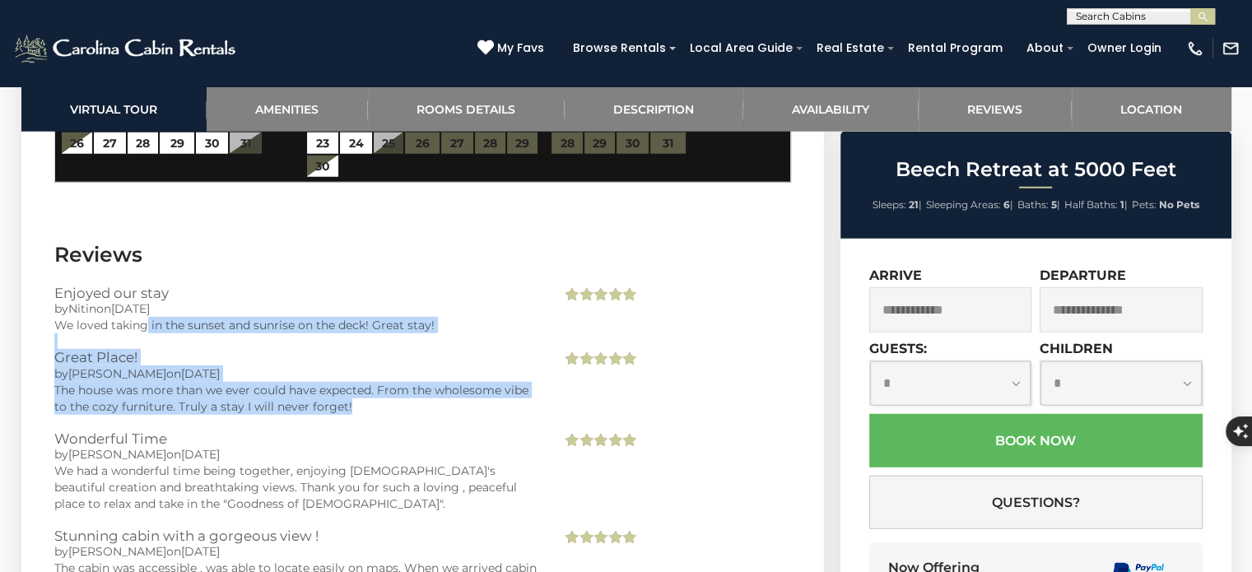
drag, startPoint x: 145, startPoint y: 233, endPoint x: 421, endPoint y: 313, distance: 287.9
click at [421, 313] on div "Enjoyed our stay by [PERSON_NAME] on [DATE] We loved taking in the sunset and s…" at bounding box center [422, 537] width 737 height 503
click at [421, 382] on div "The house was more than we ever could have expected. From the wholesome vibe to…" at bounding box center [295, 398] width 483 height 33
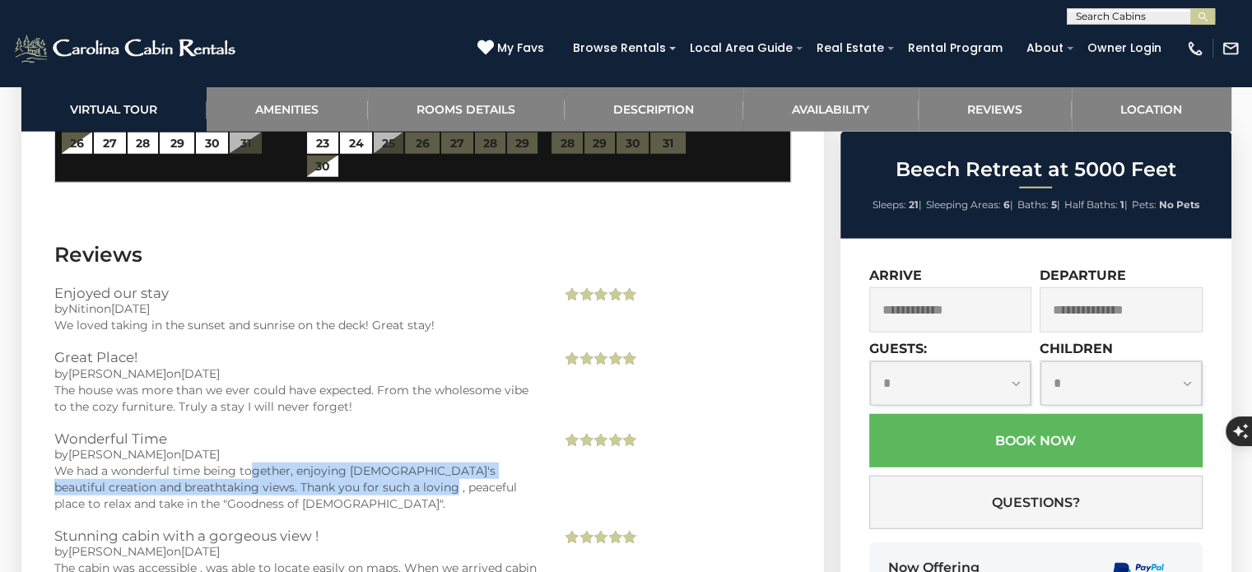
drag, startPoint x: 251, startPoint y: 379, endPoint x: 407, endPoint y: 399, distance: 157.7
click at [407, 463] on div "We had a wonderful time being together, enjoying [DEMOGRAPHIC_DATA]'s beautiful…" at bounding box center [295, 487] width 483 height 49
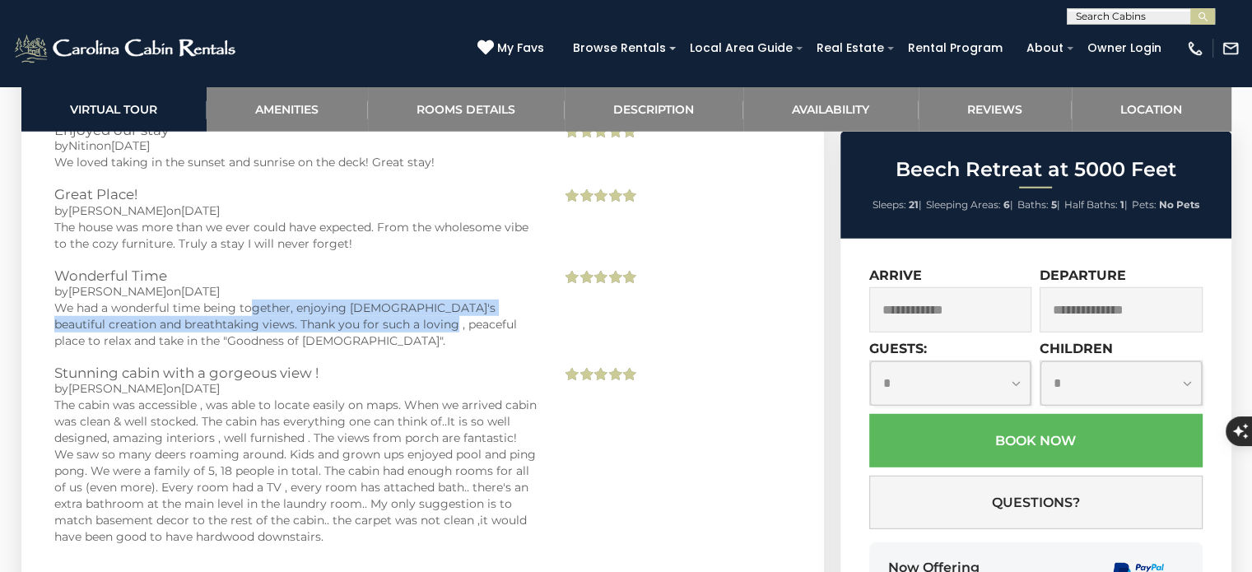
scroll to position [4599, 0]
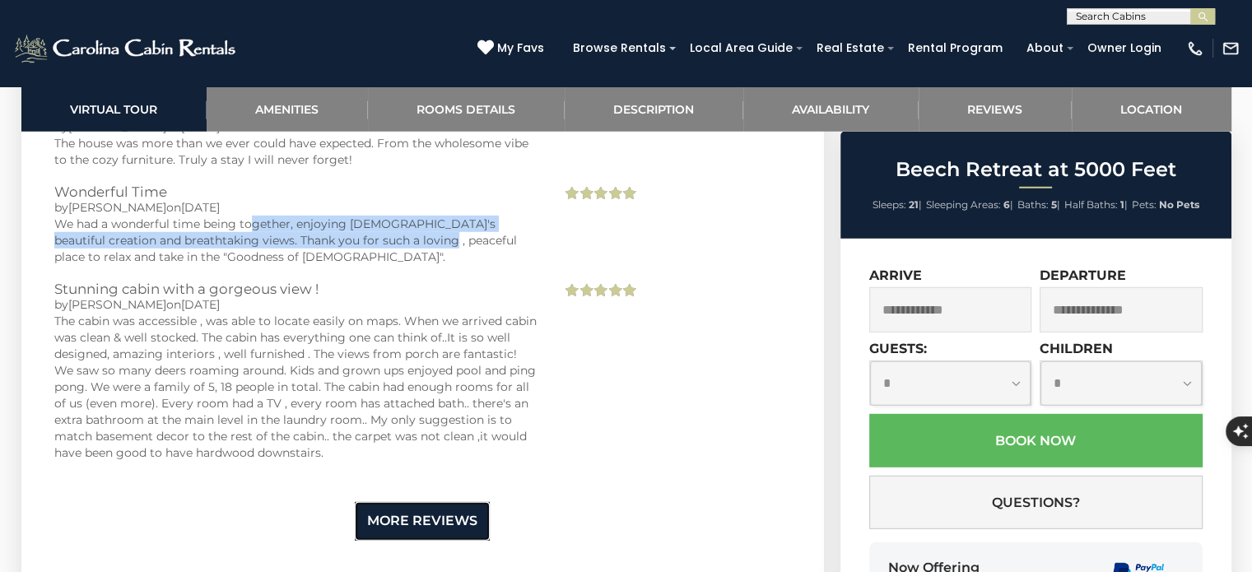
click at [449, 502] on link "More Reviews" at bounding box center [422, 521] width 135 height 39
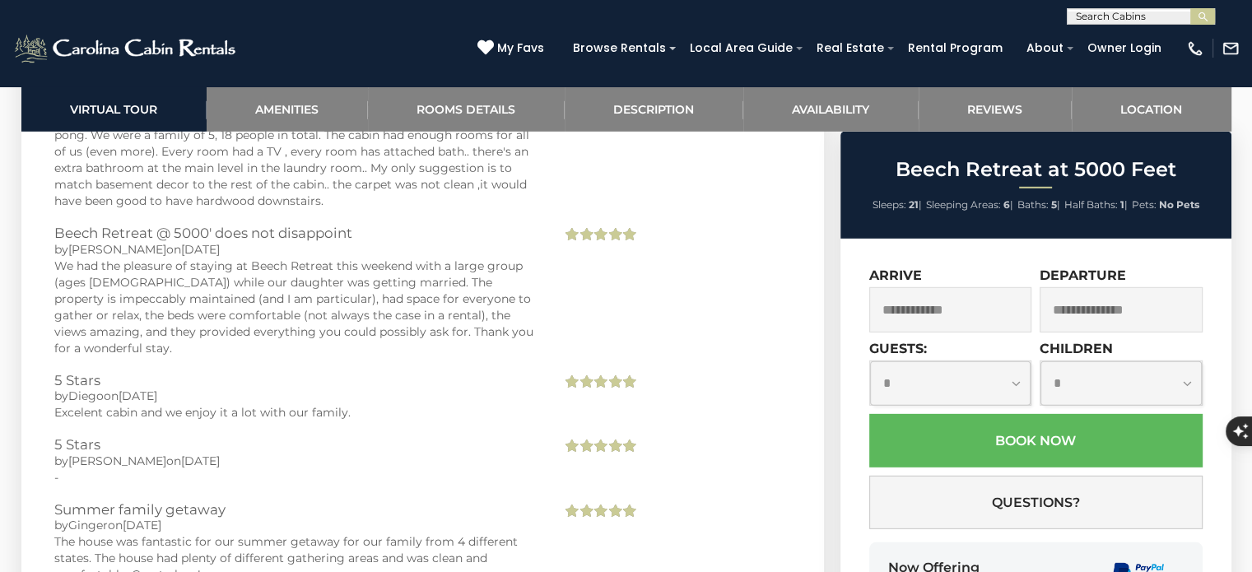
scroll to position [4928, 0]
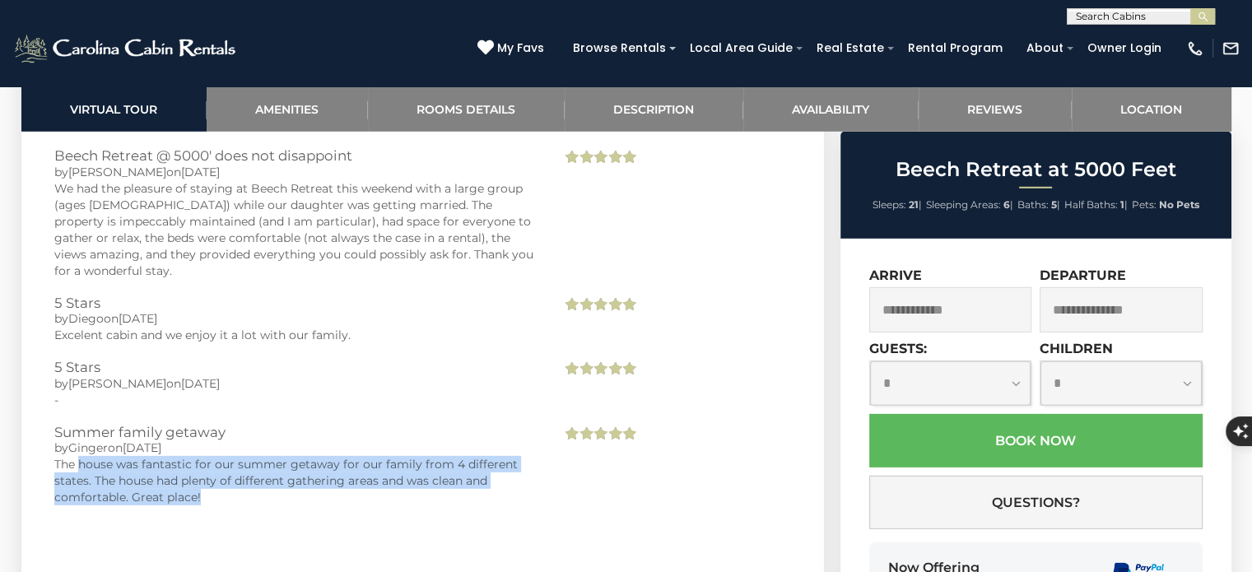
drag, startPoint x: 79, startPoint y: 352, endPoint x: 378, endPoint y: 393, distance: 301.6
click at [378, 456] on div "The house was fantastic for our summer getaway for our family from 4 different …" at bounding box center [295, 480] width 483 height 49
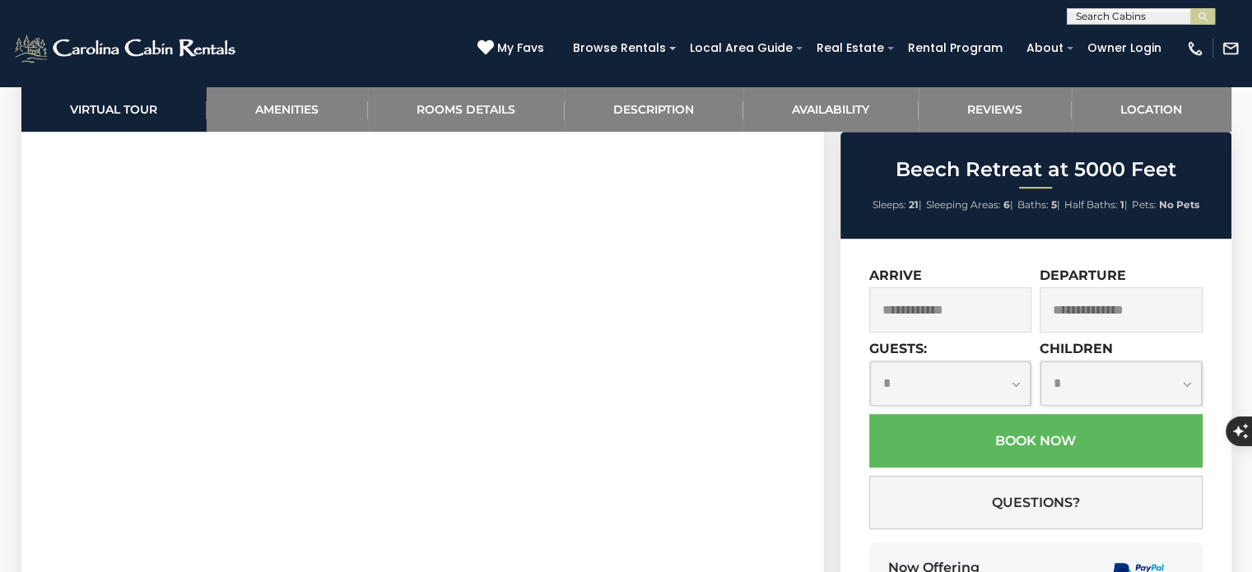
scroll to position [895, 0]
